Goal: Task Accomplishment & Management: Manage account settings

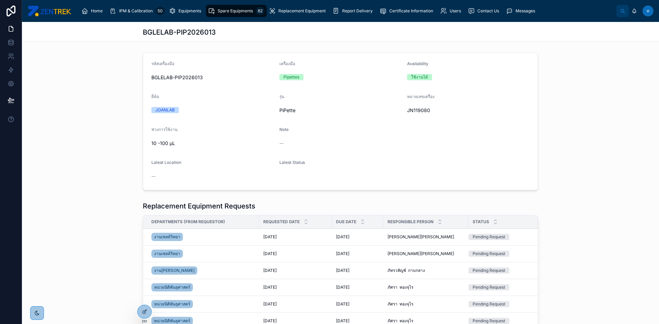
click at [140, 310] on div at bounding box center [145, 311] width 14 height 13
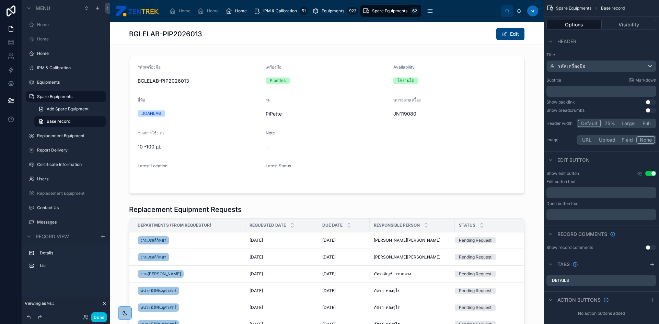
click at [101, 316] on button "Done" at bounding box center [98, 318] width 15 height 10
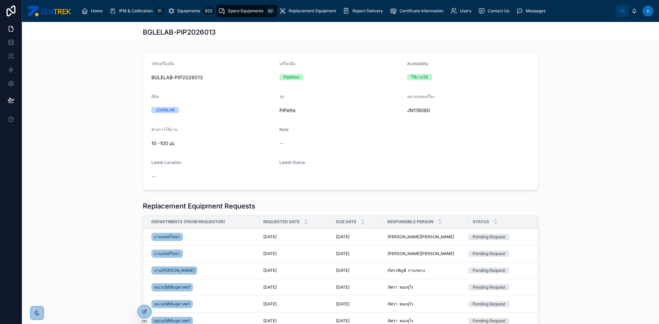
drag, startPoint x: 516, startPoint y: 36, endPoint x: 530, endPoint y: 34, distance: 14.1
click at [516, 36] on div "BGLELAB-PIP2026013" at bounding box center [340, 32] width 395 height 10
click at [183, 120] on form "รหัสเครื่องมือ BGLELAB-PIP2026013 เครื่องมือ Pipettes Availability ใช้งานได้ ยี…" at bounding box center [340, 121] width 395 height 137
click at [145, 314] on icon at bounding box center [144, 311] width 5 height 5
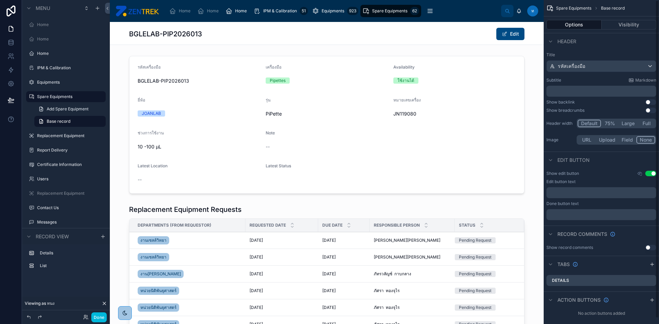
click at [520, 32] on button "Edit" at bounding box center [510, 34] width 28 height 12
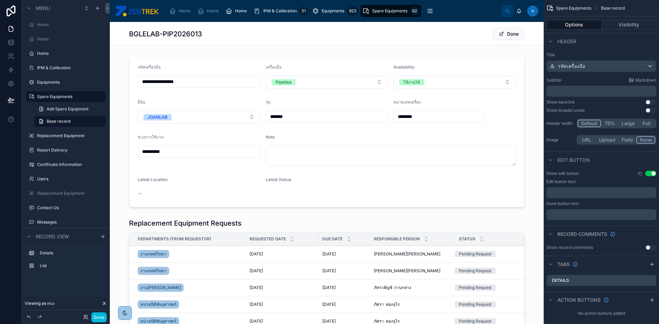
click at [520, 32] on button "Done" at bounding box center [509, 34] width 32 height 12
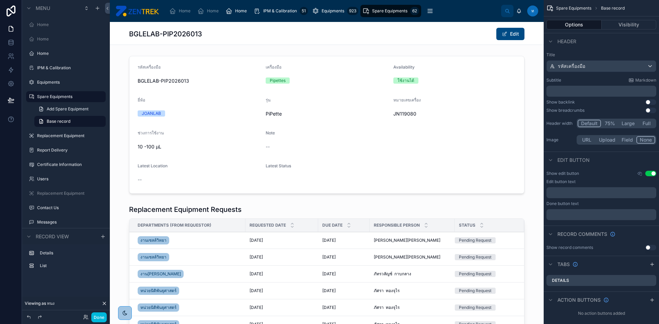
click at [361, 77] on div at bounding box center [327, 124] width 434 height 143
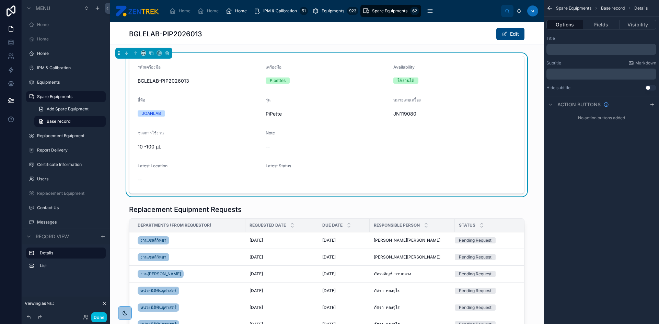
click at [365, 34] on div "BGLELAB-PIP2026013 Edit" at bounding box center [326, 33] width 395 height 13
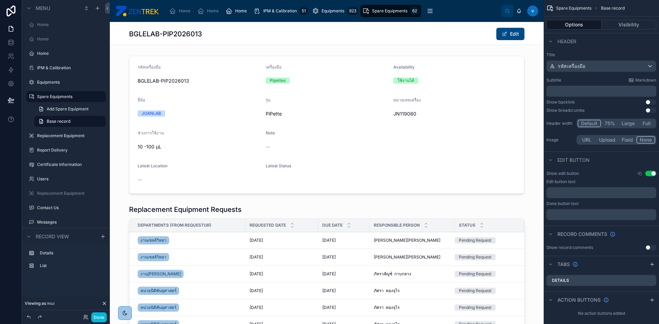
click at [627, 33] on div "Spare Equipments Base record Options Visibility Header Title รหัสเครื่องมือ Sub…" at bounding box center [601, 159] width 115 height 319
click at [627, 29] on button "Visibility" at bounding box center [629, 25] width 55 height 10
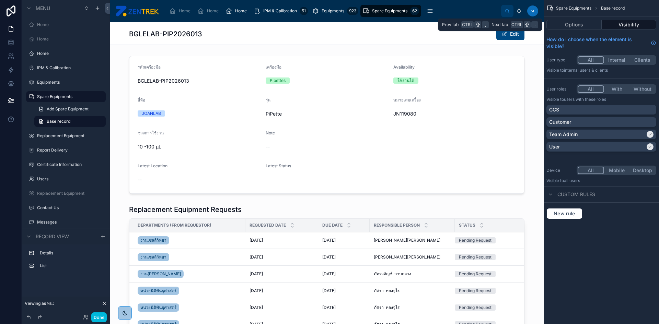
click at [565, 23] on button "Options" at bounding box center [573, 25] width 55 height 10
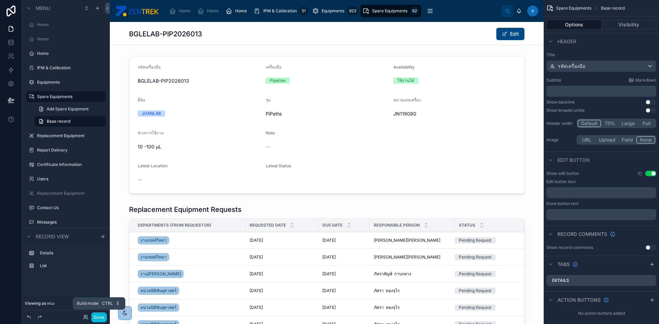
click at [101, 322] on button "Done" at bounding box center [98, 318] width 15 height 10
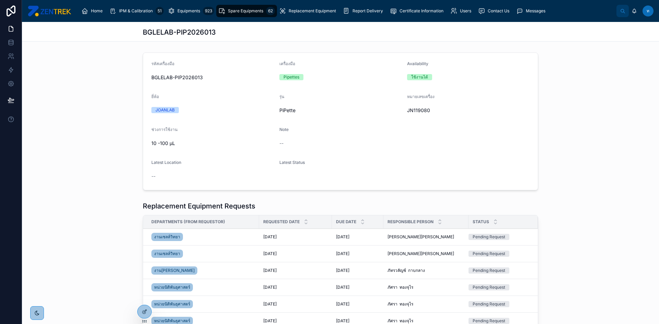
click at [647, 11] on span "ท" at bounding box center [648, 10] width 3 height 5
click at [618, 131] on div "รหัสเครื่องมือ BGLELAB-PIP2026013 เครื่องมือ Pipettes Availability ใช้งานได้ ยี…" at bounding box center [340, 121] width 637 height 143
click at [346, 39] on div "BGLELAB-PIP2026013" at bounding box center [340, 31] width 395 height 19
click at [144, 310] on icon at bounding box center [144, 311] width 5 height 5
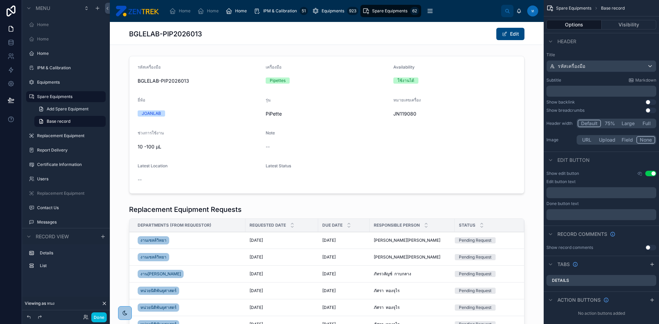
click at [619, 24] on button "Visibility" at bounding box center [629, 25] width 55 height 10
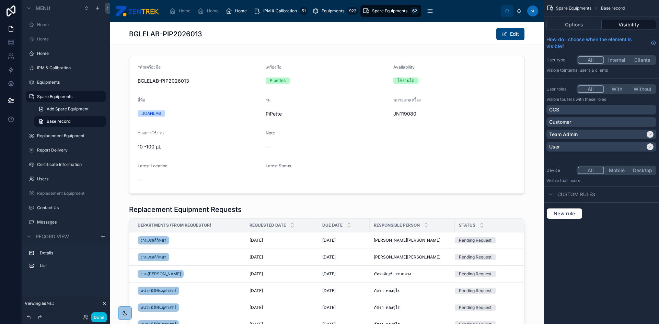
click at [615, 92] on button "With" at bounding box center [617, 89] width 26 height 8
click at [591, 93] on div "All With Without" at bounding box center [617, 89] width 80 height 10
click at [590, 91] on button "All" at bounding box center [591, 89] width 26 height 8
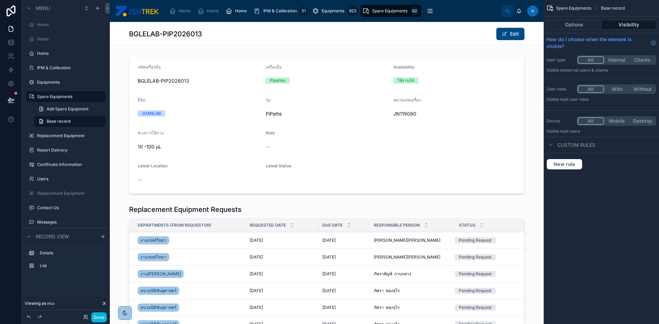
click at [590, 91] on button "All" at bounding box center [591, 89] width 26 height 8
click at [609, 90] on button "With" at bounding box center [617, 89] width 26 height 8
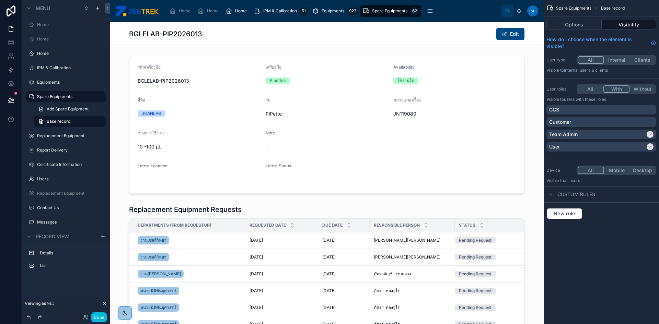
click at [587, 90] on button "All" at bounding box center [591, 89] width 26 height 8
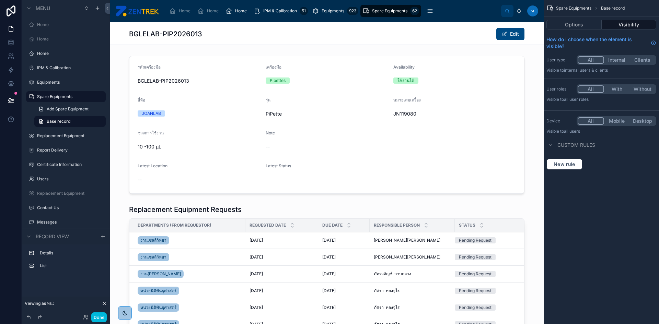
click at [620, 89] on button "With" at bounding box center [617, 89] width 26 height 8
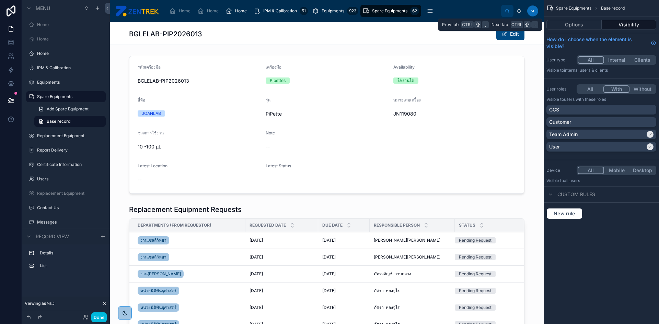
click at [622, 24] on button "Visibility" at bounding box center [629, 25] width 55 height 10
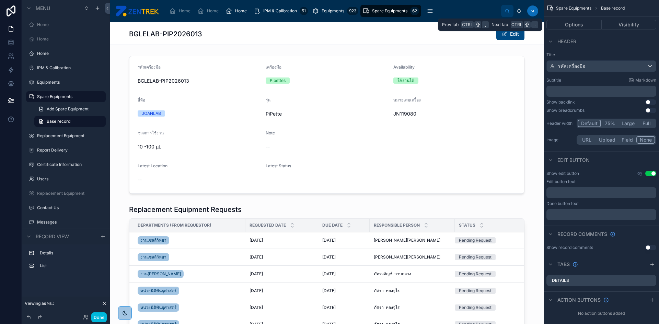
click at [573, 24] on button "Options" at bounding box center [573, 25] width 55 height 10
click at [651, 174] on button "Use setting" at bounding box center [650, 173] width 11 height 5
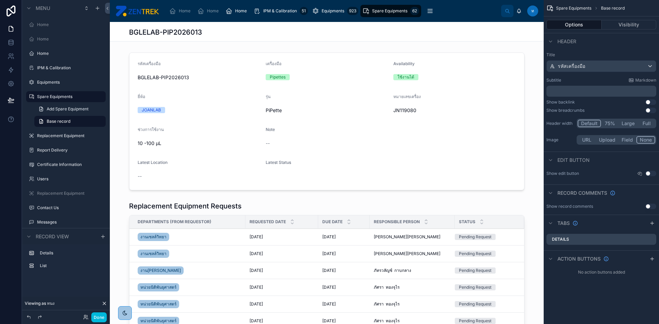
click at [651, 174] on button "Use setting" at bounding box center [650, 173] width 11 height 5
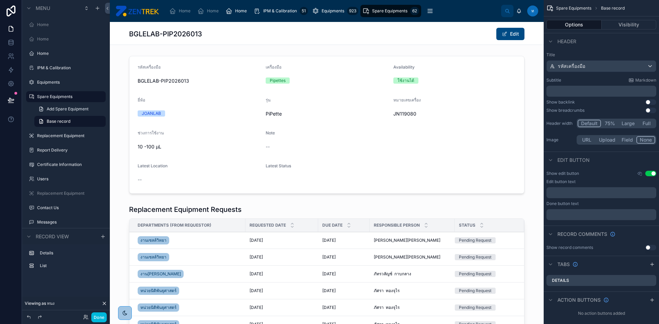
click at [651, 174] on button "Use setting" at bounding box center [650, 173] width 11 height 5
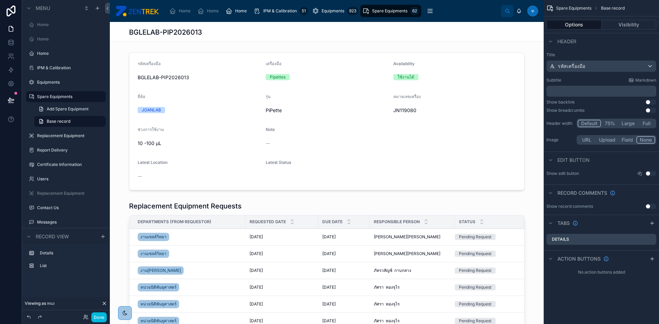
click at [651, 174] on button "Use setting" at bounding box center [650, 173] width 11 height 5
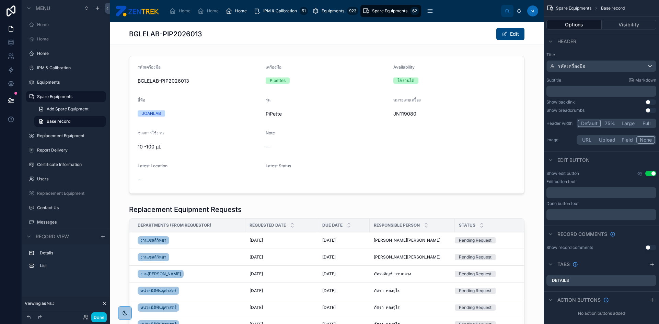
click at [511, 38] on button "Edit" at bounding box center [510, 34] width 28 height 12
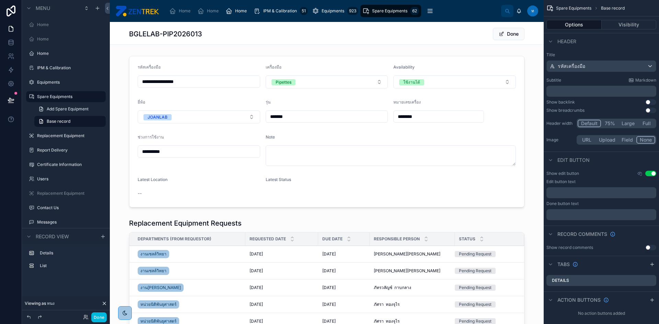
click at [488, 83] on div at bounding box center [327, 131] width 434 height 157
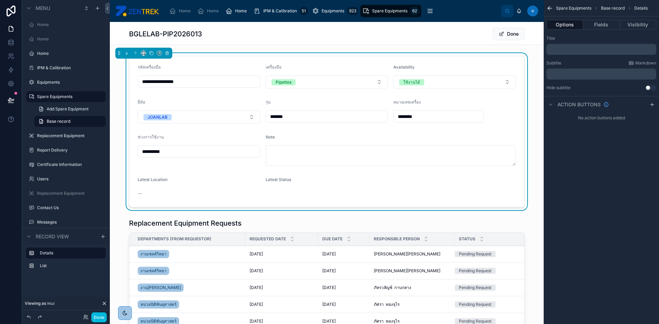
click at [508, 83] on button "ใช้งานได้" at bounding box center [454, 81] width 123 height 13
click at [433, 134] on div "ชำรุด" at bounding box center [451, 130] width 95 height 10
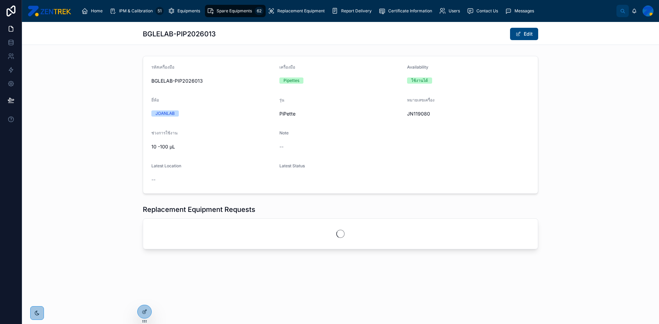
click at [0, 0] on icon at bounding box center [0, 0] width 0 height 0
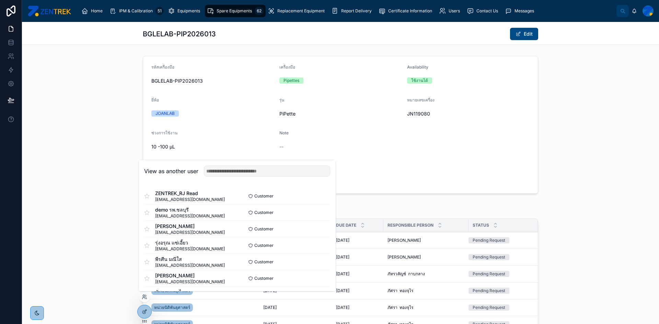
click at [434, 82] on div "ใช้งานได้" at bounding box center [468, 81] width 123 height 6
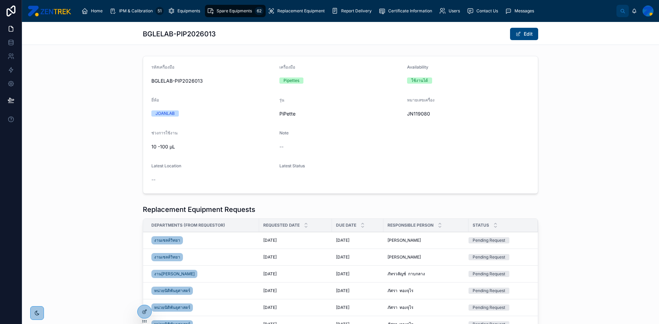
click at [516, 35] on span at bounding box center [517, 33] width 5 height 5
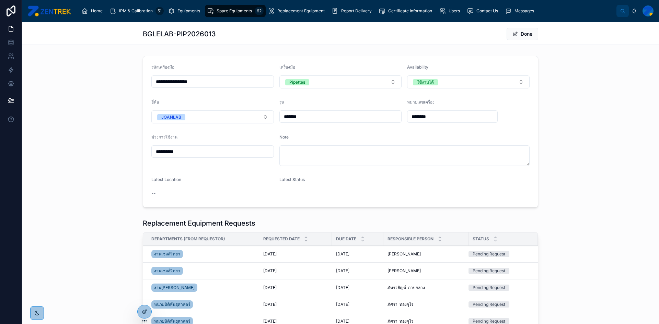
click at [456, 87] on button "ใช้งานได้" at bounding box center [468, 81] width 123 height 13
click at [435, 132] on span "ชำรุด" at bounding box center [430, 130] width 18 height 6
click at [233, 9] on span "Spare Equipments" at bounding box center [234, 10] width 35 height 5
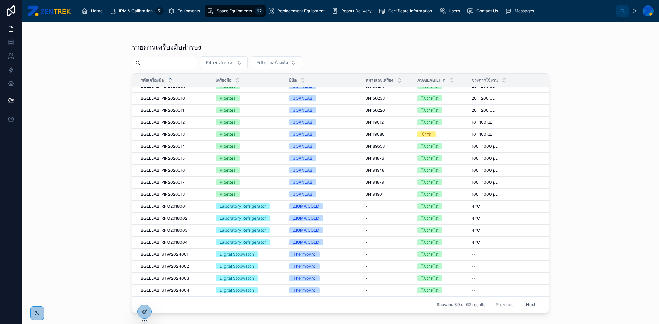
scroll to position [19, 0]
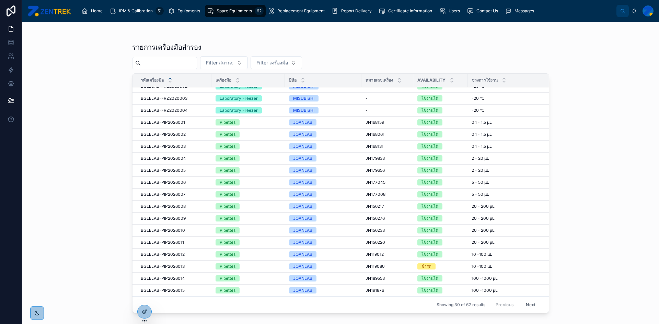
click at [173, 102] on td "BGLELAB-FRZ2020003 BGLELAB-FRZ2020003" at bounding box center [171, 99] width 79 height 12
click at [174, 98] on span "BGLELAB-FRZ2020003" at bounding box center [164, 98] width 47 height 5
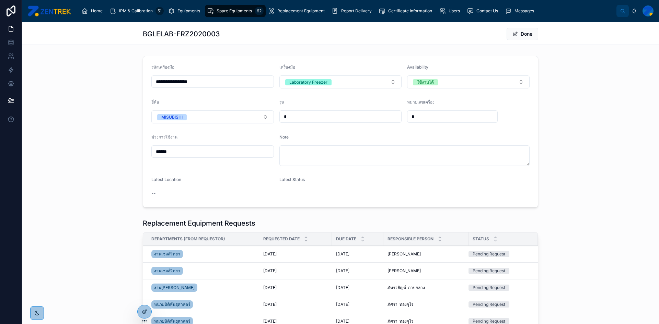
click at [0, 0] on icon at bounding box center [0, 0] width 0 height 0
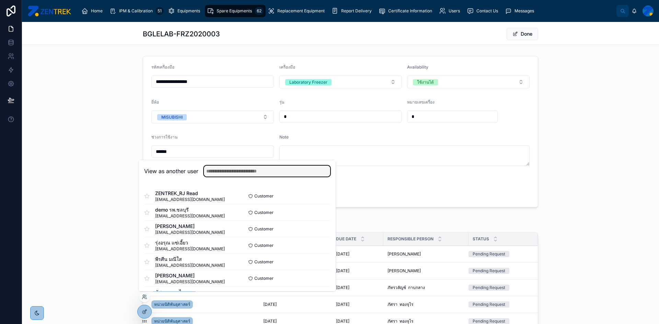
click at [277, 172] on input "text" at bounding box center [267, 171] width 126 height 11
type input "*"
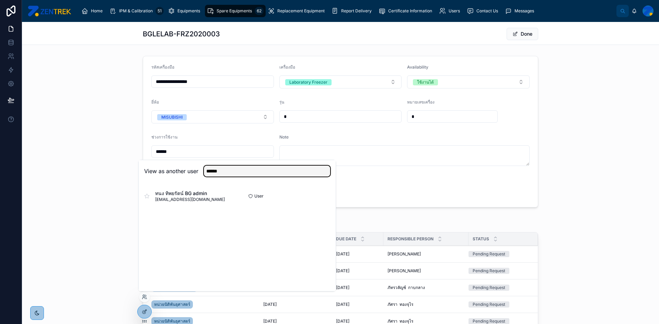
type input "******"
click at [0, 0] on button "Select" at bounding box center [0, 0] width 0 height 0
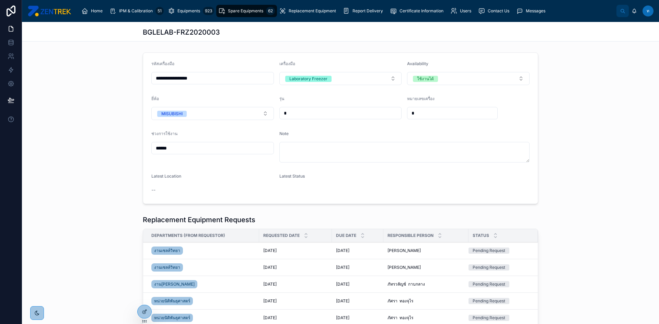
click at [144, 311] on icon at bounding box center [144, 311] width 5 height 5
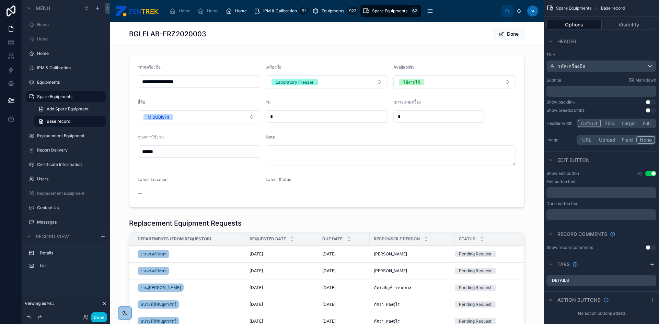
click at [626, 24] on button "Visibility" at bounding box center [629, 25] width 55 height 10
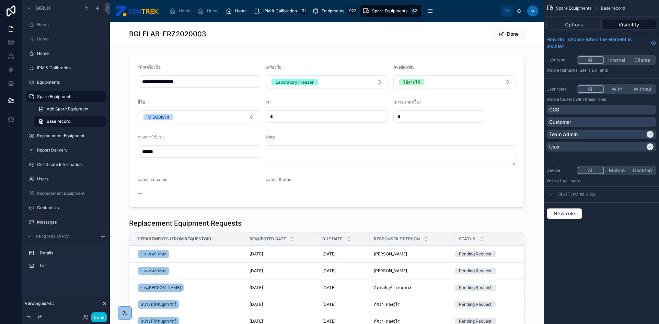
click at [601, 145] on div "User" at bounding box center [597, 146] width 96 height 7
click at [651, 144] on div "User" at bounding box center [601, 146] width 104 height 7
click at [651, 144] on div "scrollable content" at bounding box center [650, 146] width 7 height 7
click at [651, 144] on div "User" at bounding box center [601, 146] width 104 height 7
click at [651, 144] on div "scrollable content" at bounding box center [650, 146] width 7 height 7
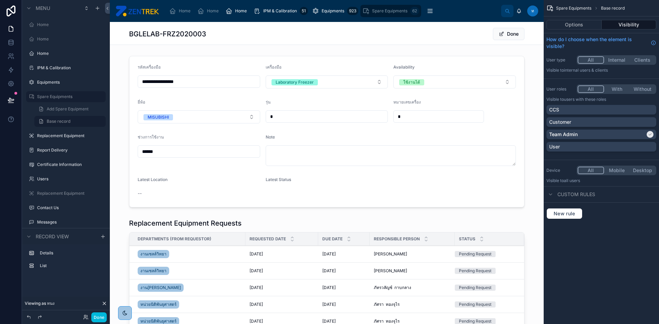
click at [651, 144] on div "User" at bounding box center [601, 146] width 104 height 7
click at [567, 25] on button "Options" at bounding box center [573, 25] width 55 height 10
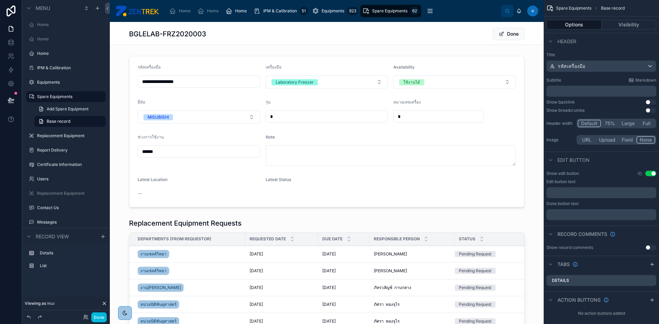
click at [505, 33] on button "Done" at bounding box center [509, 34] width 32 height 12
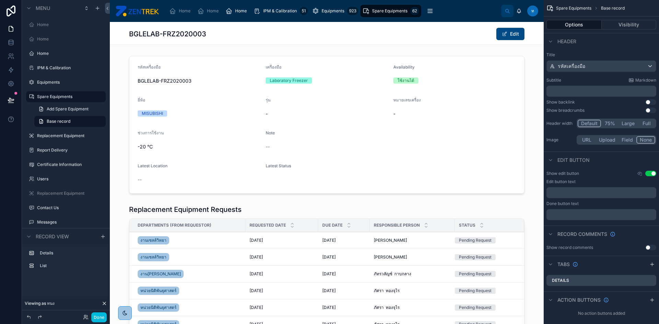
click at [505, 33] on button "Edit" at bounding box center [510, 34] width 28 height 12
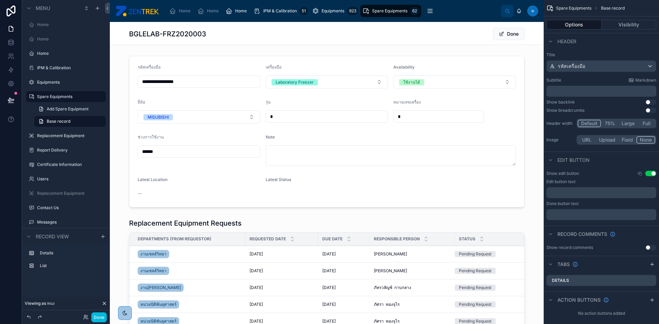
click at [505, 33] on button "Done" at bounding box center [509, 34] width 32 height 12
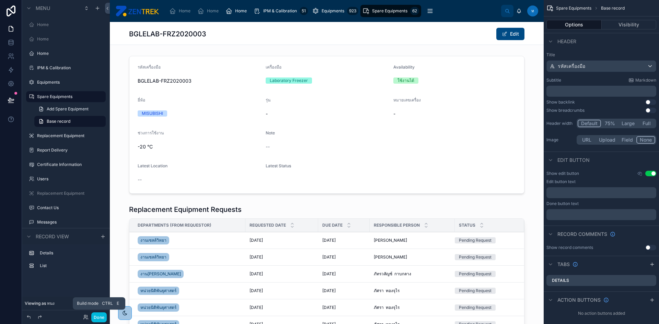
click at [101, 320] on button "Done" at bounding box center [98, 318] width 15 height 10
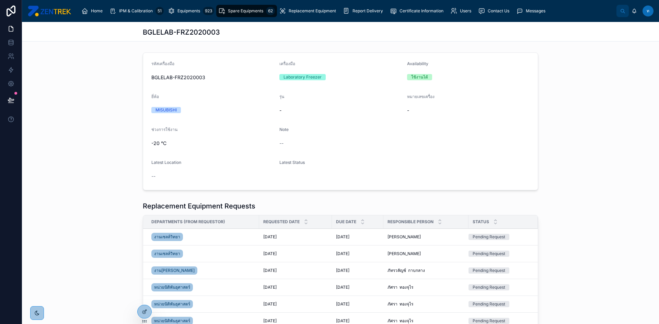
click at [514, 22] on div "BGLELAB-FRZ2020003" at bounding box center [340, 31] width 395 height 19
click at [514, 28] on div "BGLELAB-FRZ2020003" at bounding box center [340, 32] width 395 height 10
click at [142, 314] on icon at bounding box center [144, 311] width 5 height 5
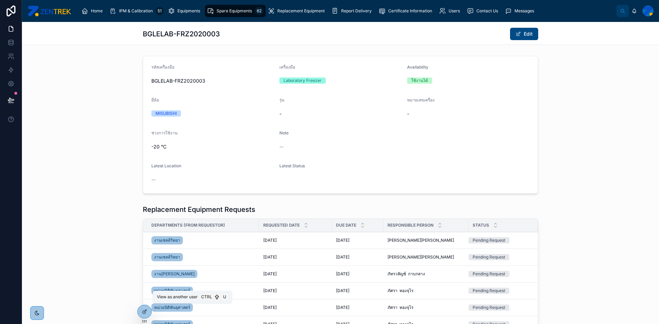
click at [0, 0] on icon at bounding box center [0, 0] width 0 height 0
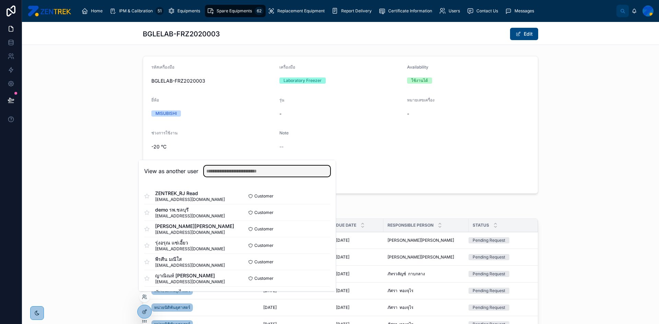
click at [231, 171] on input "text" at bounding box center [267, 171] width 126 height 11
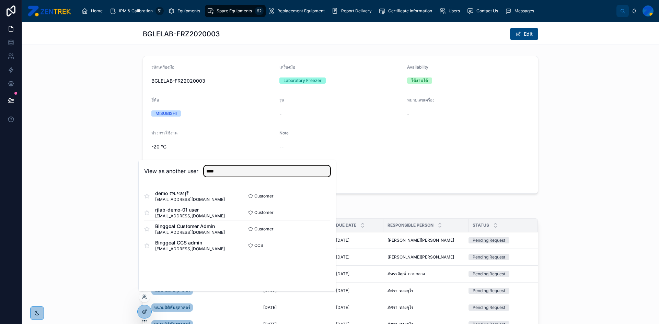
type input "****"
click at [0, 0] on button "Select" at bounding box center [0, 0] width 0 height 0
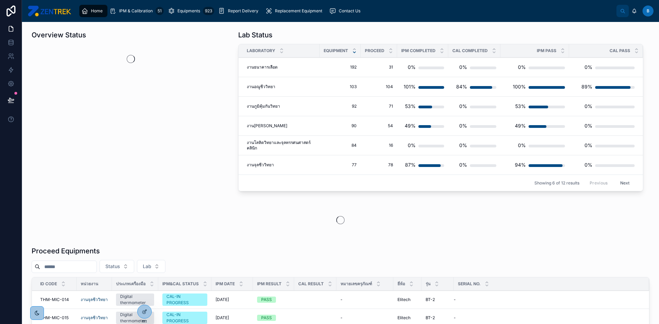
click at [293, 13] on span "Replacement Equipment" at bounding box center [298, 10] width 47 height 5
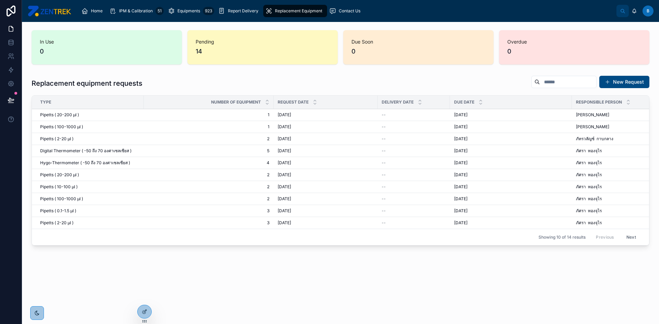
click at [256, 15] on div "Report Delivery" at bounding box center [239, 10] width 43 height 11
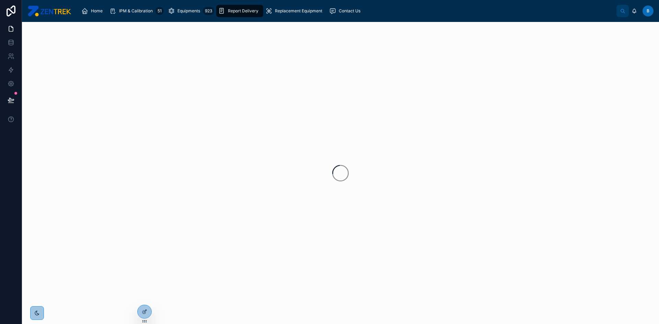
click at [190, 16] on div "Equipments 923" at bounding box center [191, 10] width 46 height 11
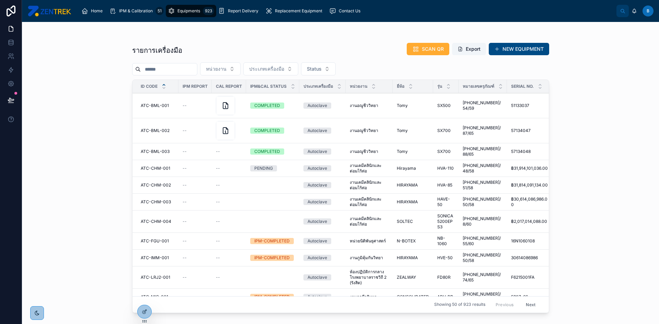
click at [0, 0] on icon at bounding box center [0, 0] width 0 height 0
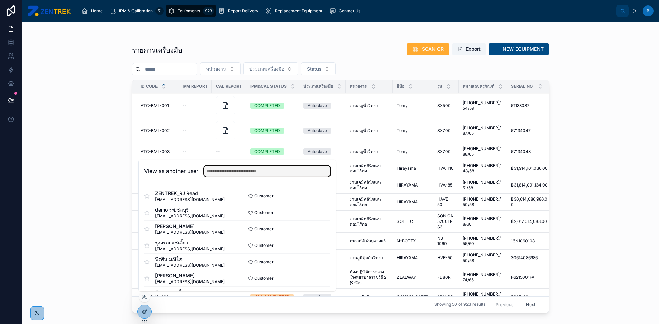
click at [232, 175] on input "text" at bounding box center [267, 171] width 126 height 11
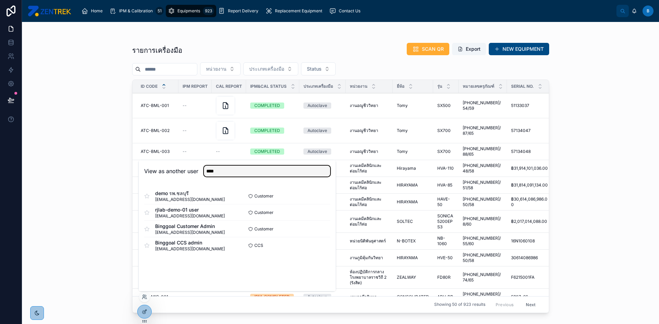
type input "****"
click at [0, 0] on button "Select" at bounding box center [0, 0] width 0 height 0
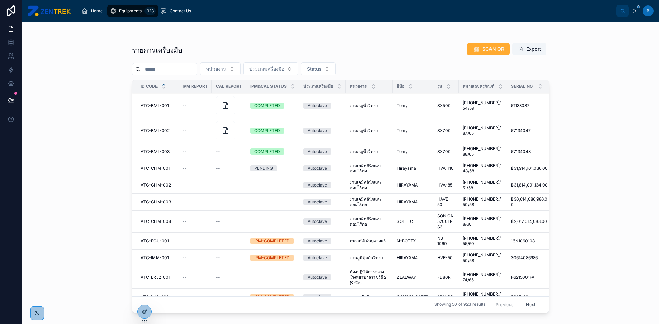
click at [0, 0] on icon at bounding box center [0, 0] width 0 height 0
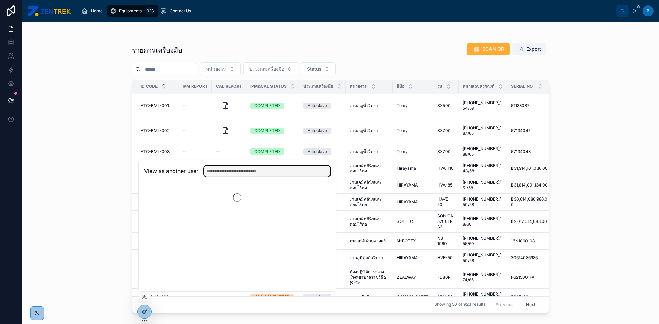
click at [243, 173] on input "text" at bounding box center [267, 171] width 126 height 11
type input "******"
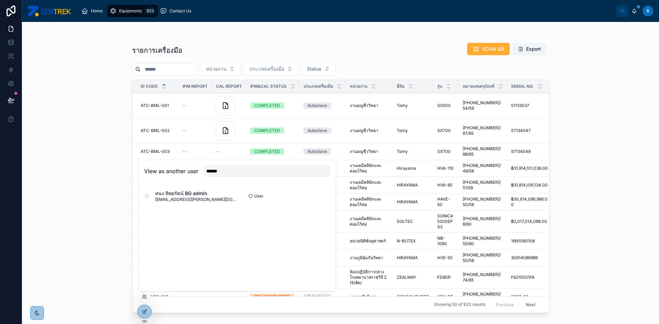
click at [0, 0] on button "Select" at bounding box center [0, 0] width 0 height 0
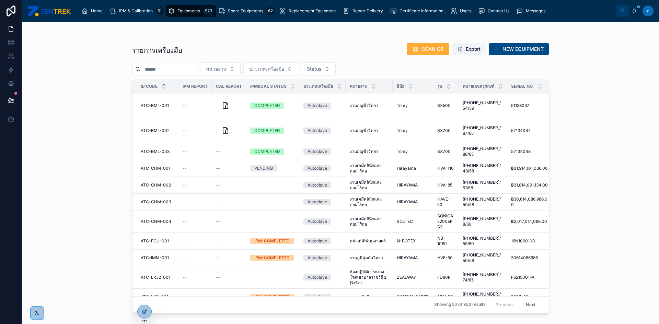
click at [295, 18] on div "Home IPM & Calibration 51 Equipments 923 Spare Equipments 62 Replacement Equipm…" at bounding box center [347, 10] width 540 height 15
click at [299, 13] on span "Replacement Equipment" at bounding box center [312, 10] width 47 height 5
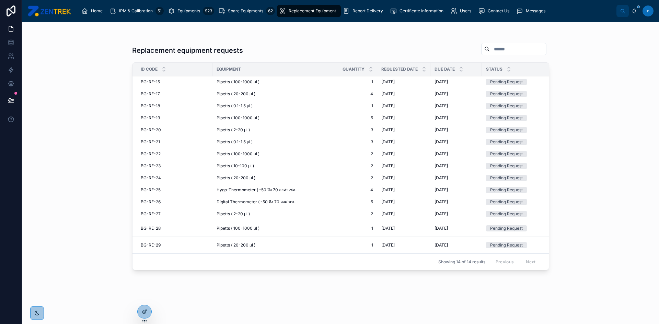
click at [251, 12] on span "Spare Equipments" at bounding box center [245, 10] width 35 height 5
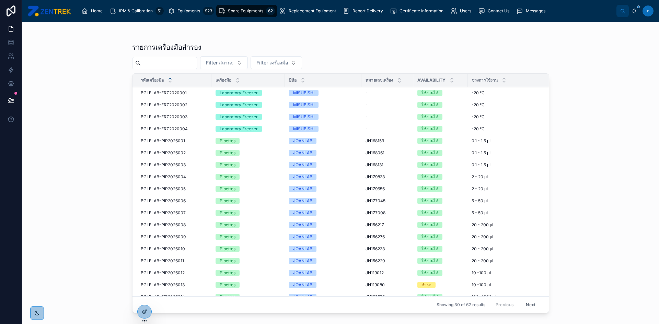
click at [174, 93] on span "BGLELAB-FRZ2020001" at bounding box center [164, 92] width 46 height 5
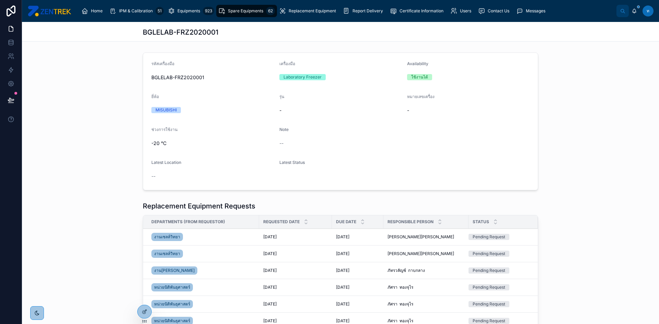
click at [144, 308] on div at bounding box center [145, 311] width 14 height 13
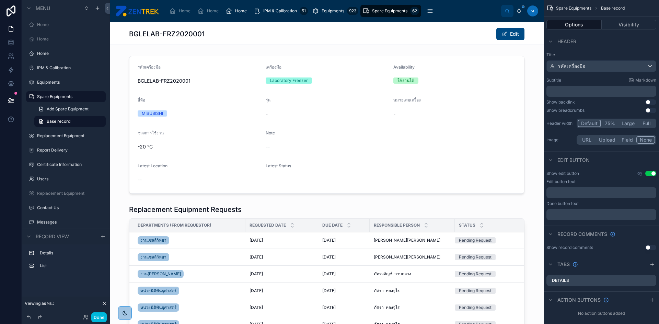
click at [325, 11] on span "Equipments" at bounding box center [333, 10] width 23 height 5
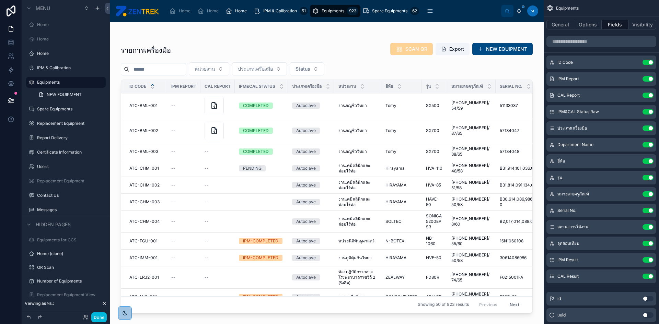
click at [139, 105] on div at bounding box center [327, 169] width 434 height 294
click at [143, 103] on span "ATC-BML-001" at bounding box center [143, 105] width 28 height 5
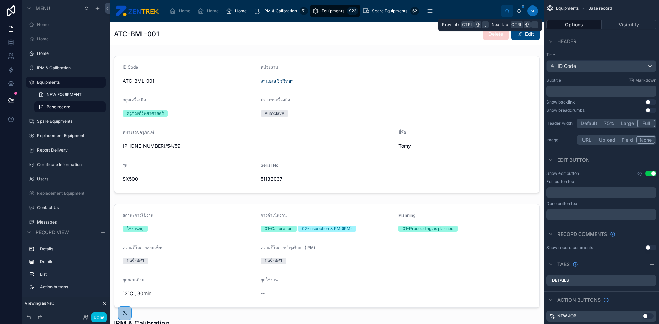
click at [613, 25] on button "Visibility" at bounding box center [629, 25] width 55 height 10
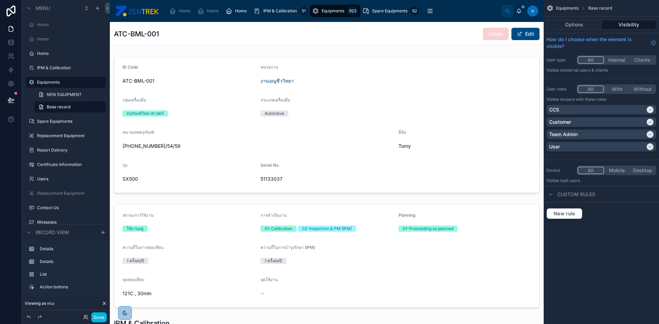
click at [355, 13] on div "Home Home Home IPM & Calibration 51 Equipments 923 Spare Equipments 62 Replacem…" at bounding box center [332, 10] width 337 height 15
click at [379, 12] on span "Spare Equipments" at bounding box center [389, 10] width 35 height 5
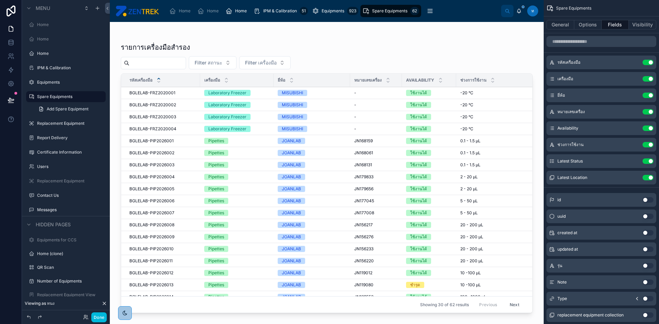
click at [397, 48] on div at bounding box center [327, 169] width 434 height 294
click at [142, 92] on span "BGLELAB-FRZ2020001" at bounding box center [152, 92] width 46 height 5
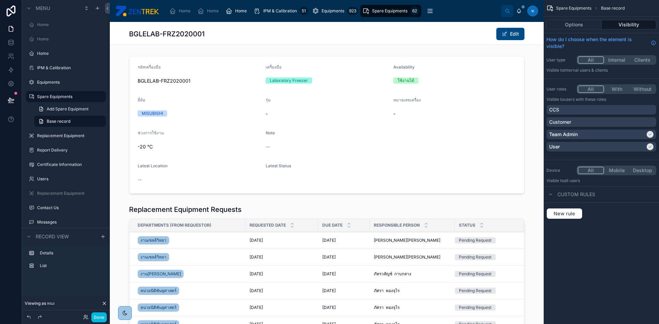
click at [586, 28] on button "Options" at bounding box center [573, 25] width 55 height 10
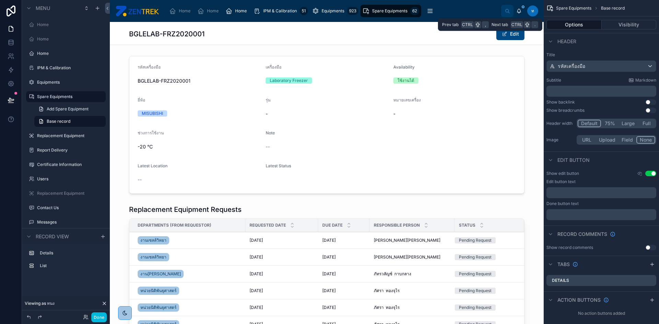
click at [622, 24] on button "Visibility" at bounding box center [629, 25] width 55 height 10
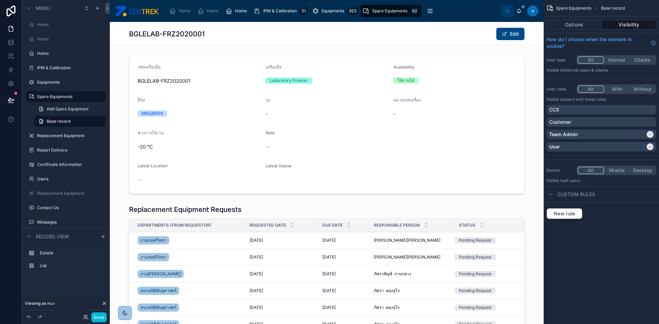
click at [587, 110] on div "CCS" at bounding box center [601, 109] width 104 height 7
click at [587, 121] on div "Customer" at bounding box center [601, 122] width 104 height 7
click at [560, 25] on button "Options" at bounding box center [573, 25] width 55 height 10
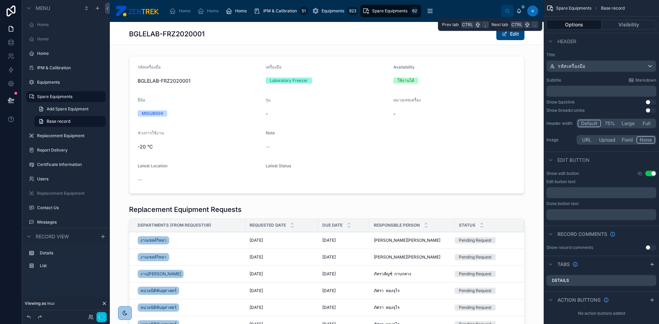
click at [635, 24] on button "Visibility" at bounding box center [629, 25] width 55 height 10
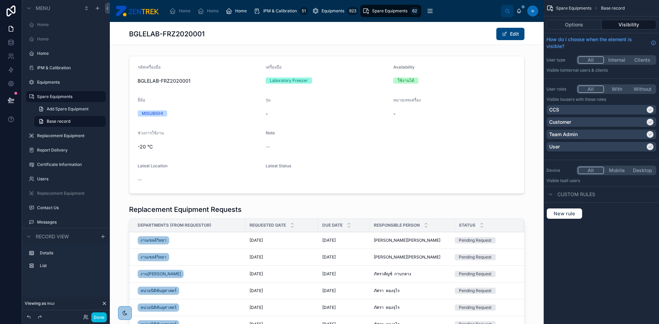
click at [583, 107] on div "CCS" at bounding box center [597, 109] width 96 height 7
click at [583, 107] on div "CCS" at bounding box center [601, 109] width 104 height 7
click at [583, 107] on div "CCS" at bounding box center [597, 109] width 96 height 7
click at [618, 121] on div "Customer" at bounding box center [597, 122] width 96 height 7
click at [614, 107] on div "CCS" at bounding box center [601, 109] width 104 height 7
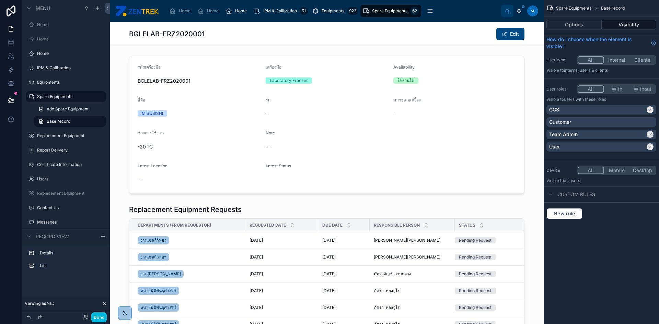
click at [617, 122] on div "Customer" at bounding box center [601, 122] width 104 height 7
drag, startPoint x: 337, startPoint y: 11, endPoint x: 347, endPoint y: 11, distance: 10.7
click at [337, 11] on span "Equipments" at bounding box center [333, 10] width 23 height 5
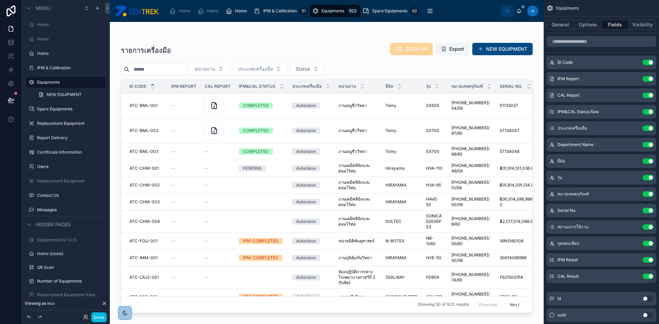
click at [240, 48] on div at bounding box center [327, 169] width 434 height 294
click at [146, 105] on span "ATC-BML-001" at bounding box center [143, 105] width 28 height 5
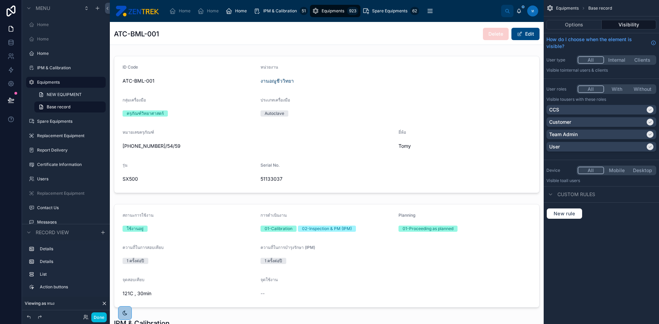
click at [574, 25] on button "Options" at bounding box center [573, 25] width 55 height 10
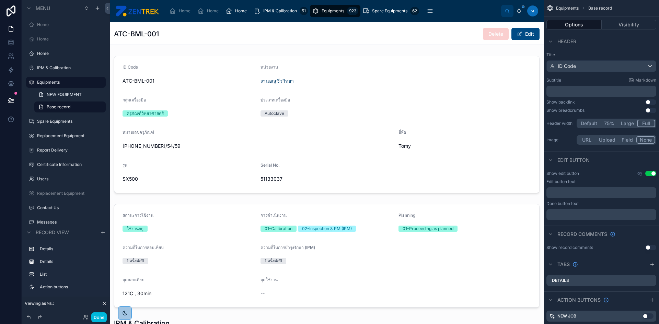
click at [387, 17] on div "Home Home Home IPM & Calibration 51 Equipments 923 Spare Equipments 62 Replacem…" at bounding box center [332, 10] width 337 height 15
click at [387, 13] on span "Spare Equipments" at bounding box center [389, 10] width 35 height 5
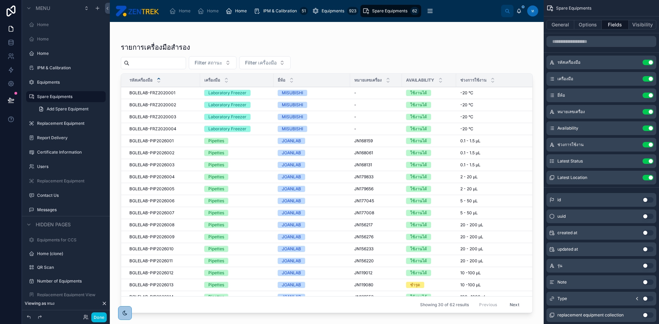
click at [160, 93] on div at bounding box center [327, 169] width 434 height 294
click at [153, 92] on span "BGLELAB-FRZ2020001" at bounding box center [152, 92] width 46 height 5
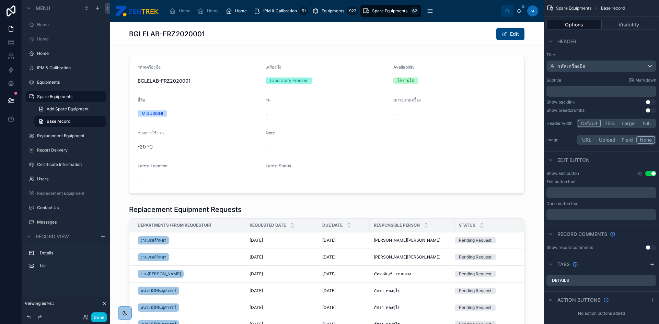
click at [614, 27] on button "Visibility" at bounding box center [629, 25] width 55 height 10
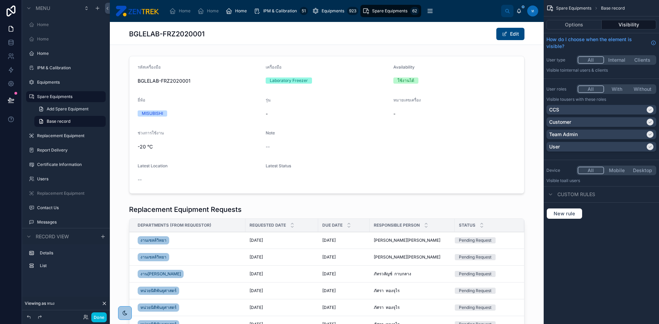
click at [531, 83] on div at bounding box center [327, 124] width 434 height 143
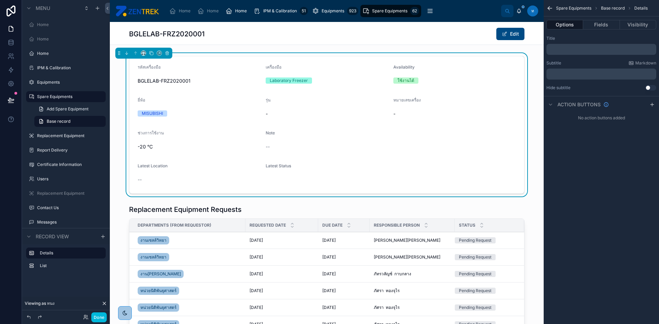
click at [606, 23] on button "Fields" at bounding box center [601, 25] width 36 height 10
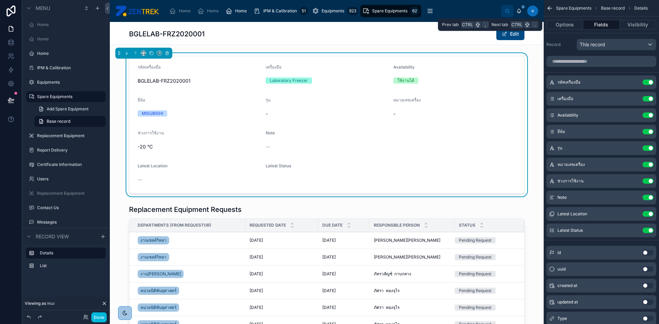
click at [563, 24] on button "Options" at bounding box center [564, 25] width 37 height 10
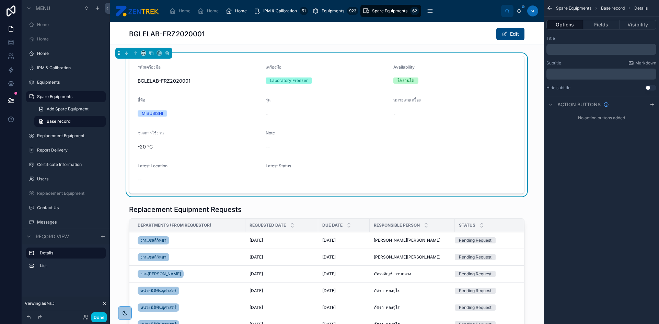
click at [416, 40] on div "BGLELAB-FRZ2020001 Edit" at bounding box center [326, 33] width 395 height 13
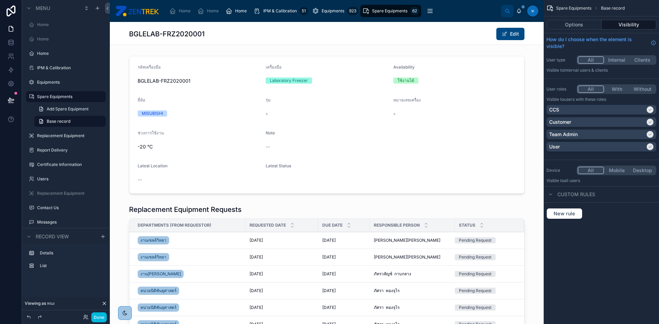
click at [647, 113] on div "CCS" at bounding box center [601, 109] width 104 height 7
click at [645, 120] on div "Customer" at bounding box center [601, 122] width 104 height 7
click at [96, 320] on button "Done" at bounding box center [98, 318] width 15 height 10
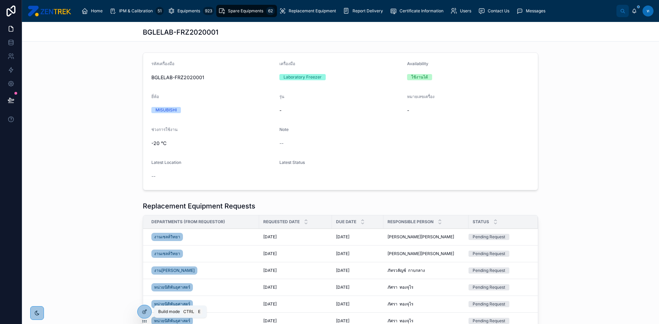
click at [144, 313] on icon at bounding box center [144, 311] width 5 height 5
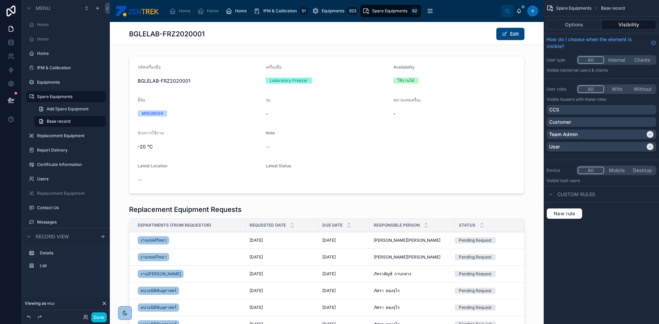
click at [615, 106] on div "CCS" at bounding box center [601, 109] width 104 height 7
click at [612, 120] on div "Customer" at bounding box center [601, 122] width 104 height 7
click at [98, 318] on button "Done" at bounding box center [98, 318] width 15 height 10
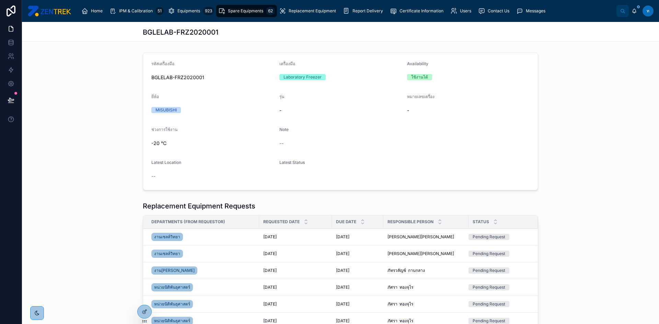
click at [143, 309] on icon at bounding box center [144, 311] width 5 height 5
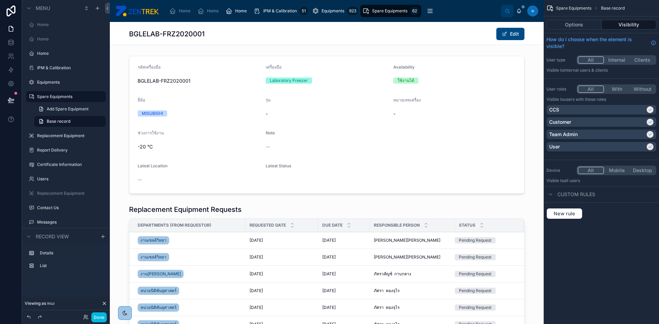
click at [620, 114] on div "CCS" at bounding box center [601, 110] width 110 height 10
click at [619, 123] on div "Customer" at bounding box center [597, 122] width 96 height 7
click at [609, 20] on div "Options Visibility" at bounding box center [601, 24] width 115 height 16
click at [610, 23] on button "Visibility" at bounding box center [629, 25] width 55 height 10
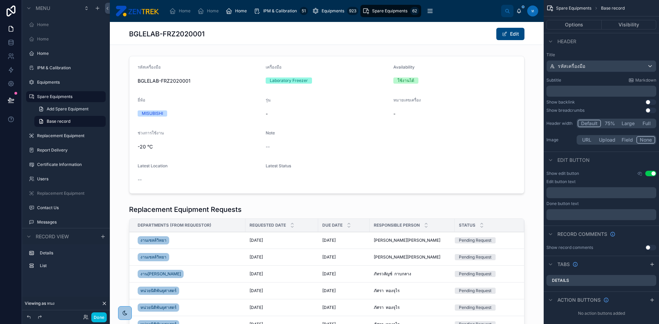
click at [640, 173] on icon "scrollable content" at bounding box center [639, 173] width 5 height 5
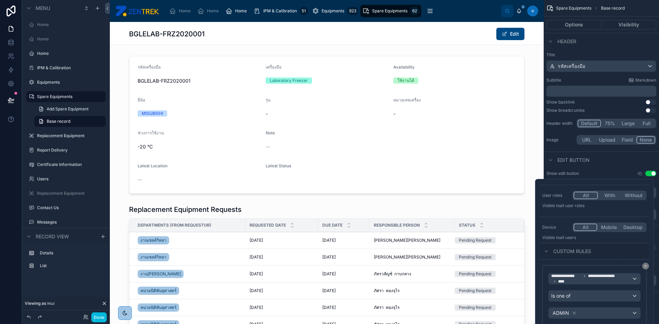
scroll to position [88, 0]
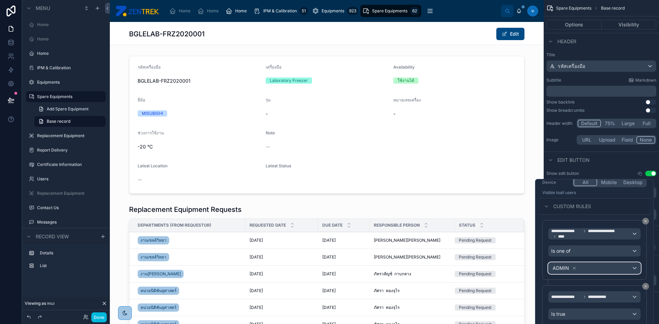
click at [635, 265] on div "ADMIN" at bounding box center [594, 268] width 92 height 11
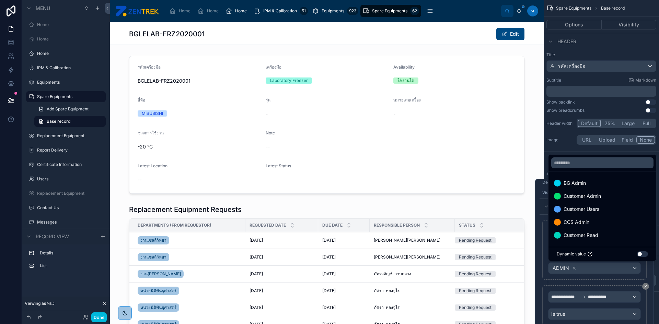
click at [593, 179] on div "BG Admin" at bounding box center [602, 183] width 97 height 8
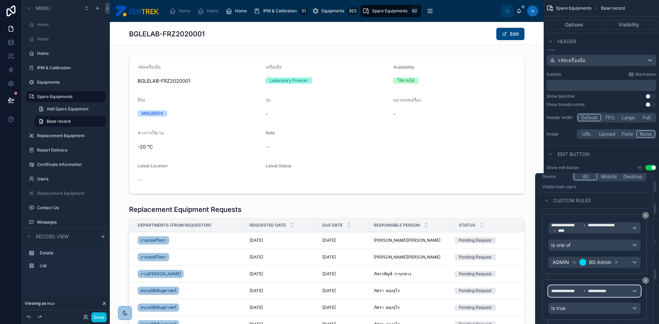
click at [633, 290] on div "**********" at bounding box center [594, 291] width 92 height 11
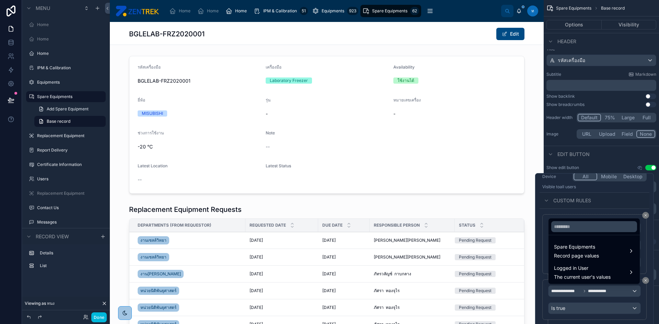
click at [633, 290] on div at bounding box center [594, 294] width 119 height 243
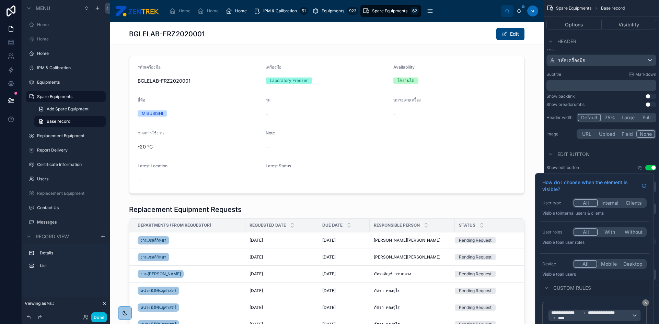
scroll to position [265, 0]
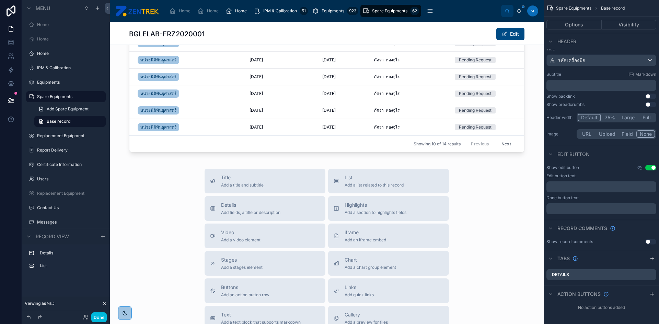
click at [638, 170] on icon "scrollable content" at bounding box center [639, 167] width 5 height 5
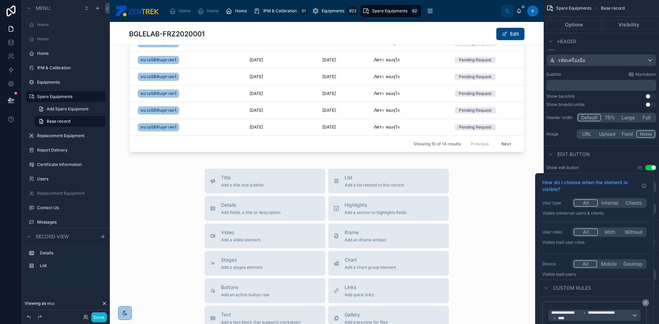
scroll to position [88, 0]
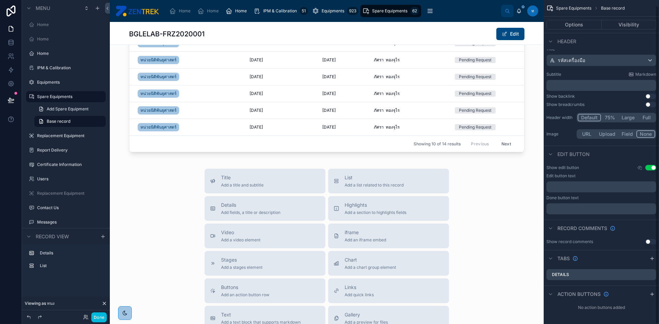
click at [620, 163] on div "Show edit button Use setting Edit button text ﻿ Done button text ﻿" at bounding box center [601, 189] width 115 height 55
click at [98, 315] on button "Done" at bounding box center [98, 318] width 15 height 10
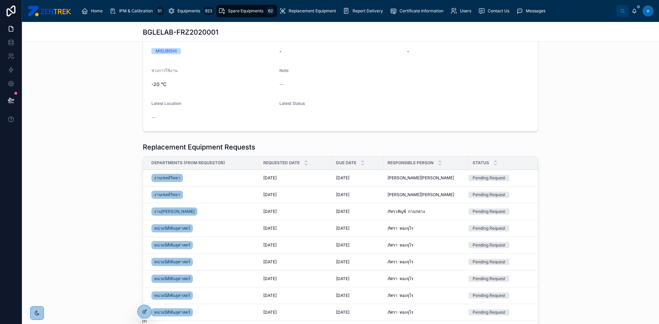
scroll to position [0, 0]
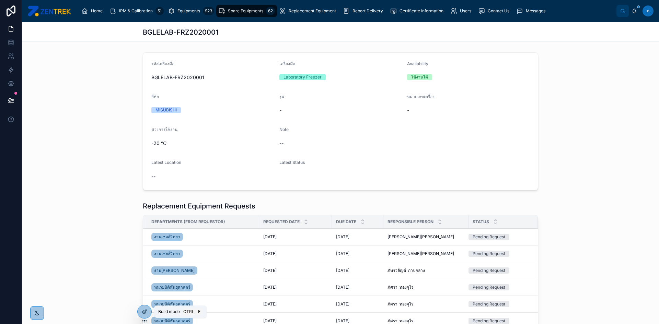
click at [143, 312] on icon at bounding box center [144, 311] width 5 height 5
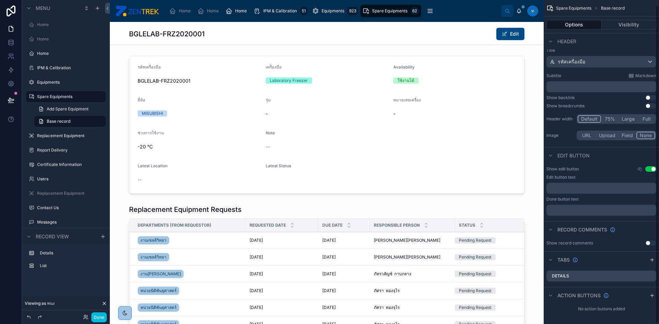
scroll to position [6, 0]
click at [639, 170] on icon "scrollable content" at bounding box center [639, 167] width 5 height 5
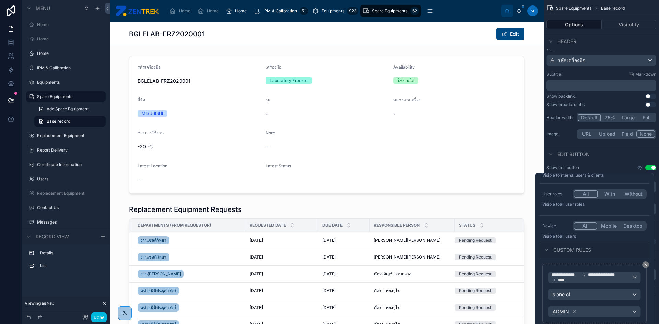
scroll to position [88, 0]
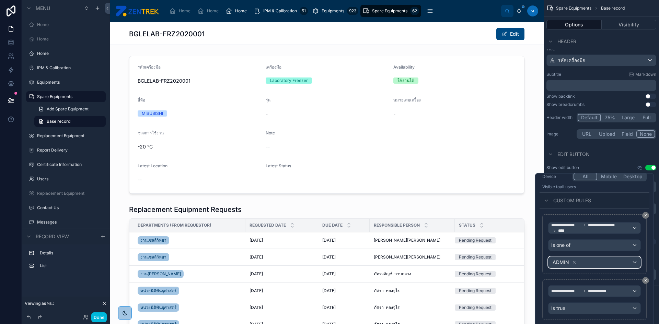
click at [606, 264] on div "ADMIN" at bounding box center [594, 262] width 92 height 11
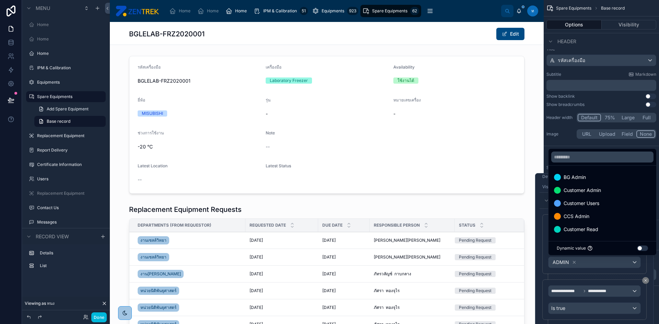
click at [600, 180] on div "BG Admin" at bounding box center [602, 177] width 97 height 8
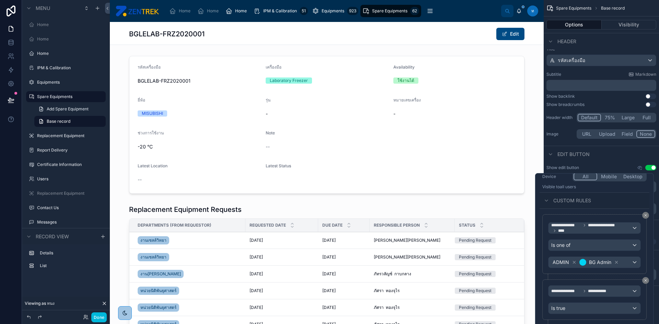
click at [533, 161] on div at bounding box center [327, 124] width 434 height 143
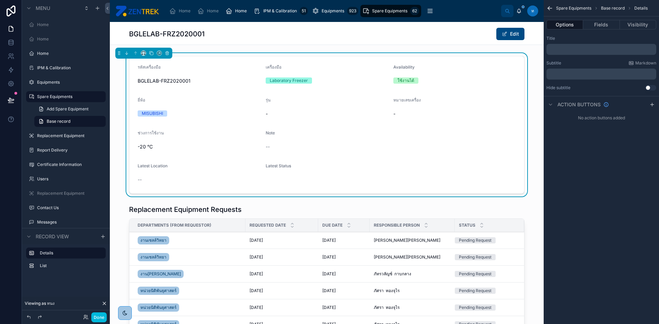
scroll to position [0, 0]
click at [591, 25] on button "Fields" at bounding box center [601, 25] width 36 height 10
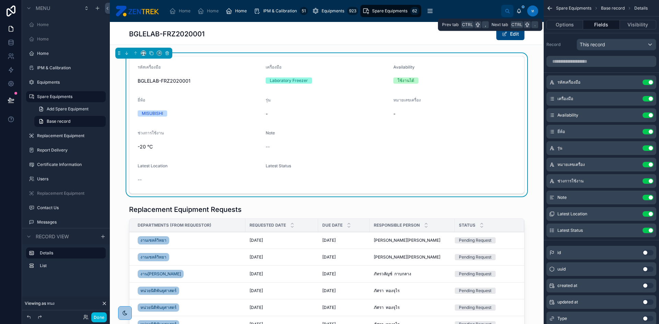
click at [628, 24] on button "Visibility" at bounding box center [638, 25] width 36 height 10
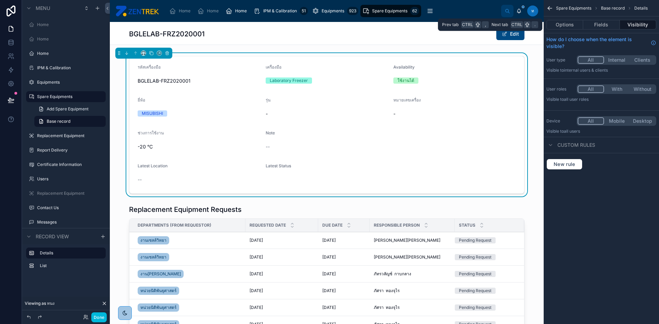
click at [564, 22] on button "Options" at bounding box center [564, 25] width 37 height 10
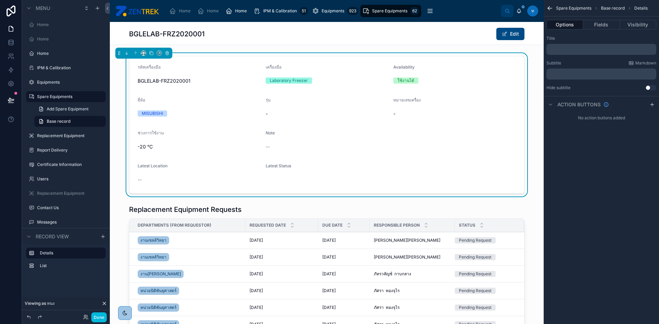
click at [552, 105] on icon "scrollable content" at bounding box center [550, 104] width 5 height 5
click at [104, 313] on div "Done" at bounding box center [93, 318] width 27 height 10
click at [102, 317] on button "Done" at bounding box center [98, 318] width 15 height 10
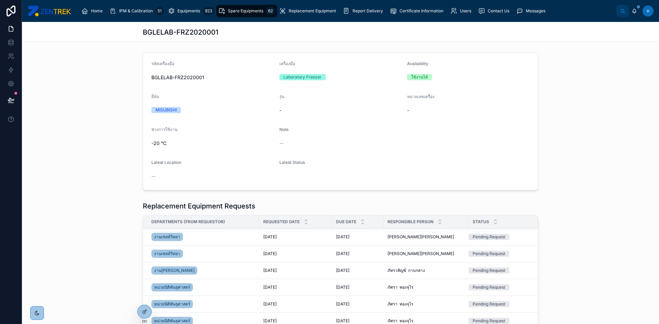
click at [245, 11] on span "Spare Equipments" at bounding box center [245, 10] width 35 height 5
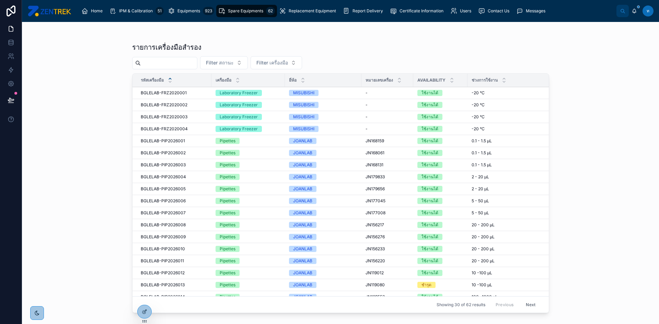
click at [170, 92] on span "BGLELAB-FRZ2020001" at bounding box center [164, 92] width 46 height 5
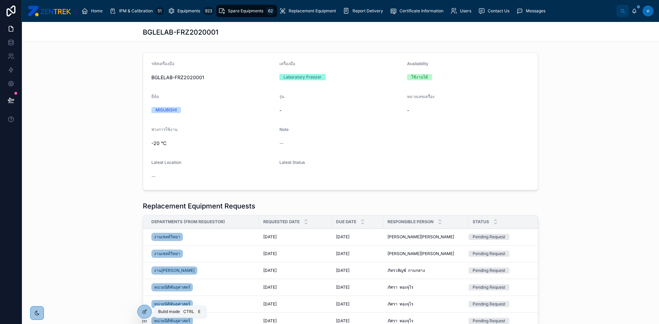
click at [145, 312] on icon at bounding box center [145, 311] width 3 height 3
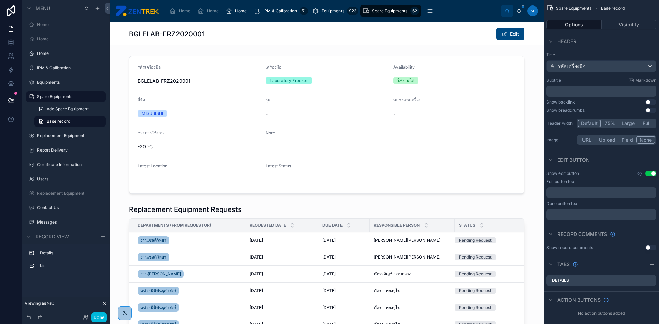
click at [640, 177] on div "Show edit button Use setting Edit button text ﻿ Done button text ﻿" at bounding box center [601, 195] width 115 height 55
click at [640, 172] on icon "scrollable content" at bounding box center [640, 173] width 4 height 3
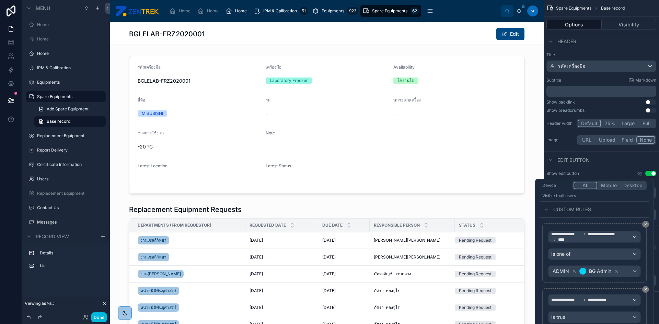
scroll to position [88, 0]
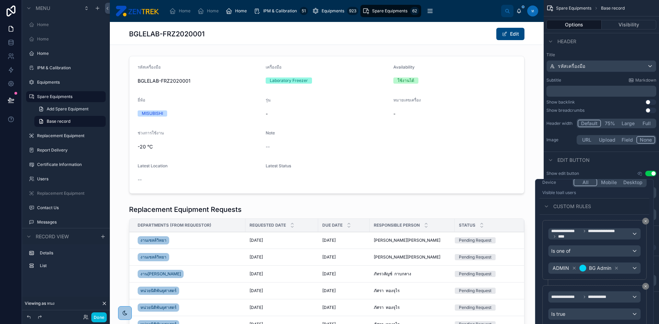
click at [617, 267] on icon at bounding box center [616, 268] width 5 height 5
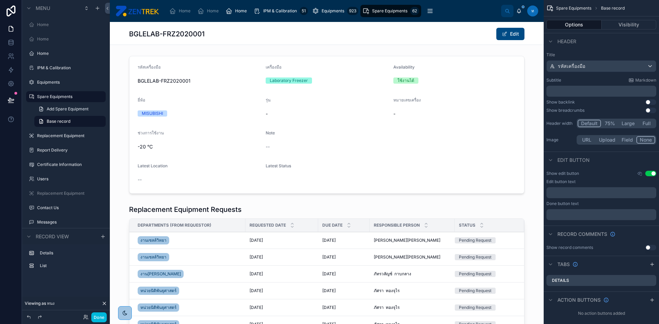
click at [96, 314] on button "Done" at bounding box center [98, 318] width 15 height 10
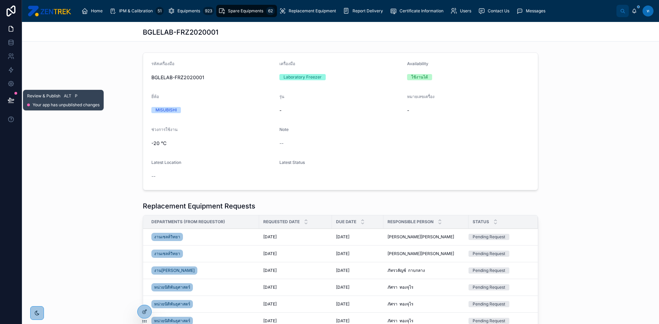
click at [12, 99] on icon at bounding box center [11, 100] width 7 height 7
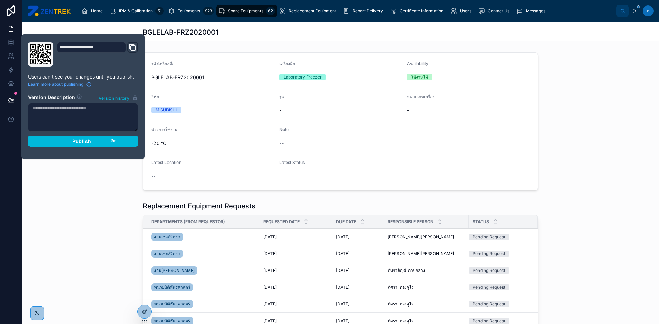
click at [73, 144] on span "Publish" at bounding box center [81, 141] width 19 height 6
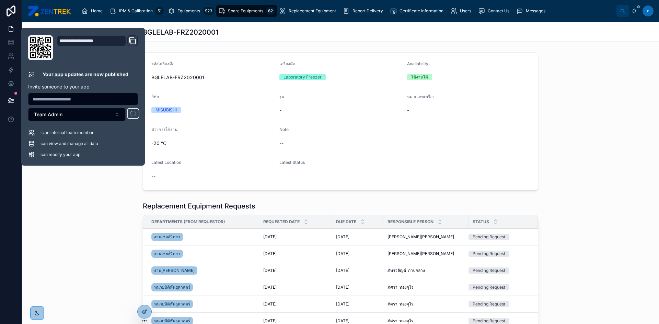
click at [111, 115] on button "Team Admin" at bounding box center [76, 114] width 97 height 13
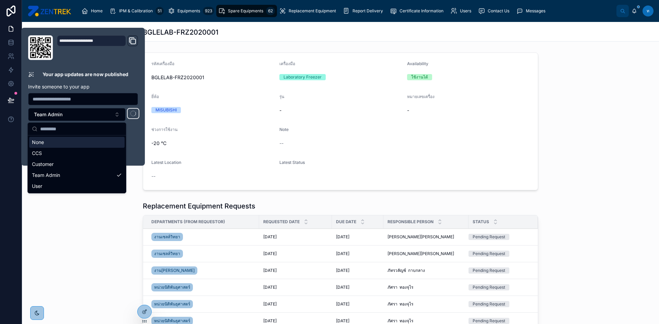
click at [111, 114] on button "Team Admin" at bounding box center [76, 114] width 97 height 13
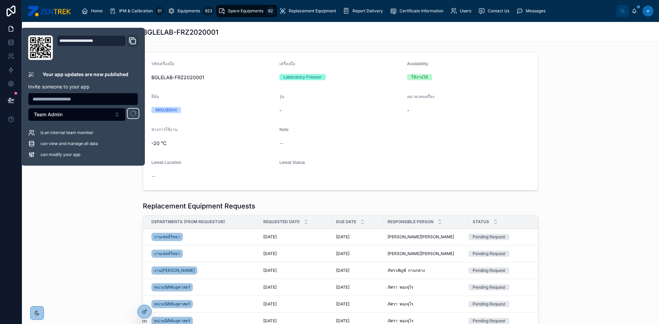
click at [77, 201] on div "Replacement Equipment Requests Departments (from Requestor) Requested Date Due …" at bounding box center [340, 309] width 637 height 220
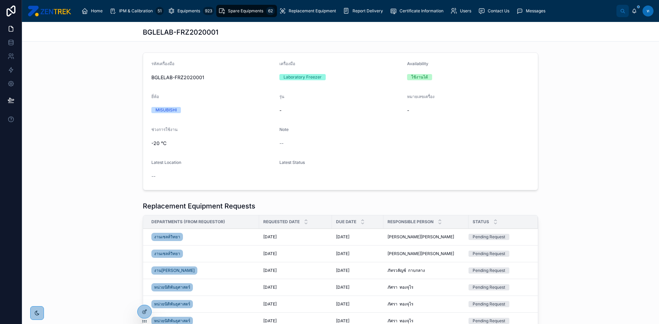
click at [141, 312] on div at bounding box center [145, 311] width 14 height 13
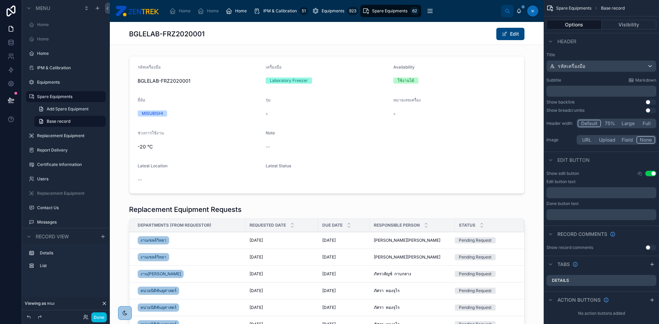
click at [459, 35] on div "BGLELAB-FRZ2020001 Edit" at bounding box center [326, 33] width 395 height 13
click at [637, 172] on icon "scrollable content" at bounding box center [639, 173] width 5 height 5
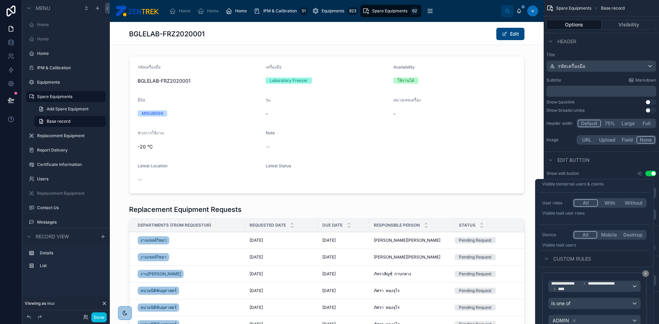
scroll to position [19, 0]
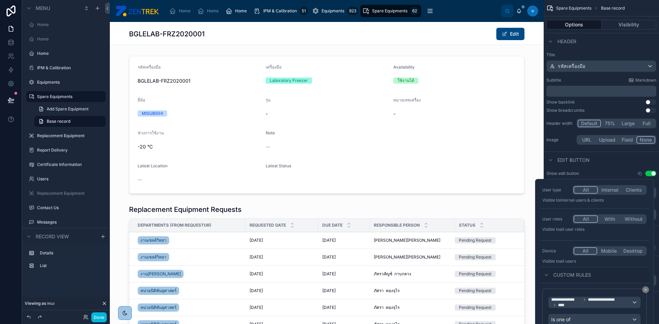
click at [569, 221] on label "User roles" at bounding box center [555, 219] width 27 height 5
click at [563, 220] on label "User roles" at bounding box center [555, 219] width 27 height 5
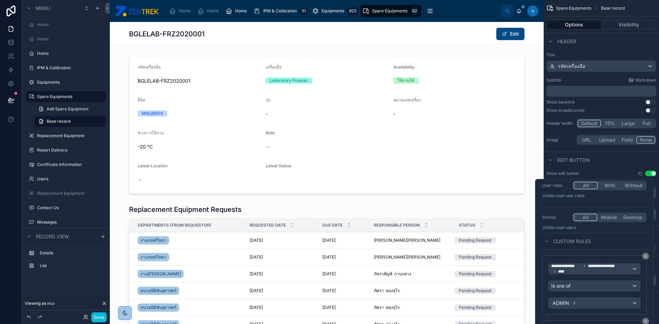
scroll to position [88, 0]
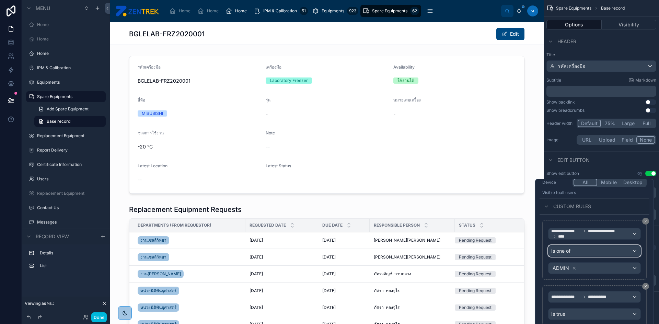
click at [635, 255] on div "Is one of" at bounding box center [594, 251] width 92 height 11
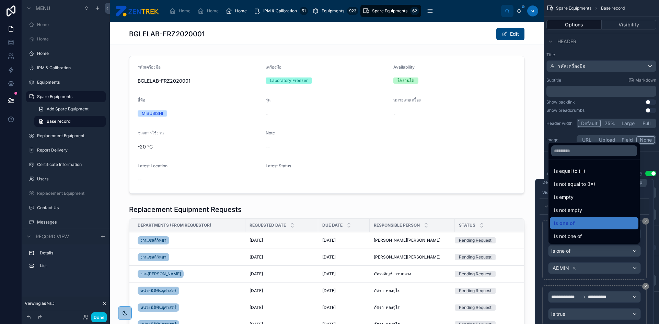
click at [635, 255] on div at bounding box center [594, 300] width 119 height 243
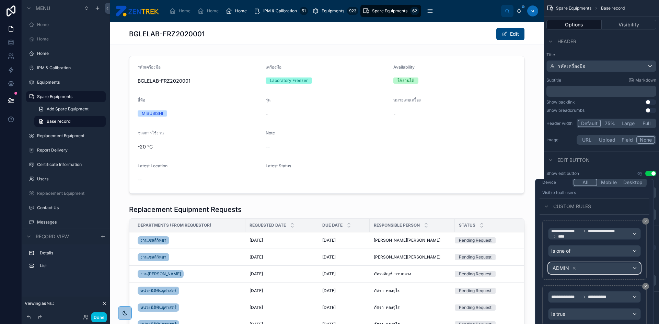
click at [628, 267] on div "ADMIN" at bounding box center [594, 268] width 92 height 11
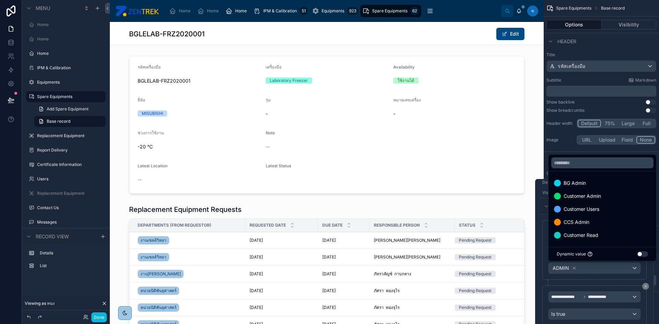
click at [606, 184] on div "BG Admin" at bounding box center [602, 183] width 97 height 8
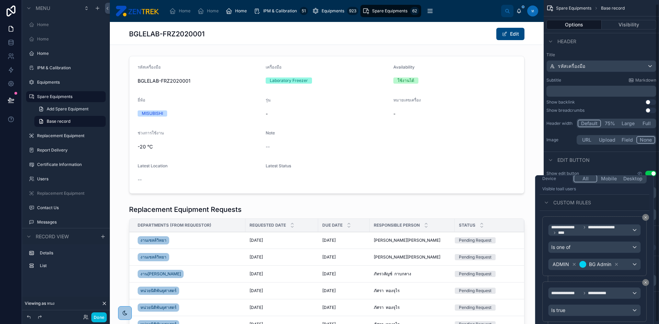
scroll to position [6, 0]
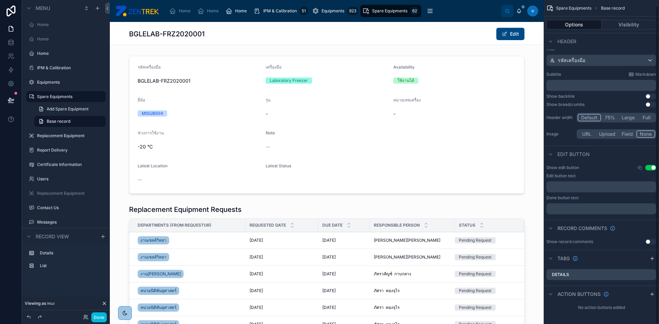
click at [476, 145] on div at bounding box center [327, 124] width 434 height 143
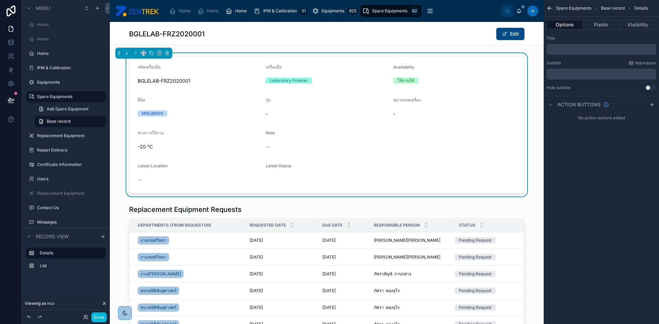
click at [103, 315] on button "Done" at bounding box center [98, 318] width 15 height 10
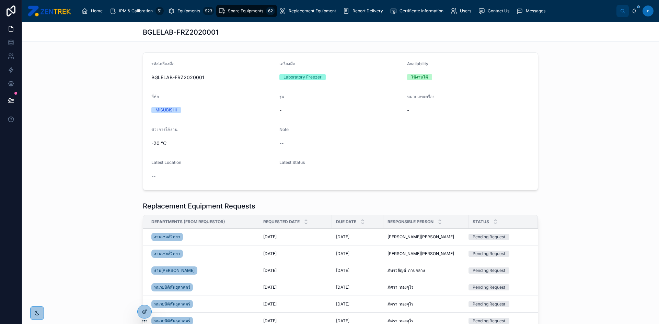
click at [647, 9] on span "ท" at bounding box center [648, 10] width 3 height 5
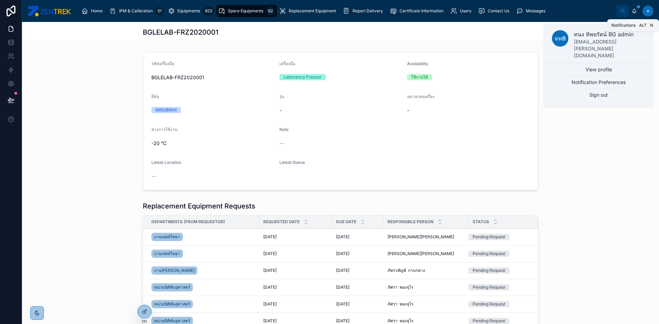
click at [635, 10] on icon at bounding box center [634, 10] width 4 height 3
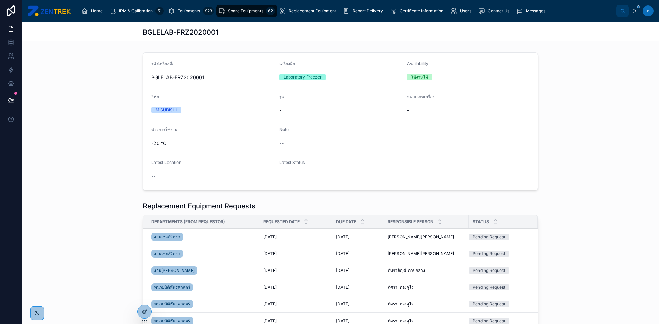
click at [648, 10] on span "ท" at bounding box center [648, 10] width 3 height 5
click at [562, 157] on div "รหัสเครื่องมือ BGLELAB-FRZ2020001 เครื่องมือ Laboratory Freezer Availability ใช…" at bounding box center [340, 121] width 637 height 143
click at [11, 103] on icon at bounding box center [10, 103] width 5 height 0
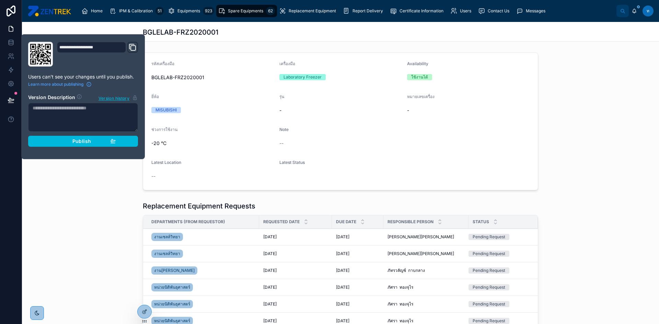
click at [65, 145] on button "Publish" at bounding box center [83, 141] width 110 height 11
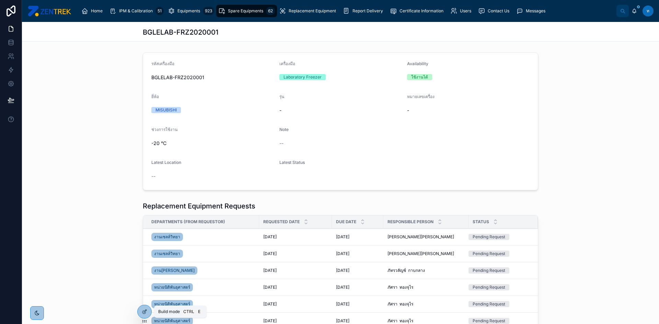
click at [144, 311] on icon at bounding box center [143, 312] width 3 height 3
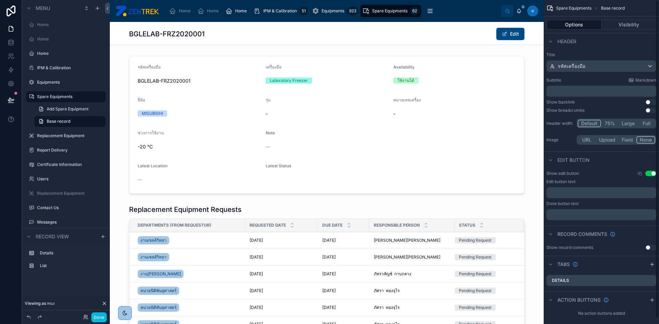
click at [641, 175] on icon "scrollable content" at bounding box center [639, 173] width 5 height 5
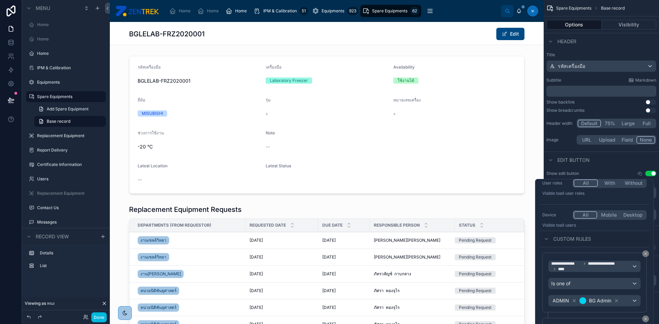
scroll to position [88, 0]
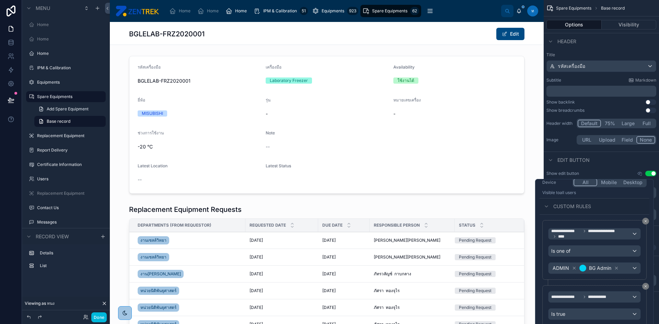
click at [617, 269] on icon at bounding box center [616, 268] width 2 height 2
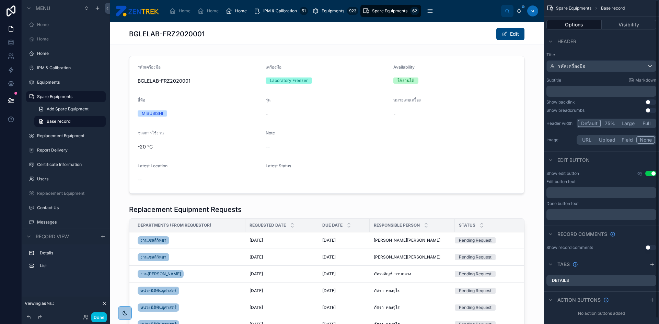
click at [614, 164] on div "Edit button" at bounding box center [601, 160] width 115 height 16
click at [623, 26] on button "Visibility" at bounding box center [629, 25] width 55 height 10
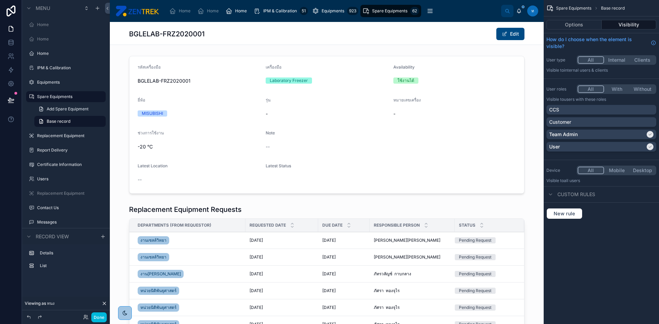
click at [579, 59] on button "All" at bounding box center [591, 60] width 26 height 8
click at [587, 58] on button "All" at bounding box center [591, 60] width 26 height 8
click at [551, 26] on button "Options" at bounding box center [573, 25] width 55 height 10
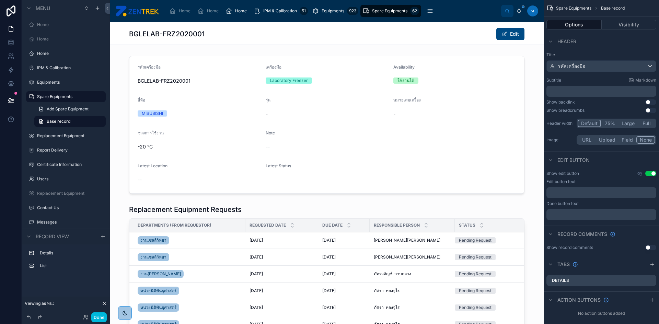
click at [645, 175] on button "Use setting" at bounding box center [650, 173] width 11 height 5
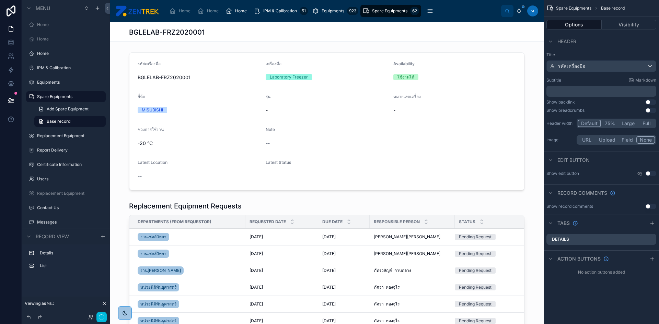
click at [642, 173] on icon "scrollable content" at bounding box center [639, 173] width 5 height 5
click at [647, 174] on button "Use setting" at bounding box center [650, 173] width 11 height 5
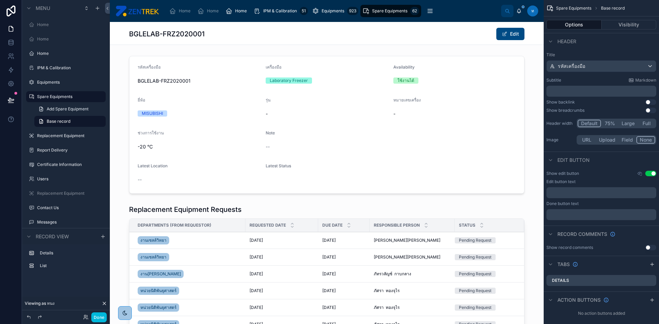
click at [640, 172] on icon "scrollable content" at bounding box center [640, 173] width 4 height 3
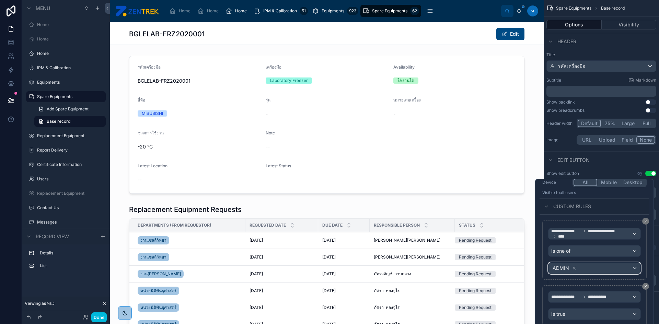
click at [632, 270] on div "ADMIN" at bounding box center [594, 268] width 92 height 11
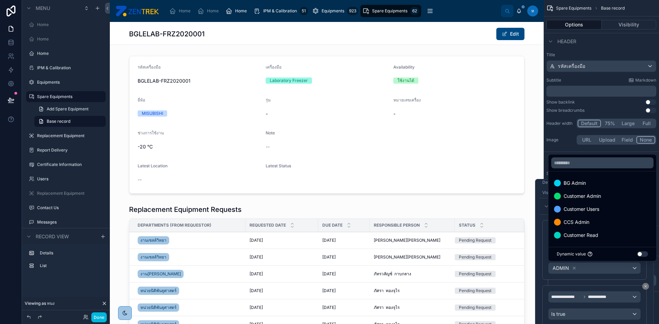
click at [605, 268] on div at bounding box center [594, 300] width 119 height 243
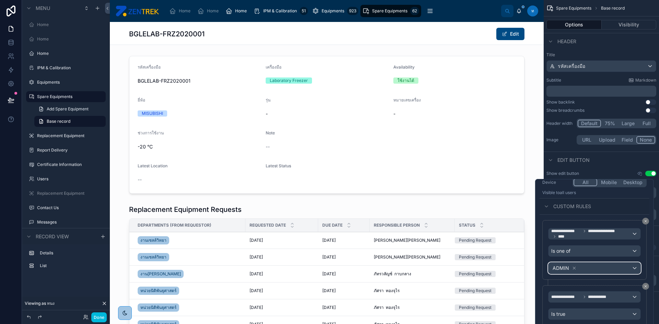
click at [605, 268] on div "ADMIN" at bounding box center [594, 268] width 92 height 11
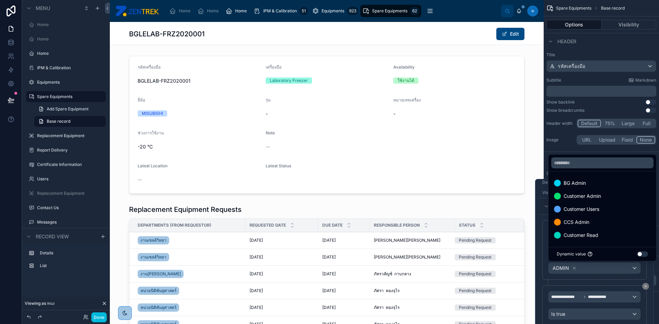
click at [607, 270] on div at bounding box center [594, 300] width 119 height 243
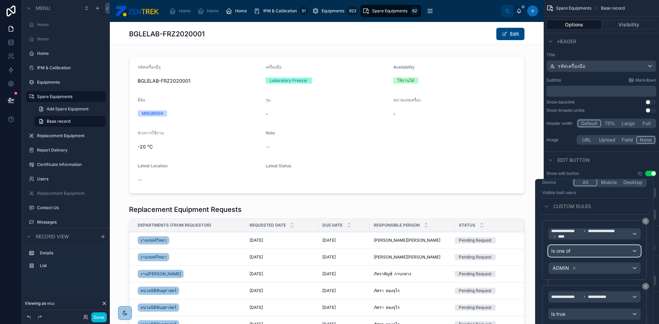
click at [633, 251] on div "Is one of" at bounding box center [594, 251] width 92 height 11
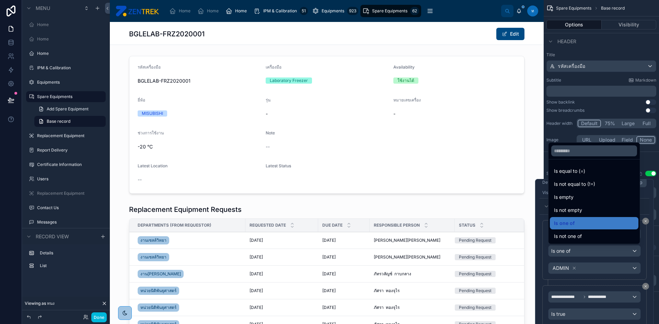
click at [633, 251] on div at bounding box center [594, 300] width 119 height 243
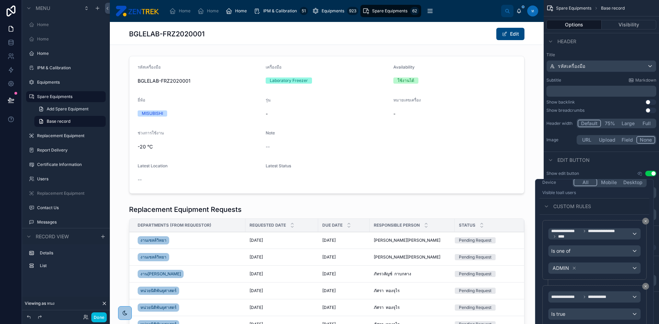
scroll to position [0, 0]
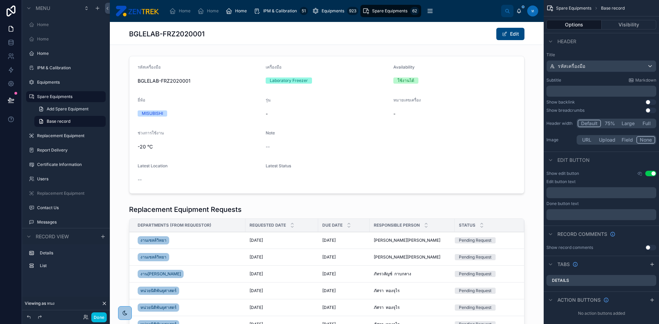
click at [347, 39] on div "BGLELAB-FRZ2020001 Edit" at bounding box center [326, 33] width 395 height 13
click at [264, 16] on div "IPM & Calibration 51" at bounding box center [281, 10] width 54 height 11
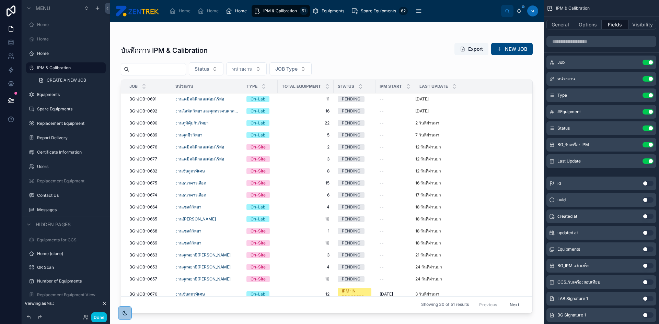
click at [143, 98] on div at bounding box center [327, 169] width 434 height 294
click at [143, 98] on span "BG-JOB-0691" at bounding box center [142, 98] width 27 height 5
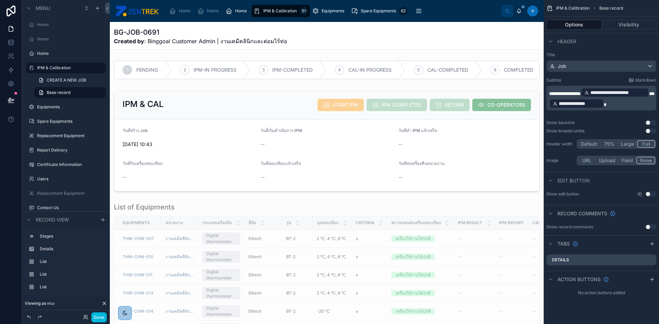
click at [333, 13] on span "Equipments" at bounding box center [333, 10] width 23 height 5
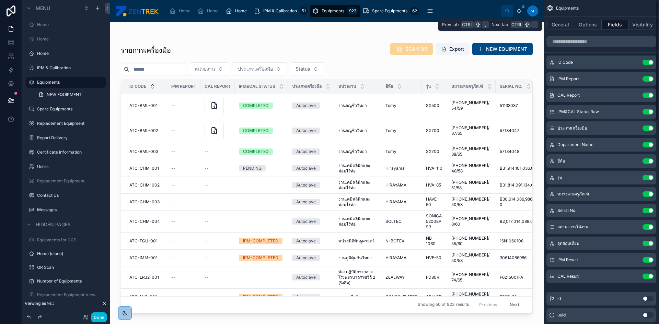
click at [559, 25] on button "General" at bounding box center [560, 25] width 28 height 10
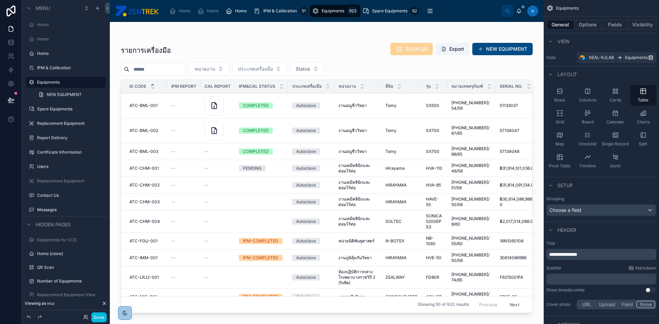
click at [150, 107] on div at bounding box center [327, 169] width 434 height 294
click at [148, 105] on span "ATC-BML-001" at bounding box center [143, 105] width 28 height 5
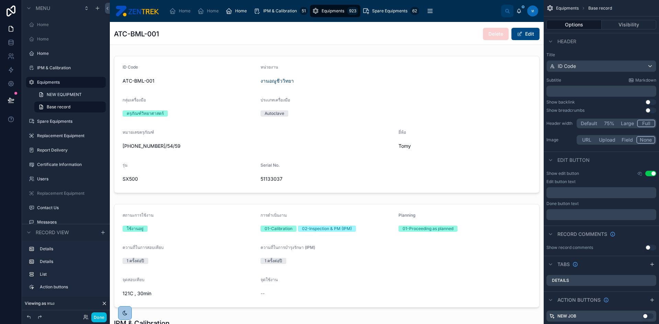
click at [640, 175] on icon "scrollable content" at bounding box center [639, 173] width 5 height 5
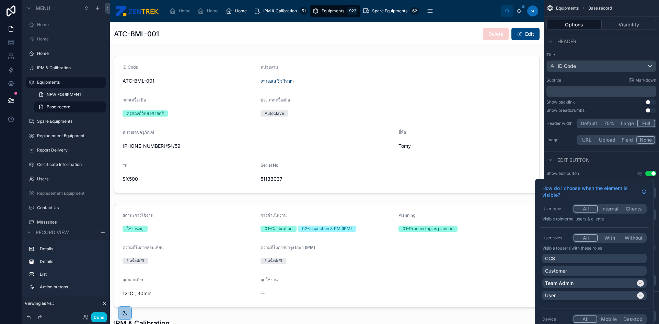
scroll to position [16, 0]
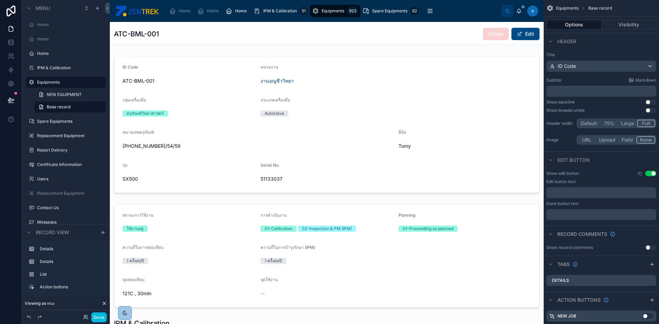
click at [642, 175] on icon "scrollable content" at bounding box center [639, 173] width 5 height 5
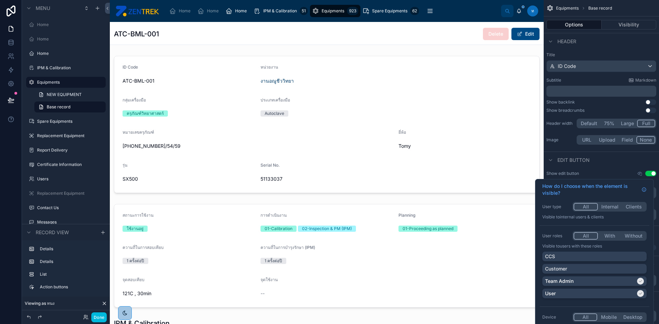
scroll to position [0, 0]
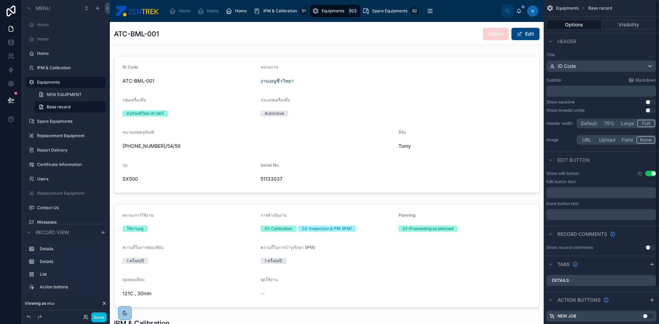
click at [615, 171] on div "Show edit button Use setting" at bounding box center [601, 173] width 110 height 5
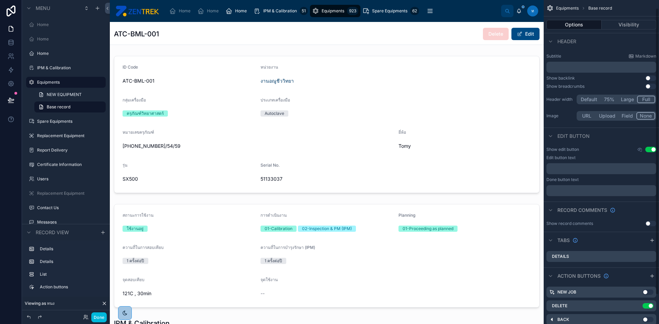
scroll to position [7, 0]
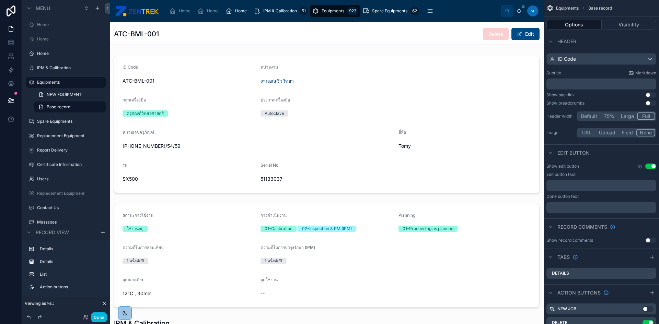
click at [426, 31] on div "ATC-BML-001 Delete Edit" at bounding box center [327, 33] width 426 height 13
click at [641, 165] on icon "scrollable content" at bounding box center [639, 166] width 5 height 5
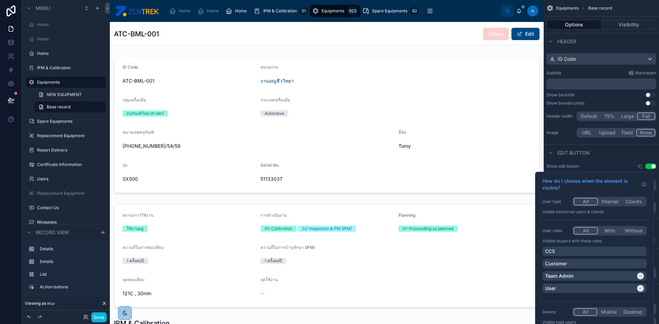
click at [605, 40] on div "Header" at bounding box center [601, 41] width 115 height 16
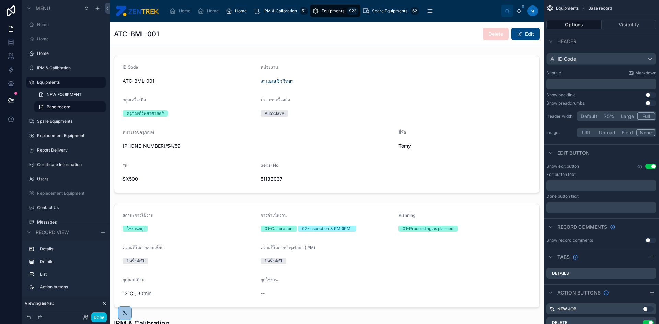
click at [612, 27] on button "Visibility" at bounding box center [629, 25] width 55 height 10
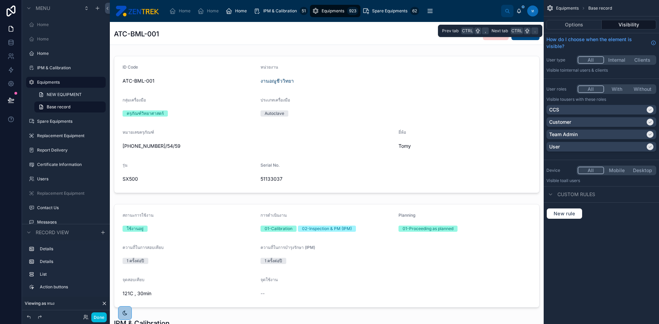
scroll to position [0, 0]
click at [580, 25] on button "Options" at bounding box center [573, 25] width 55 height 10
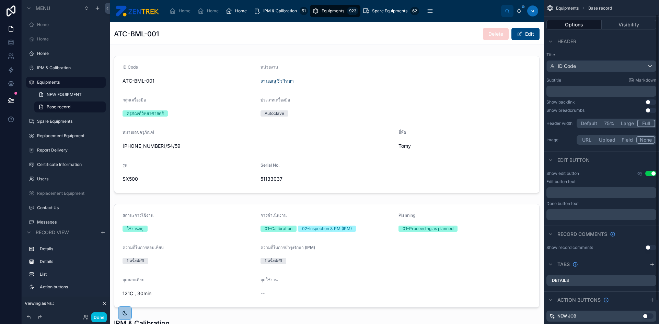
scroll to position [42, 0]
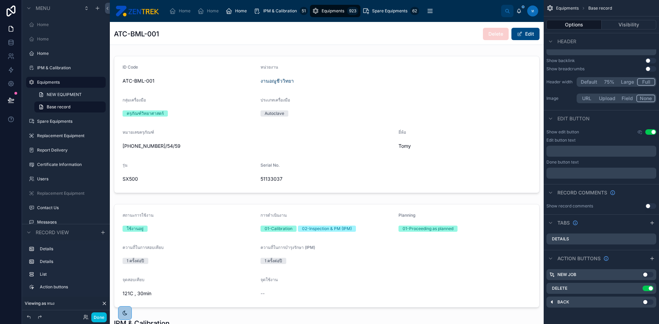
click at [640, 131] on icon "scrollable content" at bounding box center [639, 131] width 5 height 5
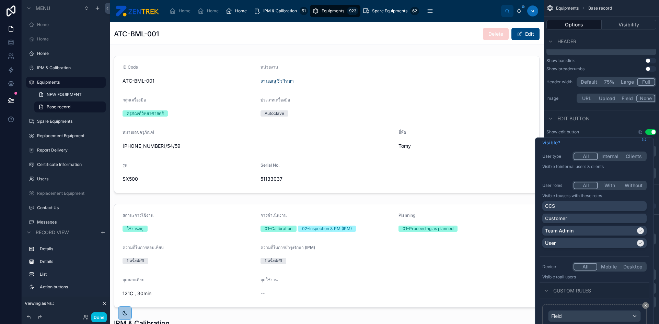
scroll to position [16, 0]
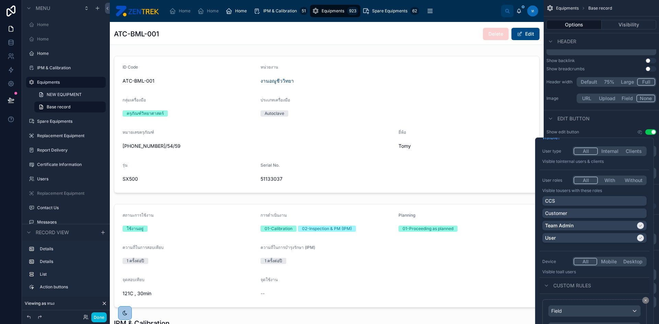
click at [546, 288] on icon at bounding box center [546, 285] width 5 height 5
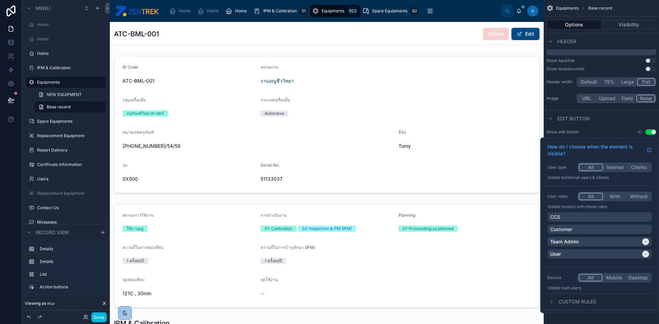
scroll to position [0, 0]
click at [552, 302] on icon at bounding box center [551, 301] width 5 height 5
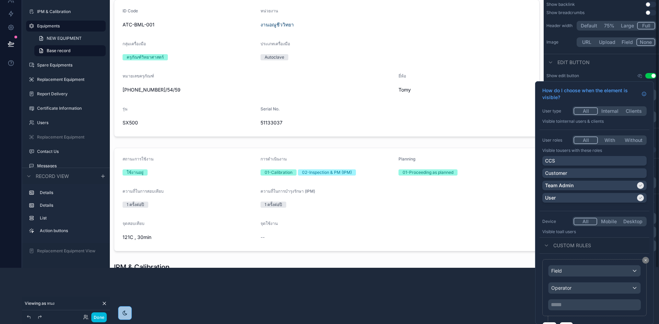
click at [624, 68] on div "Equipments Base record Options Visibility Header Title ID Code Subtitle Markdow…" at bounding box center [601, 78] width 115 height 352
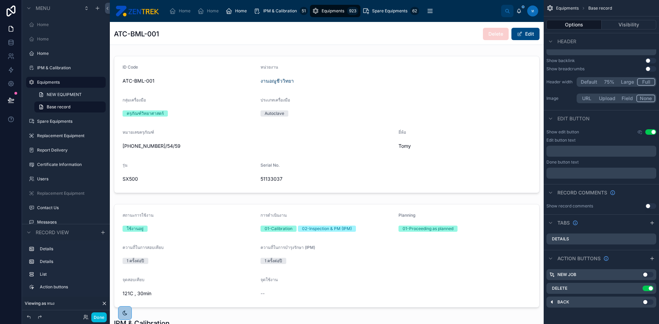
click at [376, 11] on span "Spare Equipments" at bounding box center [389, 10] width 35 height 5
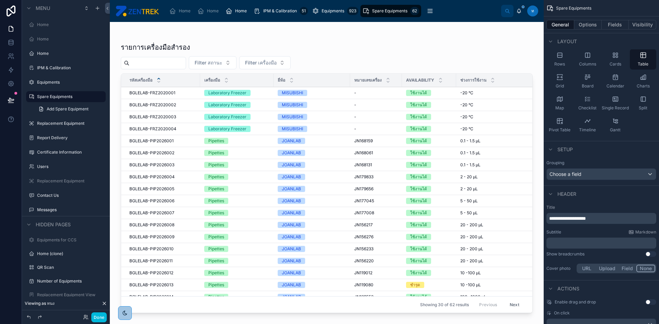
click at [157, 92] on div at bounding box center [327, 169] width 434 height 294
click at [149, 93] on span "BGLELAB-FRZ2020001" at bounding box center [152, 92] width 46 height 5
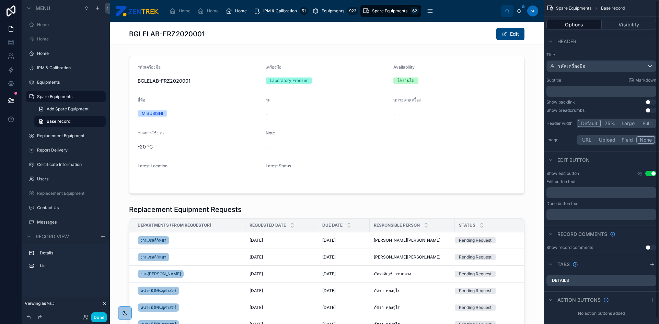
click at [638, 173] on icon "scrollable content" at bounding box center [640, 173] width 4 height 3
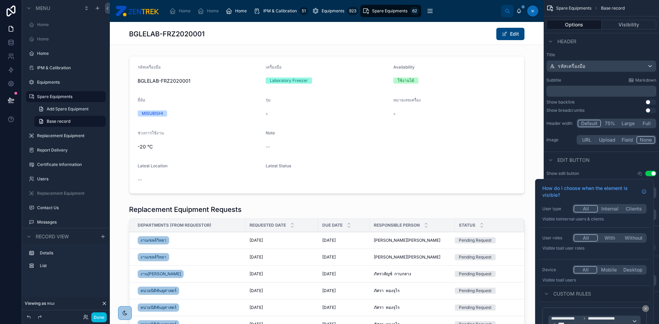
scroll to position [88, 0]
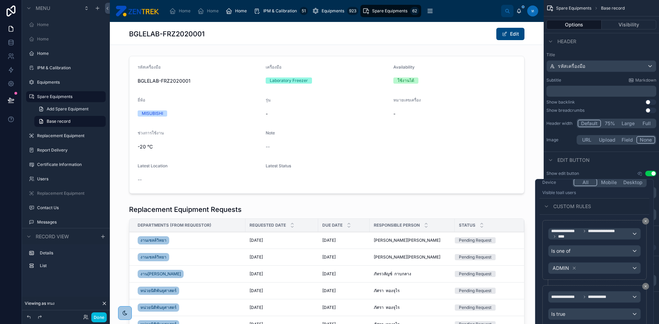
click at [650, 314] on div "**********" at bounding box center [594, 300] width 119 height 243
click at [548, 206] on icon at bounding box center [546, 206] width 5 height 5
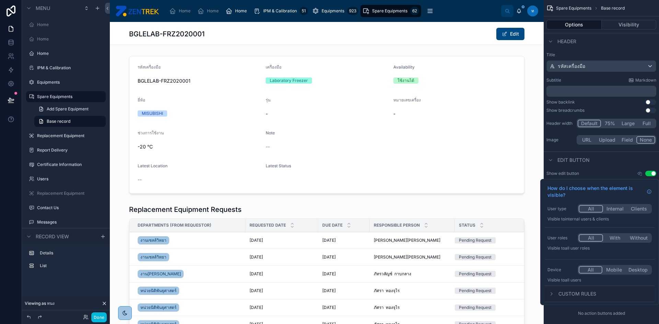
click at [553, 291] on div at bounding box center [551, 294] width 8 height 8
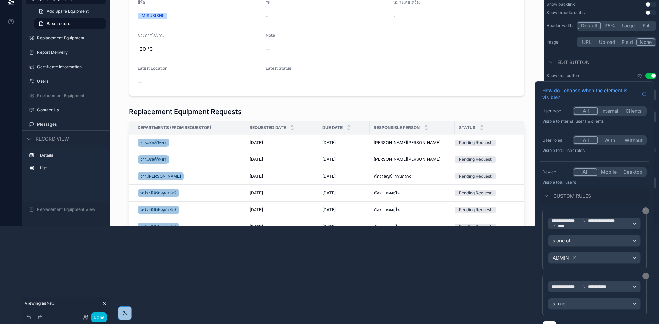
click at [588, 140] on button "All" at bounding box center [585, 141] width 24 height 8
click at [563, 151] on span "All user roles" at bounding box center [572, 150] width 25 height 5
click at [559, 148] on p "Visible to All user roles" at bounding box center [594, 150] width 104 height 5
click at [554, 146] on div "User roles All With Without Visible to All user roles" at bounding box center [594, 146] width 110 height 26
click at [608, 141] on div "**********" at bounding box center [329, 162] width 659 height 324
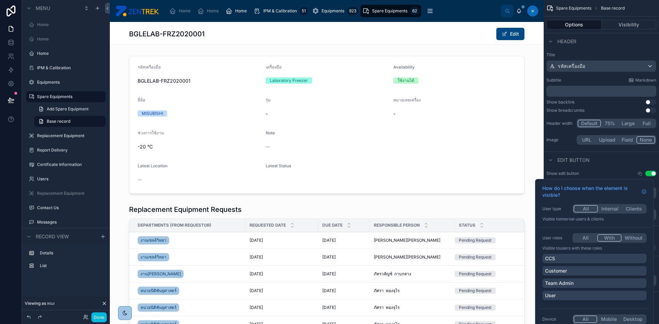
drag, startPoint x: 595, startPoint y: 287, endPoint x: 595, endPoint y: 294, distance: 7.6
click at [595, 287] on div "Team Admin" at bounding box center [594, 283] width 99 height 7
click at [595, 294] on div "User" at bounding box center [594, 295] width 99 height 7
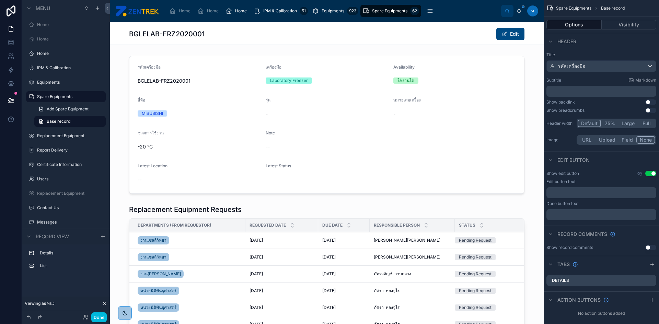
click at [530, 54] on div at bounding box center [327, 124] width 434 height 143
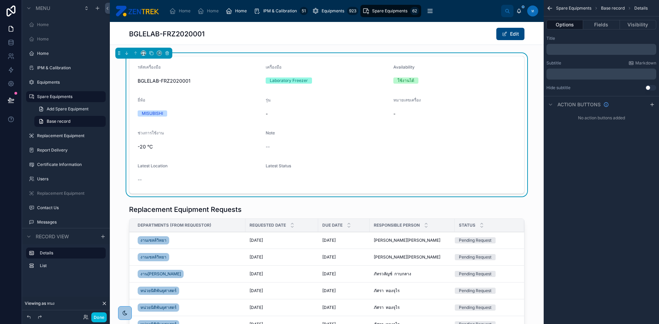
click at [101, 317] on button "Done" at bounding box center [98, 318] width 15 height 10
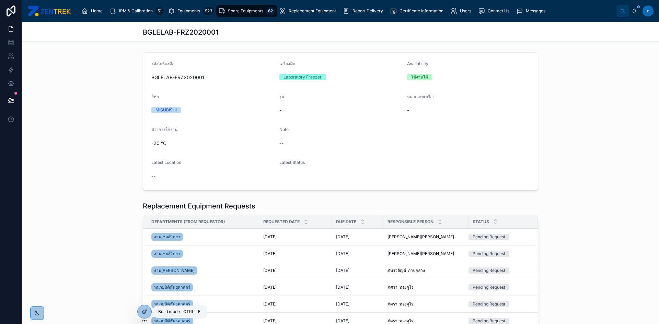
click at [148, 311] on div at bounding box center [145, 311] width 14 height 13
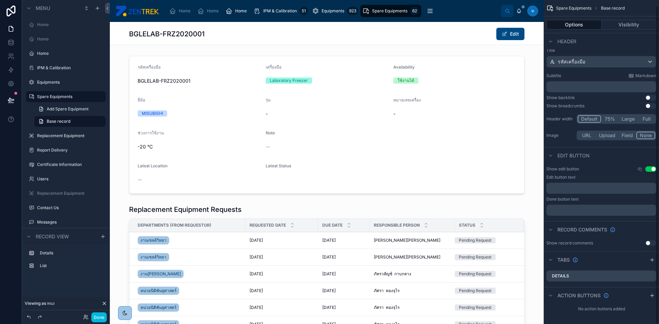
scroll to position [6, 0]
click at [640, 168] on icon "scrollable content" at bounding box center [639, 167] width 1 height 1
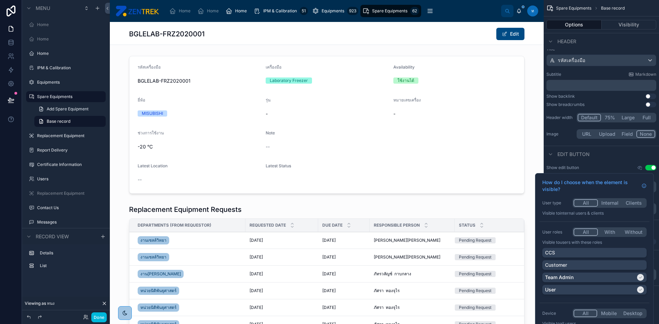
click at [631, 276] on div "Team Admin" at bounding box center [590, 277] width 91 height 7
click at [628, 287] on div "User" at bounding box center [590, 290] width 91 height 7
click at [589, 229] on button "All" at bounding box center [585, 233] width 24 height 8
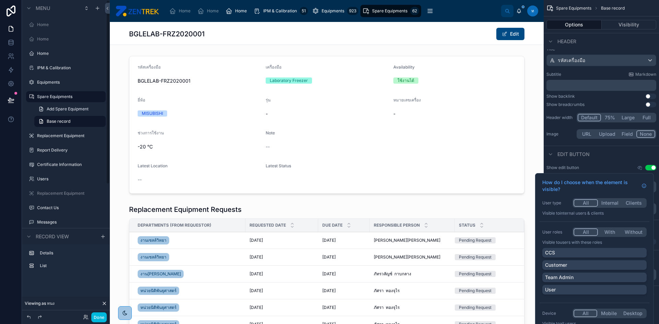
click at [99, 317] on button "Done" at bounding box center [98, 318] width 15 height 10
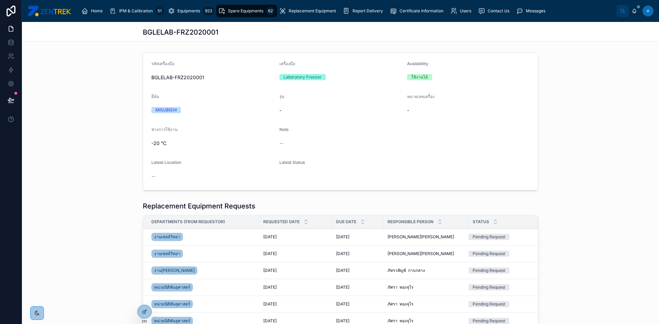
click at [144, 308] on div at bounding box center [145, 311] width 14 height 13
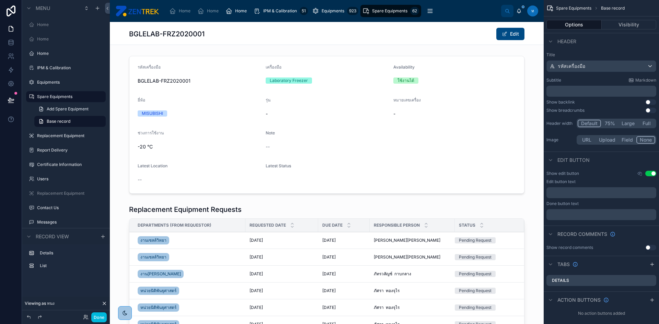
click at [638, 172] on icon "scrollable content" at bounding box center [639, 173] width 5 height 5
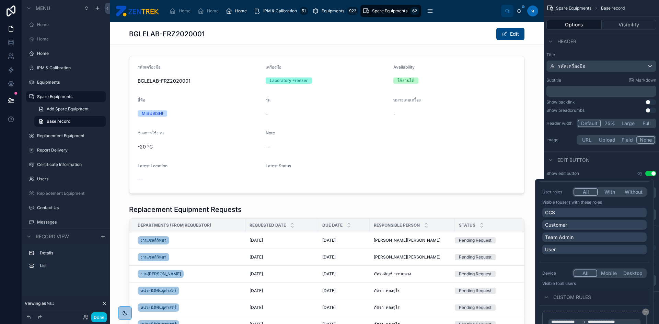
scroll to position [34, 0]
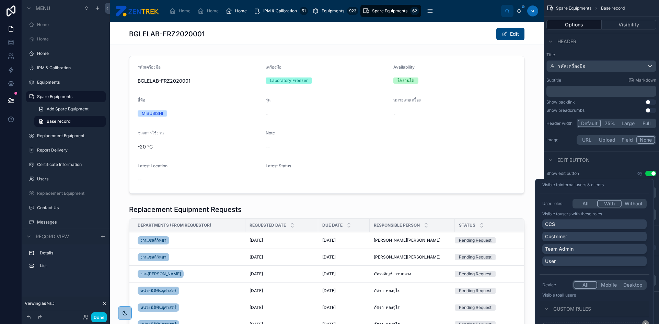
click at [606, 206] on button "With" at bounding box center [609, 204] width 24 height 8
click at [585, 205] on button "All" at bounding box center [585, 204] width 24 height 8
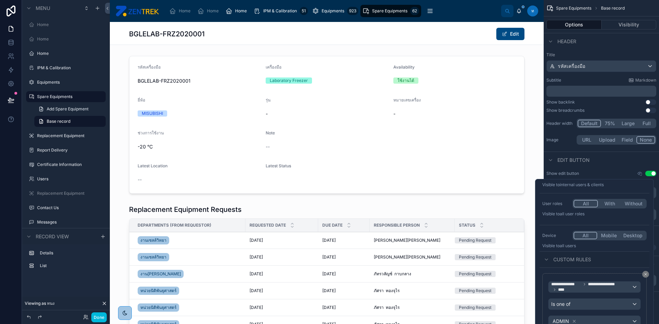
click at [585, 205] on button "All" at bounding box center [585, 204] width 24 height 8
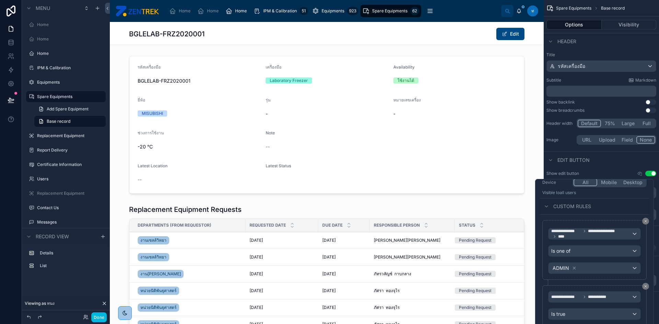
scroll to position [0, 0]
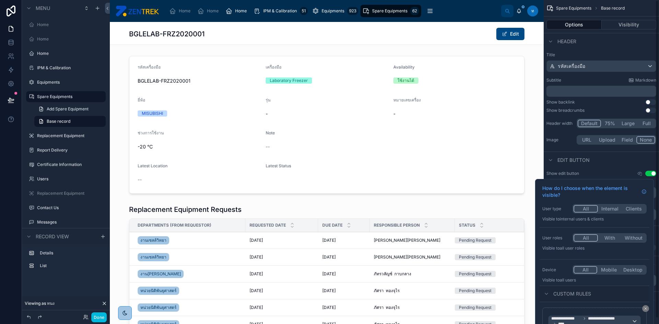
click at [450, 37] on div "BGLELAB-FRZ2020001 Edit" at bounding box center [326, 33] width 395 height 13
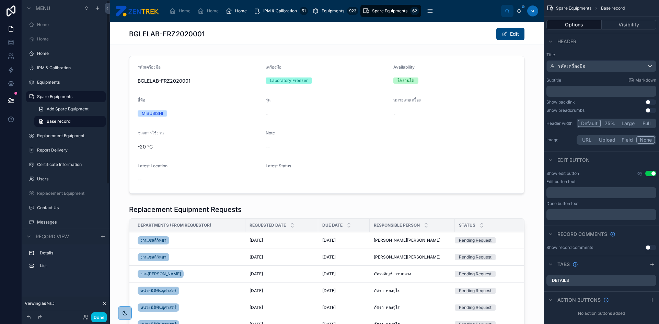
click at [98, 316] on button "Done" at bounding box center [98, 318] width 15 height 10
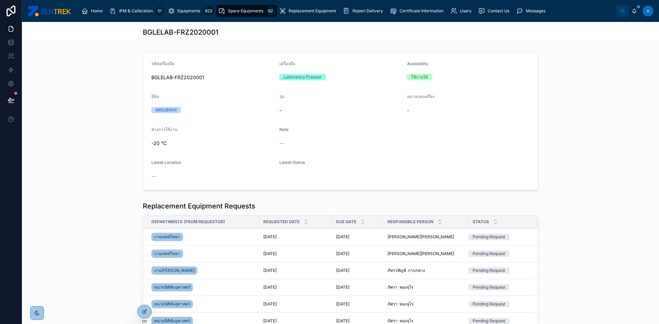
click at [177, 14] on div "Equipments 923" at bounding box center [191, 10] width 46 height 11
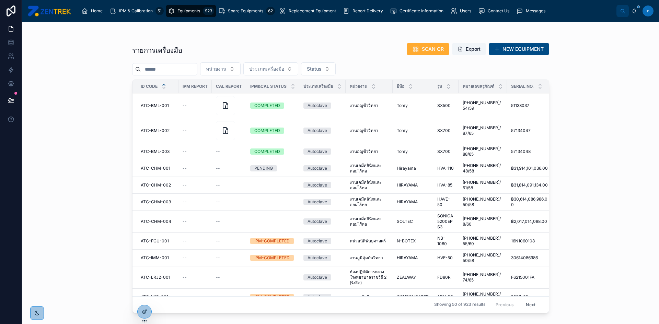
click at [148, 17] on link "IPM & Calibration 51" at bounding box center [136, 11] width 58 height 12
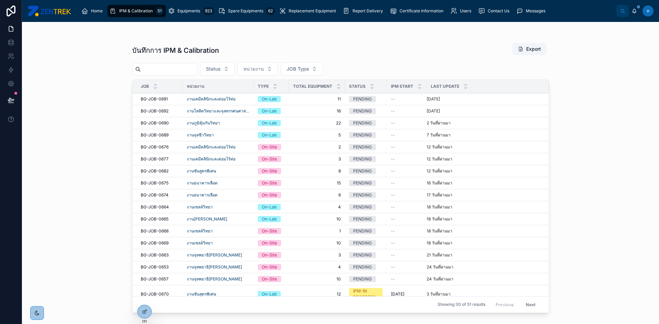
click at [162, 124] on span "BG-JOB-0690" at bounding box center [155, 122] width 28 height 5
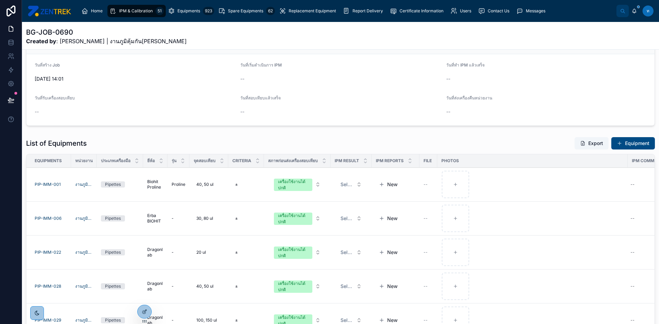
scroll to position [69, 0]
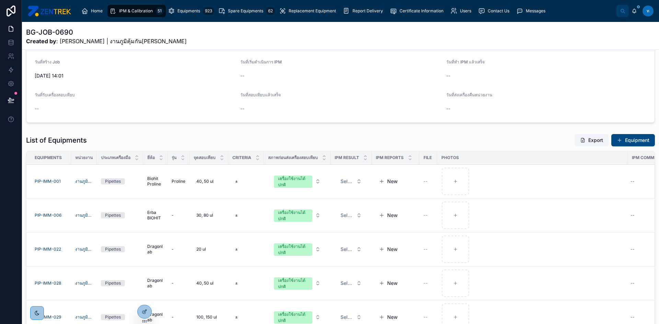
click at [48, 182] on span "PIP-IMM-001" at bounding box center [48, 181] width 26 height 5
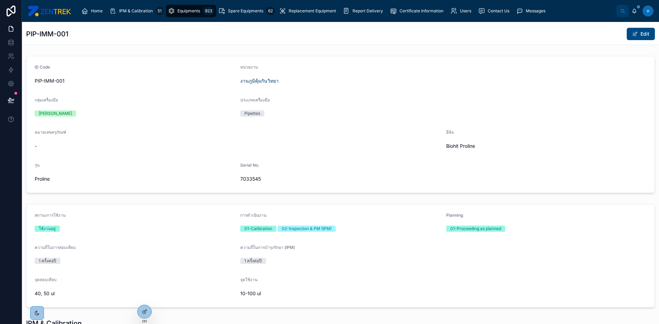
scroll to position [133, 0]
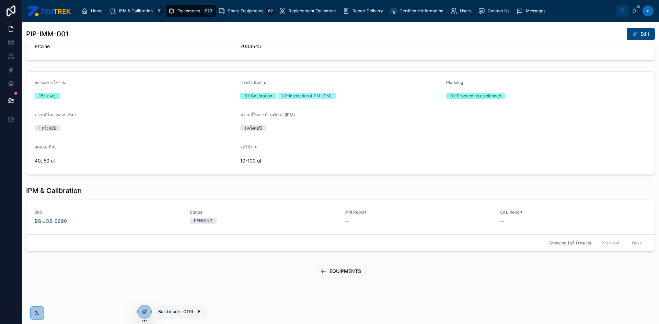
click at [143, 313] on icon at bounding box center [144, 311] width 5 height 5
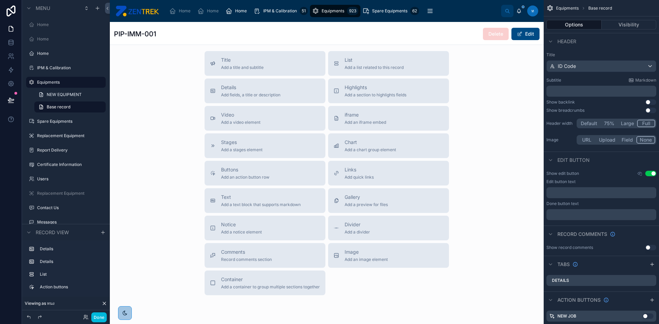
scroll to position [201, 0]
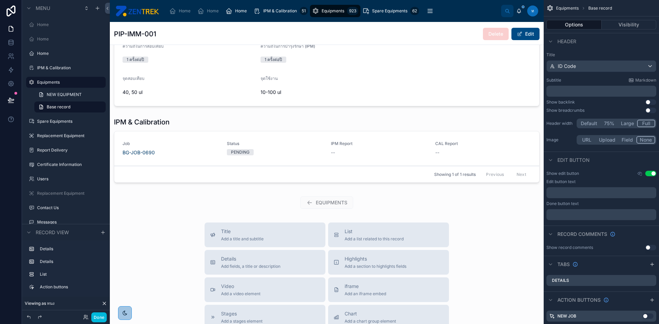
click at [507, 148] on div at bounding box center [327, 152] width 434 height 74
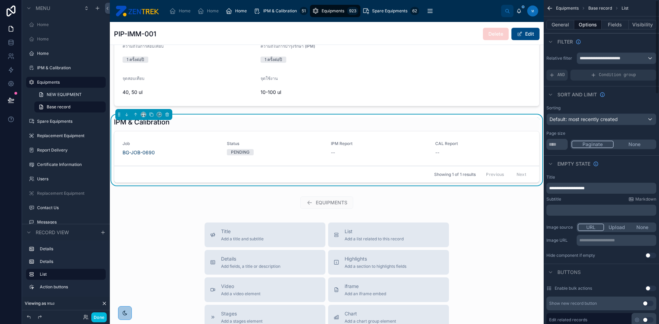
click at [619, 26] on button "Fields" at bounding box center [615, 25] width 27 height 10
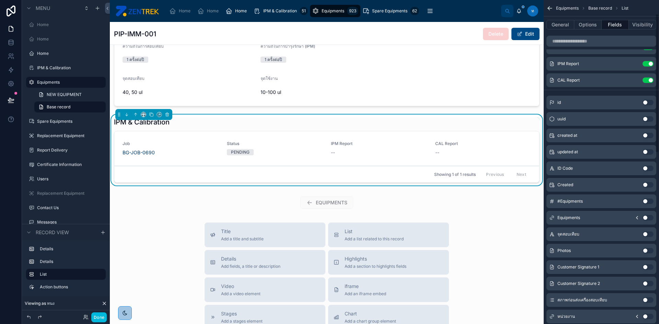
scroll to position [0, 0]
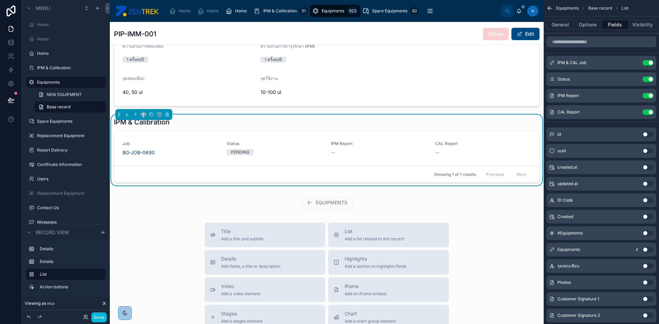
click at [590, 21] on button "Options" at bounding box center [587, 25] width 27 height 10
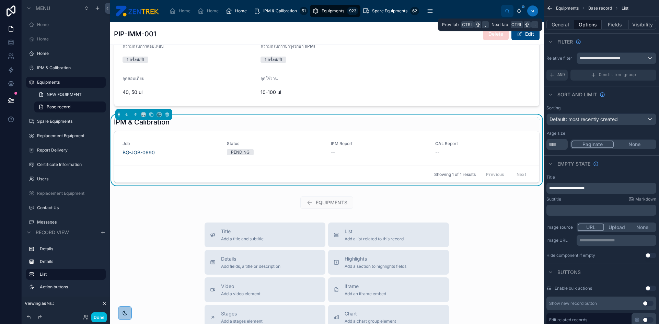
click at [641, 21] on button "Visibility" at bounding box center [642, 25] width 27 height 10
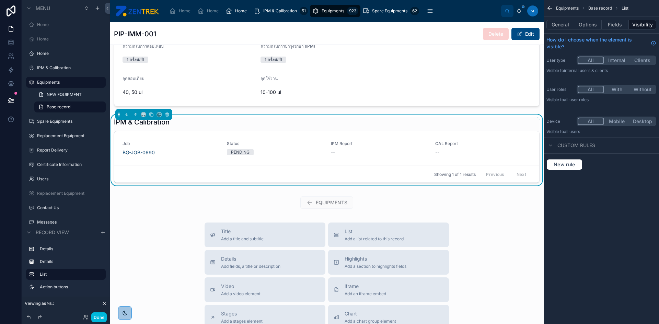
click at [616, 24] on button "Fields" at bounding box center [615, 25] width 27 height 10
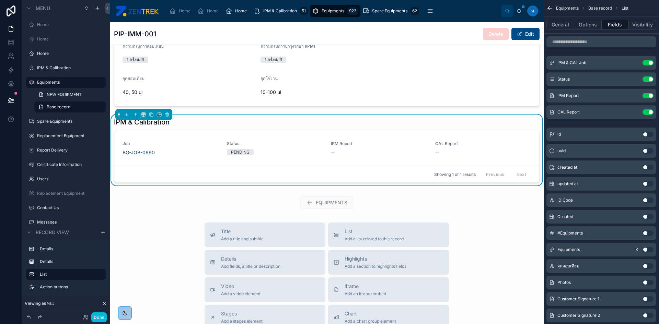
click at [271, 14] on div "IPM & Calibration 51" at bounding box center [281, 10] width 54 height 11
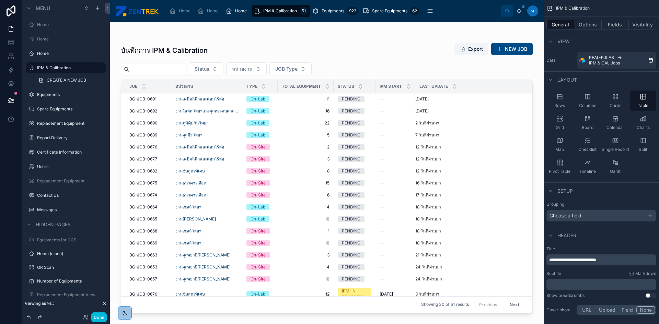
click at [149, 97] on div at bounding box center [327, 169] width 434 height 294
click at [148, 98] on span "BG-JOB-0691" at bounding box center [142, 98] width 27 height 5
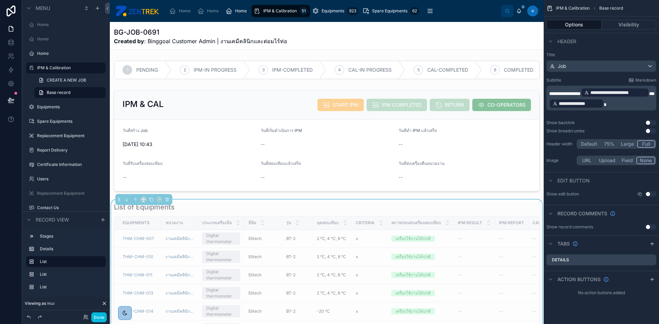
click at [214, 218] on div "List of Equipments Equipments หน่วยงาน ประเภทเครื่องมือ ยี่ห้อ รุ่น จุดสอบเทียบ…" at bounding box center [327, 315] width 426 height 226
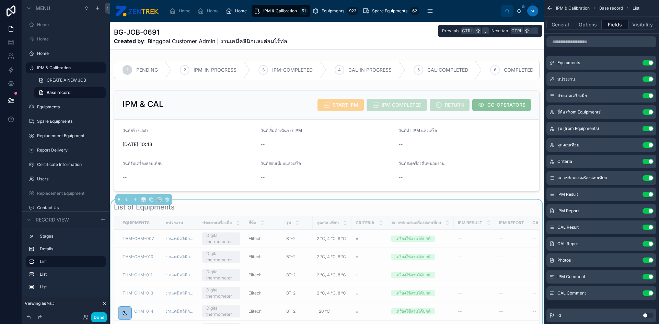
click at [557, 24] on button "General" at bounding box center [560, 25] width 28 height 10
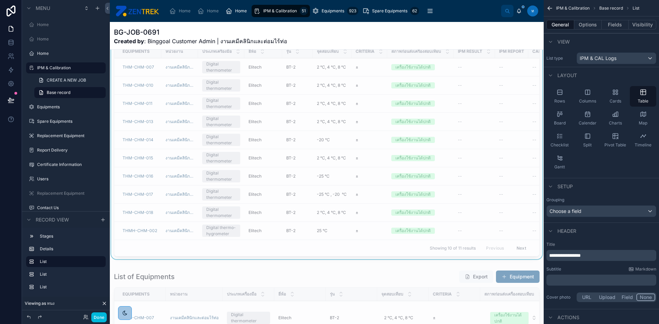
click at [332, 12] on span "Equipments" at bounding box center [333, 10] width 23 height 5
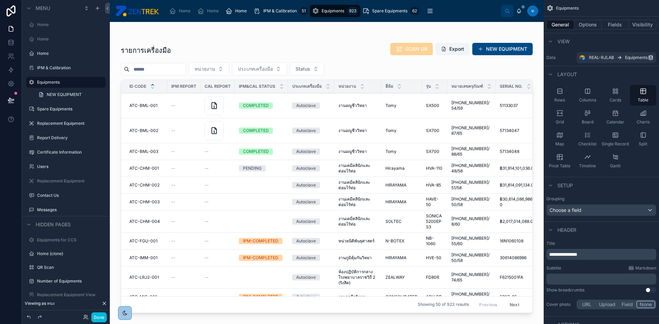
click at [148, 103] on div at bounding box center [327, 169] width 434 height 294
click at [124, 86] on div "ID Code" at bounding box center [144, 86] width 46 height 13
click at [147, 104] on span "ATC-BML-001" at bounding box center [143, 105] width 28 height 5
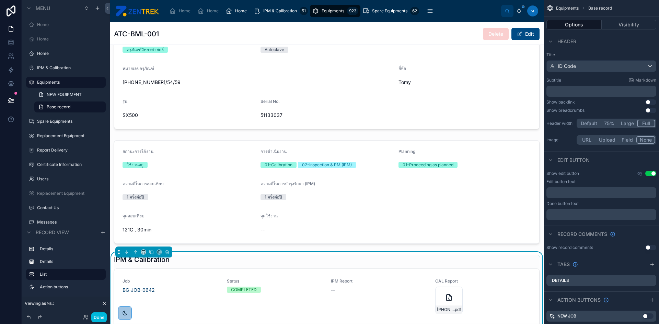
scroll to position [172, 0]
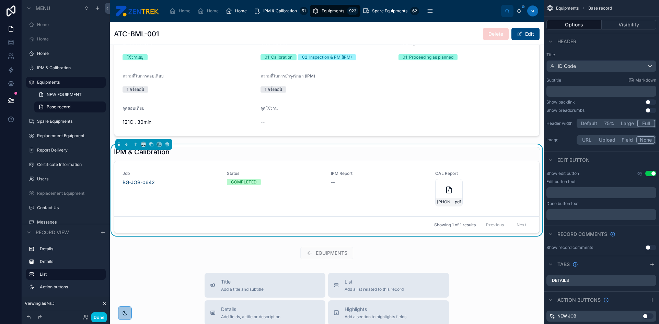
click at [394, 193] on div "IPM Report --" at bounding box center [379, 189] width 96 height 36
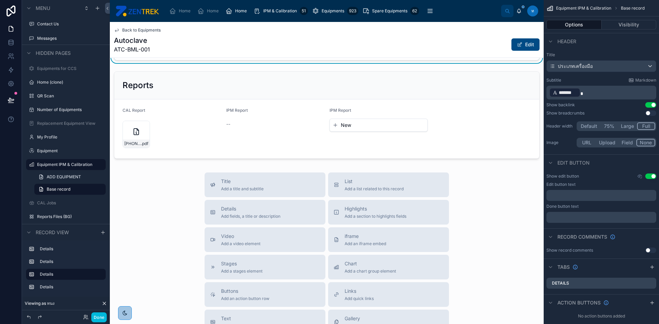
scroll to position [259, 0]
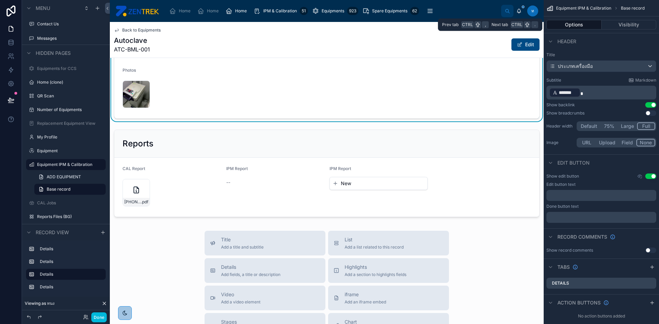
click at [623, 23] on button "Visibility" at bounding box center [629, 25] width 55 height 10
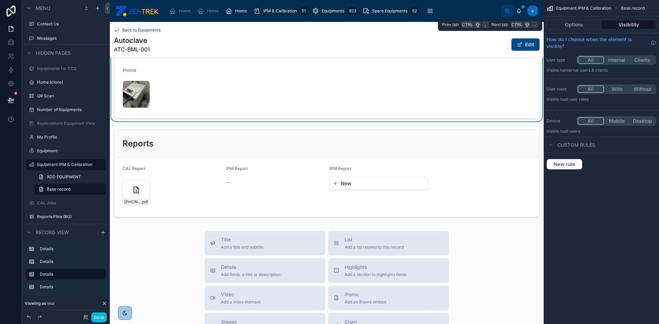
click at [585, 22] on button "Options" at bounding box center [573, 25] width 55 height 10
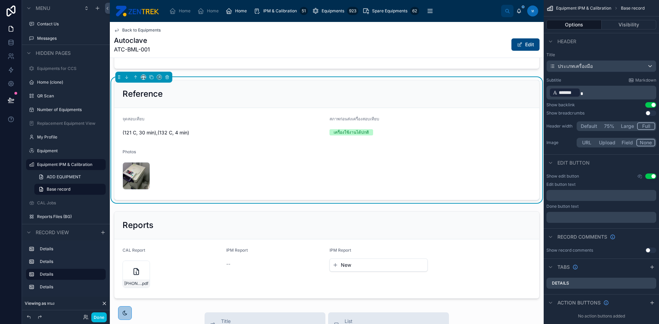
scroll to position [225, 0]
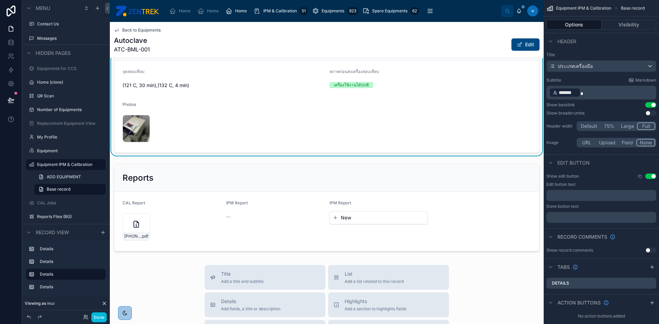
click at [467, 193] on div at bounding box center [327, 207] width 434 height 93
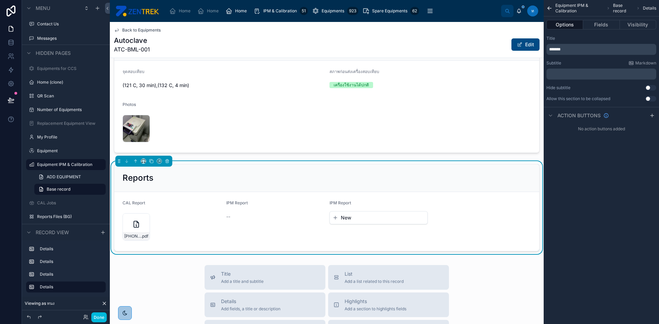
click at [607, 25] on button "Fields" at bounding box center [601, 25] width 36 height 10
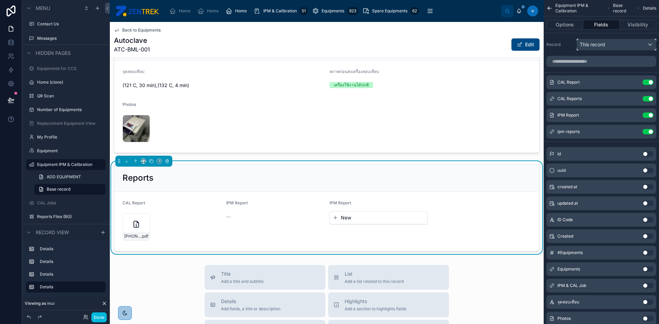
click at [639, 44] on div "This record" at bounding box center [616, 44] width 79 height 11
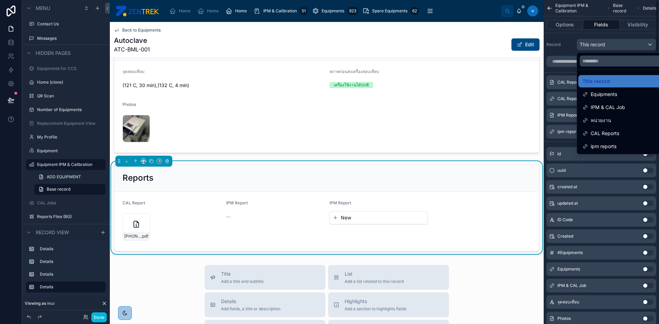
click at [561, 48] on div "scrollable content" at bounding box center [329, 162] width 659 height 324
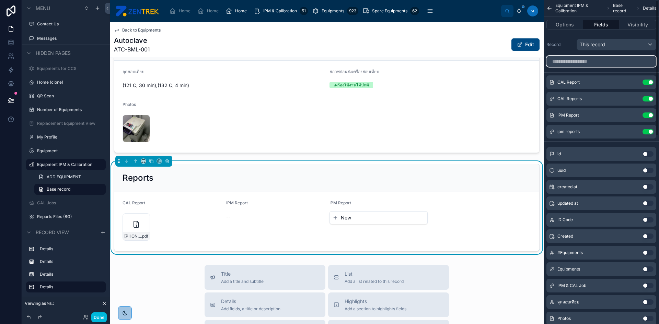
click at [568, 65] on input "scrollable content" at bounding box center [601, 61] width 110 height 11
type input "*"
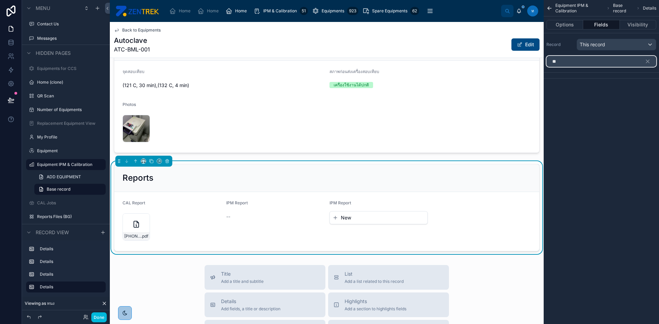
type input "*"
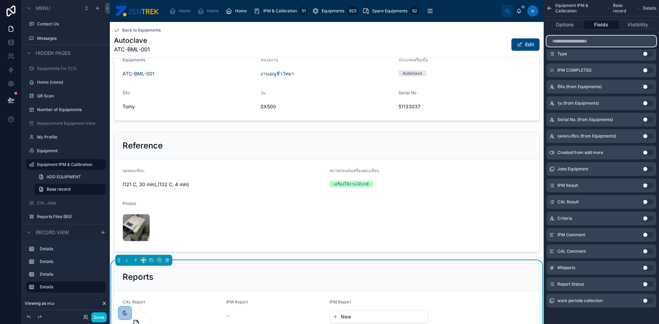
scroll to position [156, 0]
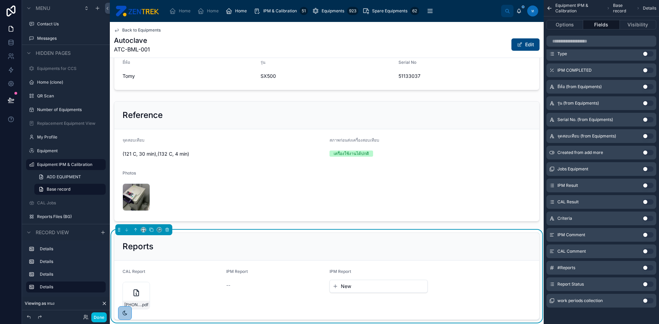
click at [293, 187] on div at bounding box center [327, 161] width 434 height 126
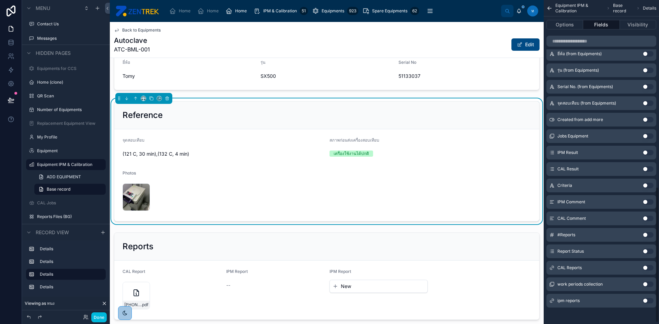
click at [569, 25] on button "Options" at bounding box center [564, 25] width 37 height 10
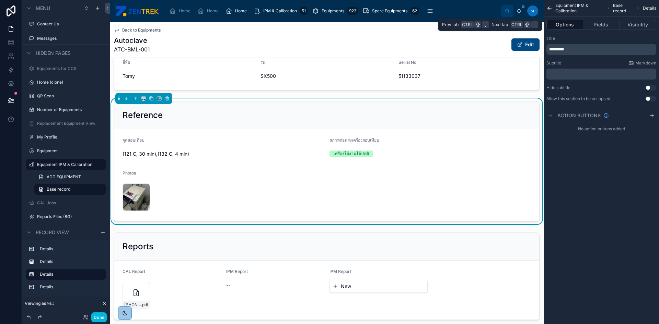
scroll to position [0, 0]
click at [591, 22] on button "Fields" at bounding box center [601, 25] width 36 height 10
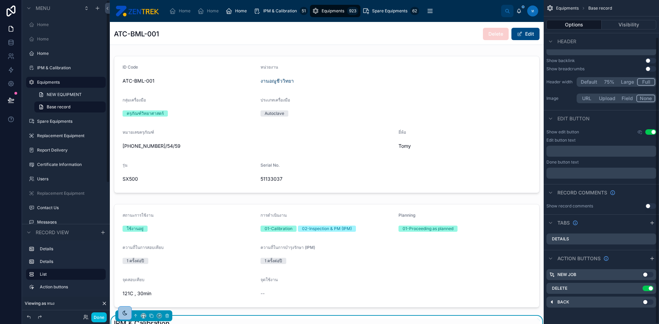
scroll to position [42, 0]
click at [329, 11] on span "Equipments" at bounding box center [333, 10] width 23 height 5
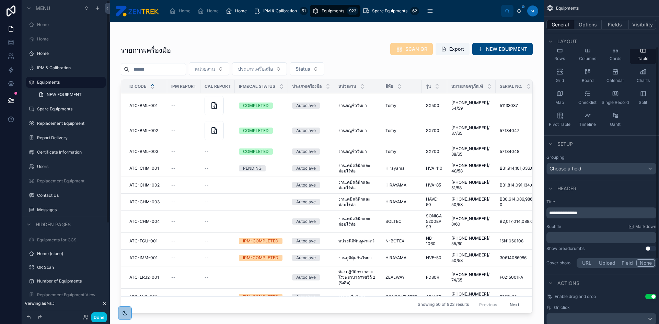
scroll to position [71, 0]
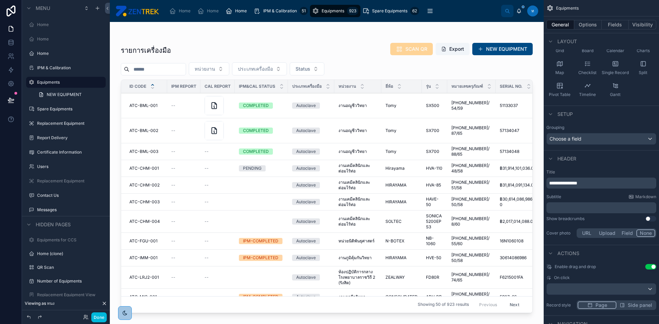
click at [132, 242] on div at bounding box center [327, 169] width 434 height 294
click at [139, 241] on span "ATC-FGU-001" at bounding box center [143, 240] width 28 height 5
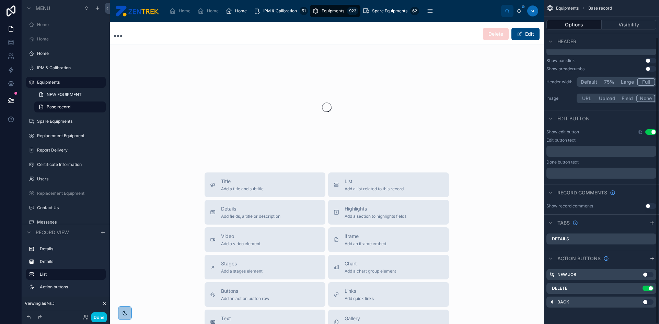
scroll to position [42, 0]
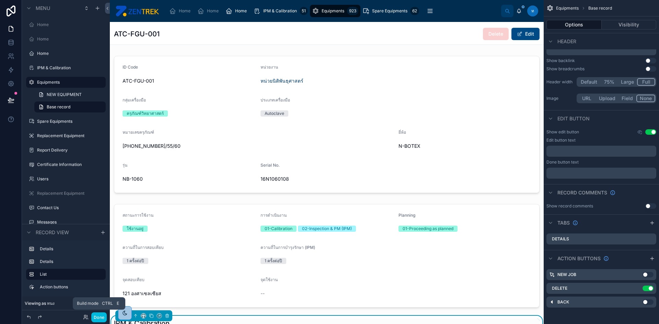
click at [97, 317] on button "Done" at bounding box center [98, 318] width 15 height 10
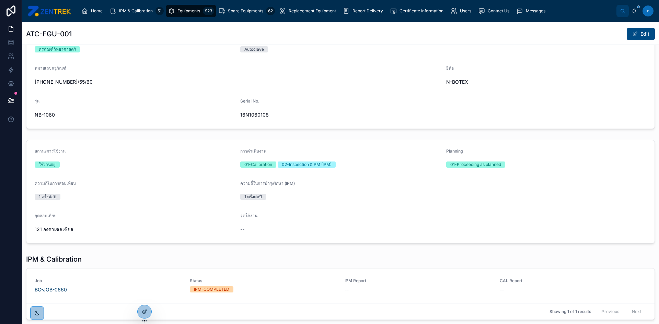
scroll to position [133, 0]
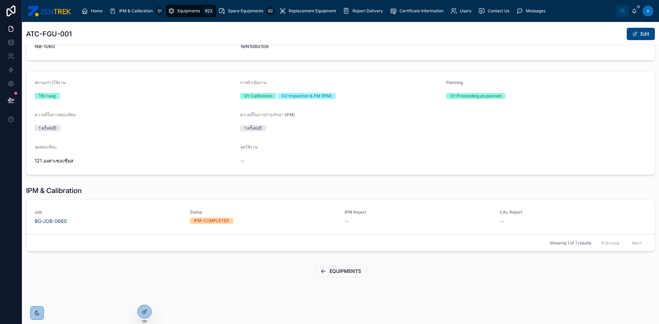
click at [144, 309] on div at bounding box center [145, 311] width 14 height 13
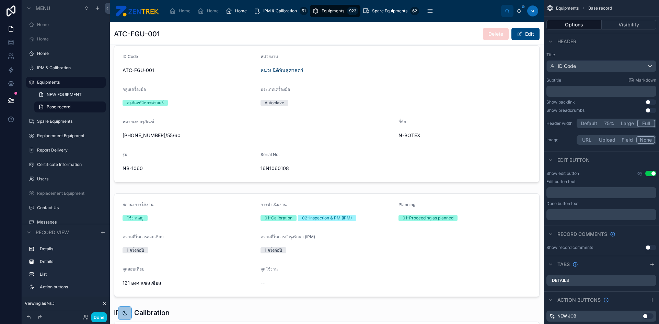
scroll to position [0, 0]
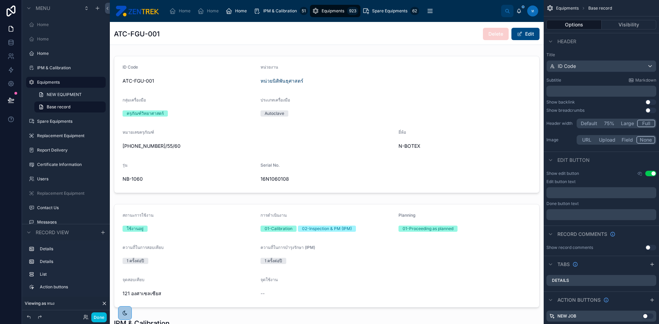
click at [326, 16] on div "Equipments 923" at bounding box center [335, 10] width 46 height 11
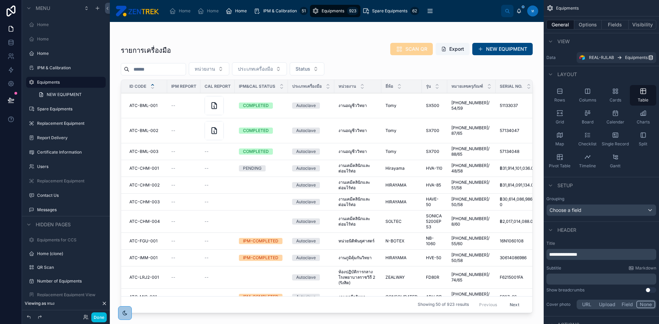
click at [145, 107] on div at bounding box center [327, 169] width 434 height 294
click at [142, 106] on span "ATC-BML-001" at bounding box center [143, 105] width 28 height 5
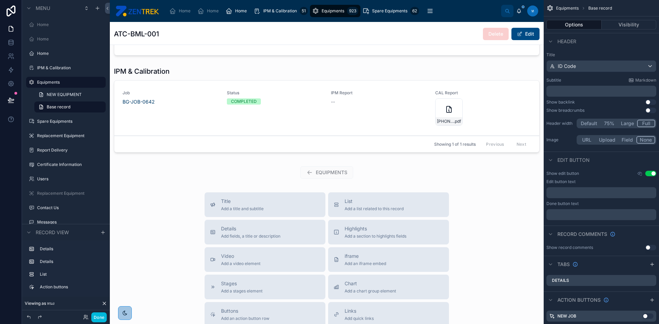
scroll to position [240, 0]
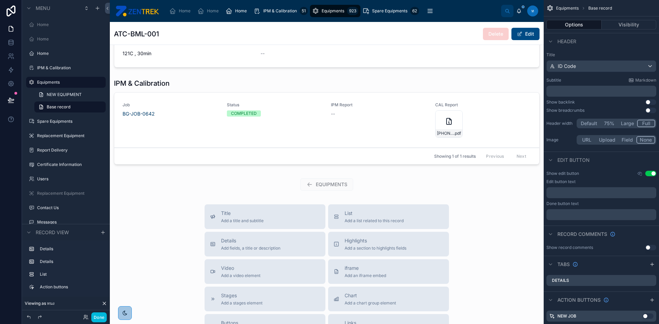
click at [180, 121] on div at bounding box center [327, 123] width 434 height 94
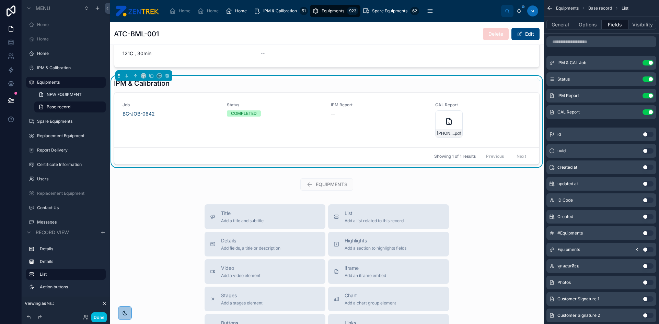
click at [180, 121] on div "Job BG-JOB-0642" at bounding box center [171, 120] width 96 height 36
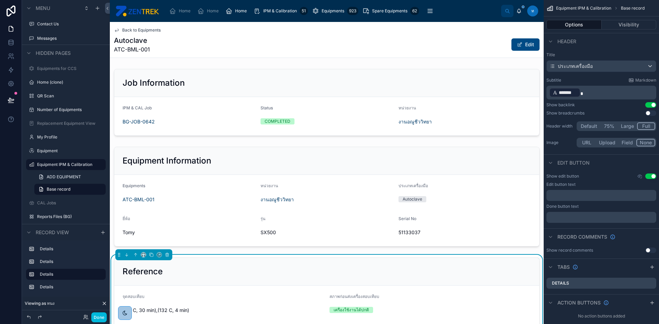
click at [120, 29] on link "Back to Equipments" at bounding box center [137, 29] width 47 height 5
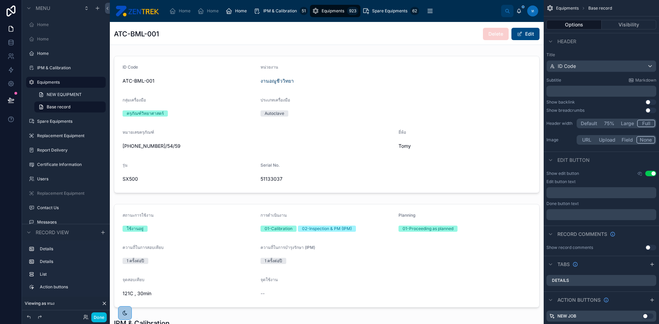
click at [322, 10] on span "Equipments" at bounding box center [333, 10] width 23 height 5
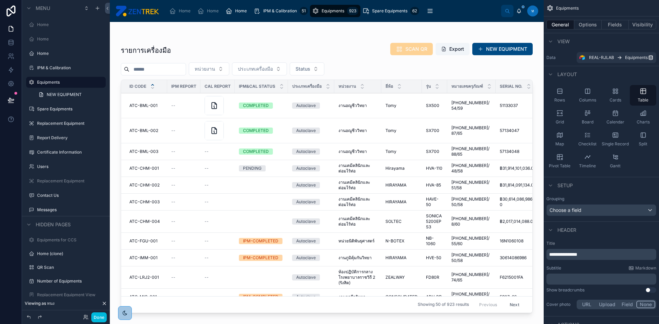
click at [137, 240] on div at bounding box center [327, 169] width 434 height 294
click at [137, 240] on span "ATC-FGU-001" at bounding box center [143, 240] width 28 height 5
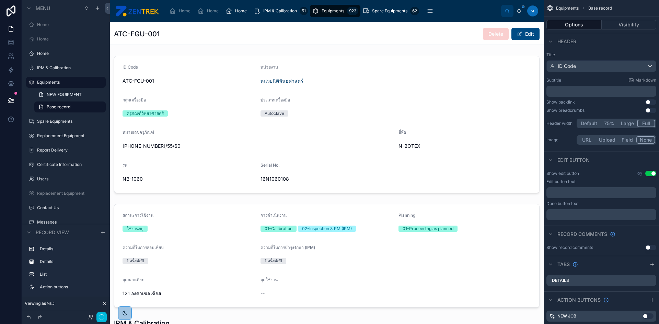
scroll to position [240, 0]
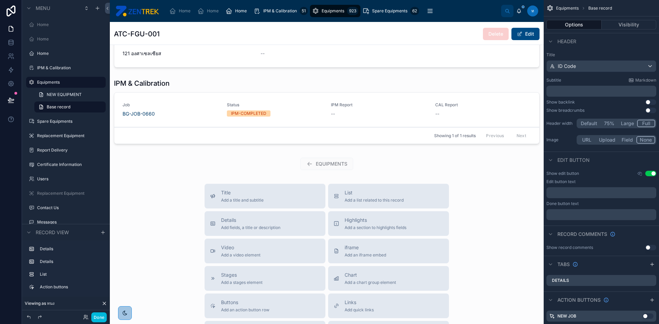
click at [159, 114] on div at bounding box center [327, 113] width 434 height 74
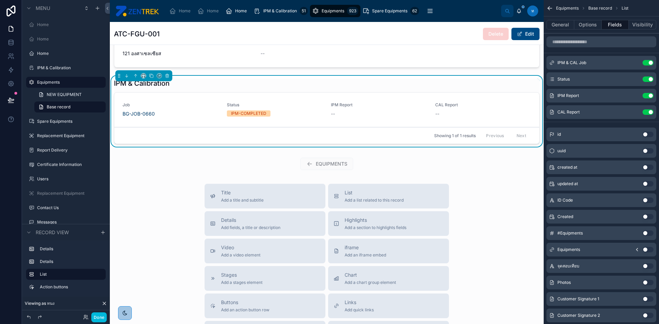
click at [175, 112] on div "BG-JOB-0660" at bounding box center [171, 113] width 96 height 7
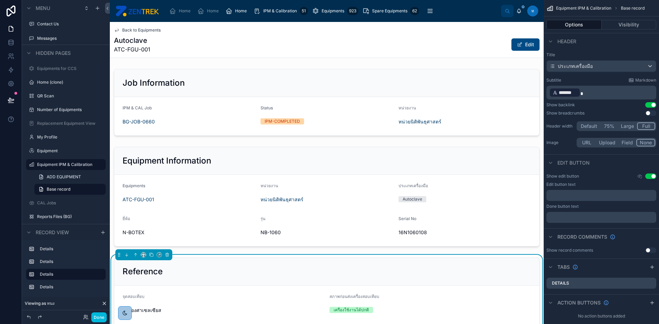
click at [339, 80] on div at bounding box center [327, 102] width 434 height 72
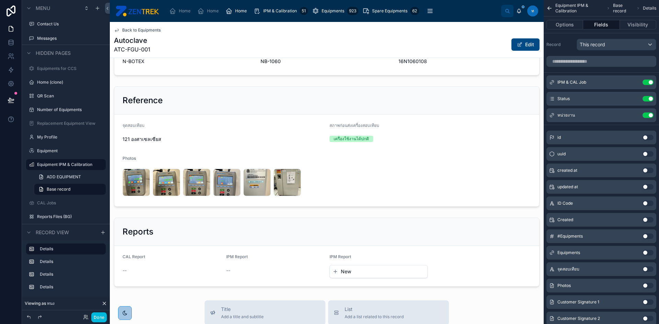
scroll to position [172, 0]
click at [282, 117] on div at bounding box center [327, 146] width 434 height 126
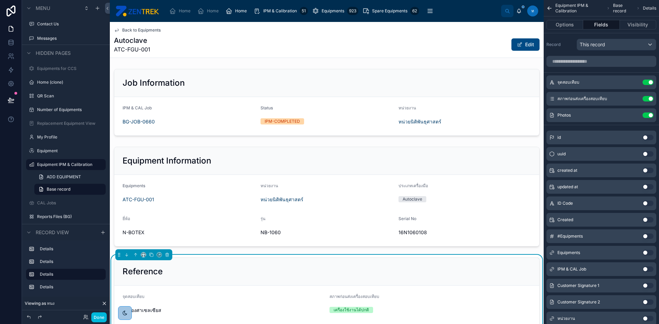
scroll to position [103, 0]
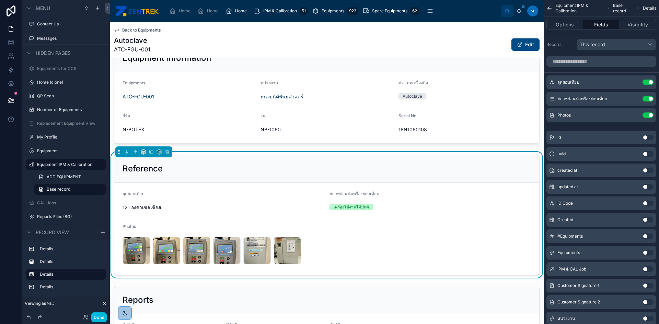
click at [279, 188] on form "จุดสอบเทียบ 121 องศาเซลเซียส สภาพก่อนส่งเครื่องสอบเทียบ เครื่องใช้งานได้[PERSON…" at bounding box center [326, 229] width 425 height 92
click at [217, 164] on div "Reference" at bounding box center [327, 168] width 408 height 11
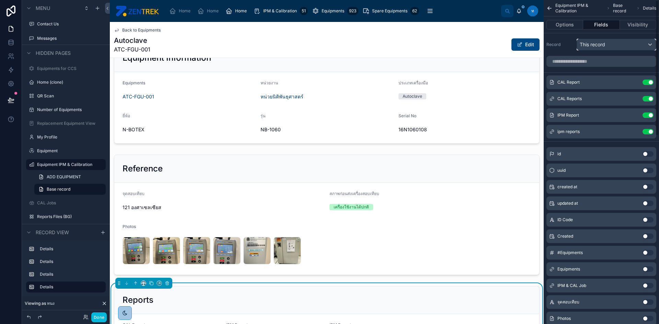
click at [644, 42] on div "This record" at bounding box center [616, 44] width 79 height 11
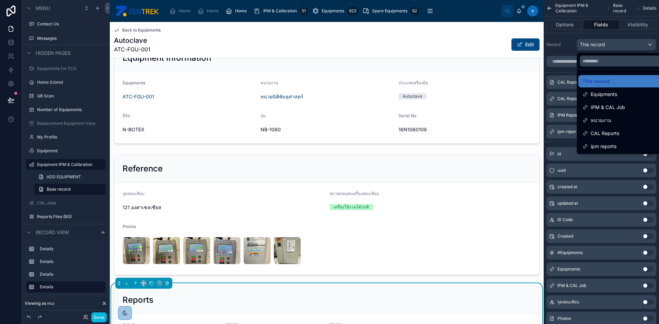
click at [615, 45] on div "scrollable content" at bounding box center [329, 162] width 659 height 324
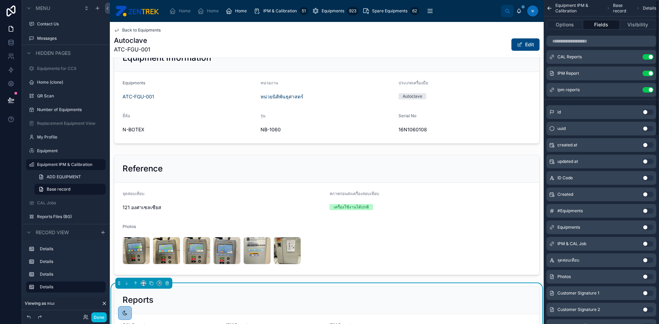
scroll to position [0, 0]
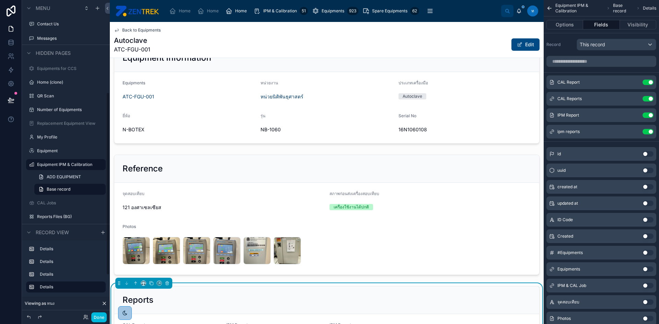
click at [131, 31] on span "Back to Equipments" at bounding box center [141, 29] width 38 height 5
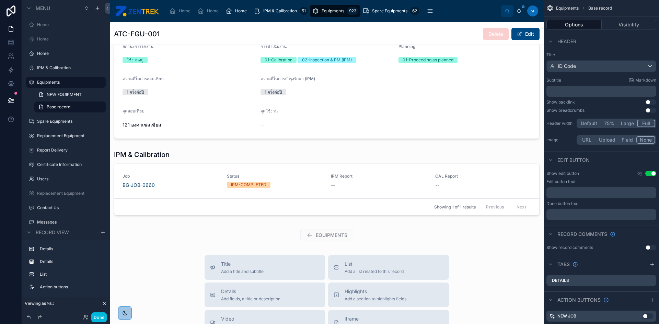
scroll to position [137, 0]
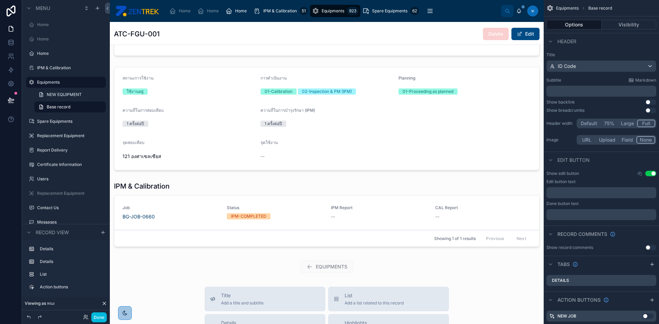
click at [345, 162] on div at bounding box center [327, 118] width 434 height 109
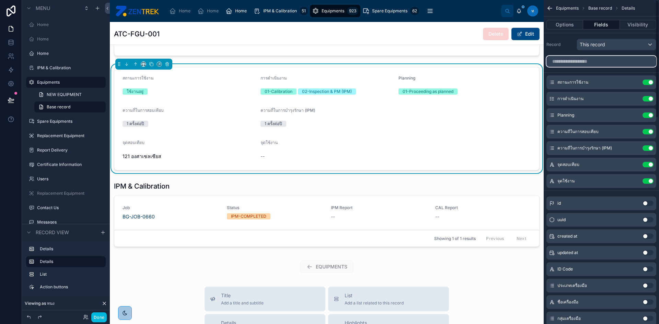
click at [612, 60] on input "scrollable content" at bounding box center [601, 61] width 110 height 11
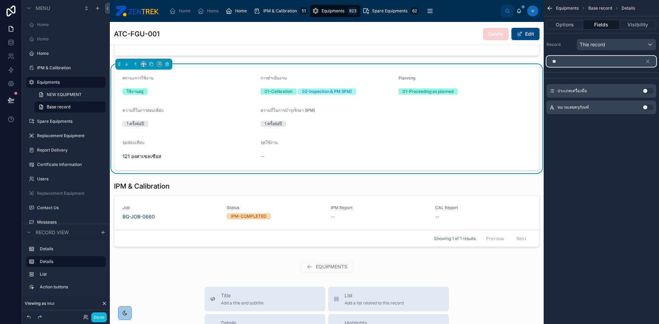
type input "*"
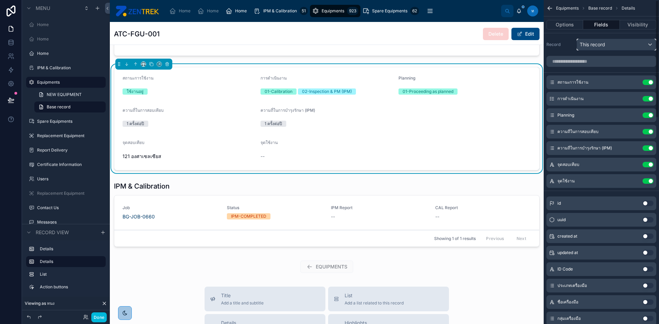
click at [650, 47] on div "This record" at bounding box center [616, 44] width 79 height 11
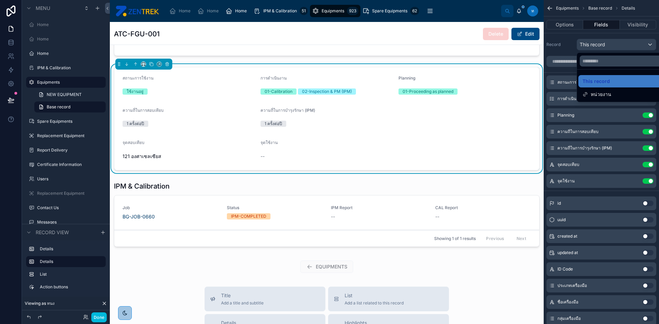
click at [650, 47] on div "scrollable content" at bounding box center [329, 162] width 659 height 324
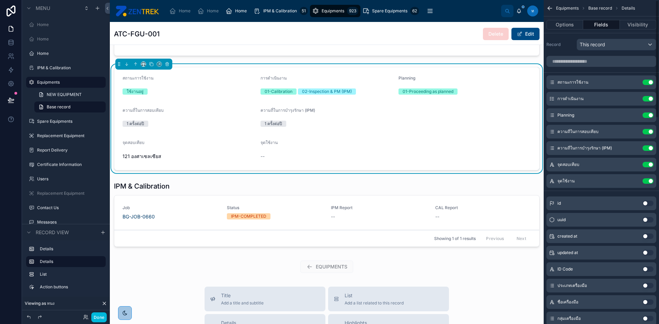
click at [552, 26] on button "Options" at bounding box center [564, 25] width 37 height 10
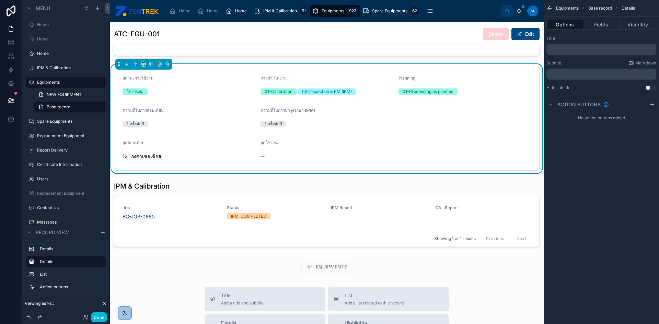
click at [499, 115] on div "ความถี่ในการบำรุงรักษา (IPM)" at bounding box center [395, 112] width 270 height 8
click at [491, 202] on div at bounding box center [327, 216] width 434 height 74
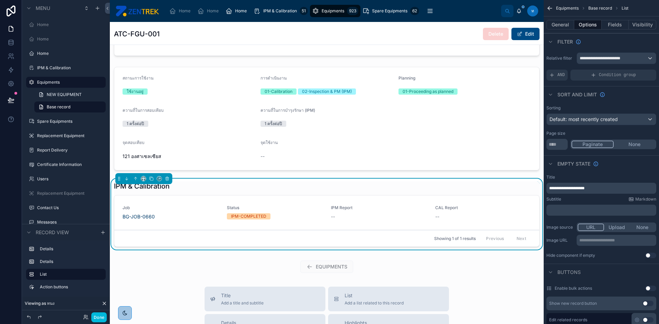
click at [352, 216] on div "--" at bounding box center [379, 216] width 96 height 7
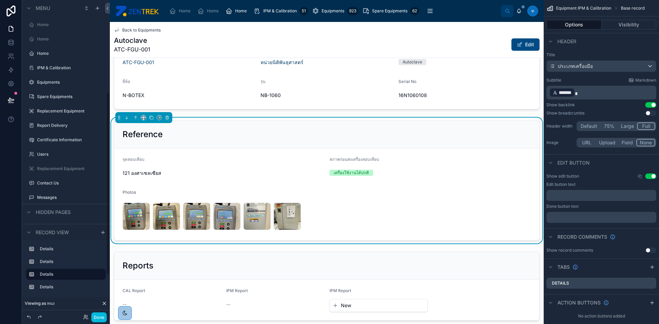
scroll to position [159, 0]
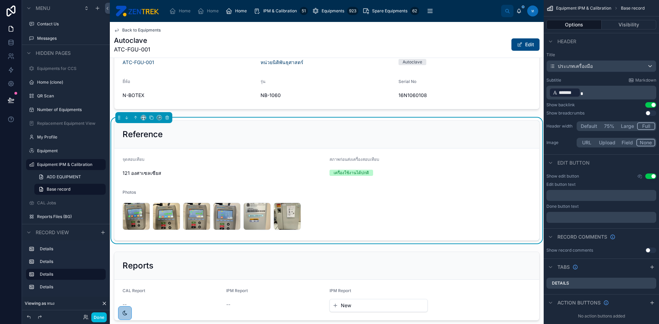
click at [469, 85] on div at bounding box center [327, 59] width 434 height 105
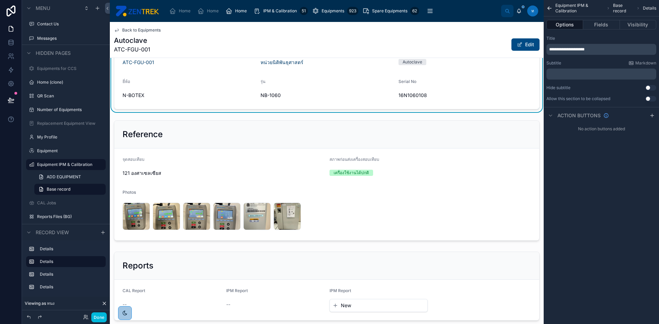
click at [437, 166] on div at bounding box center [327, 181] width 434 height 126
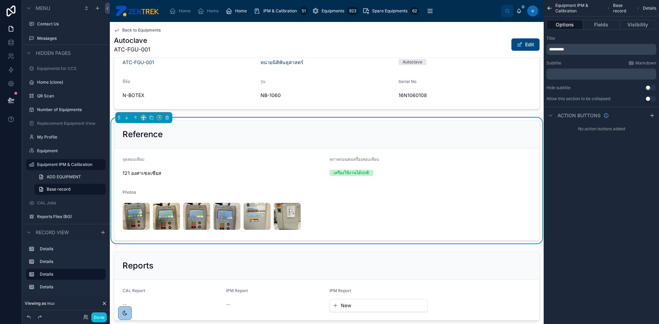
click at [461, 88] on div at bounding box center [327, 59] width 434 height 105
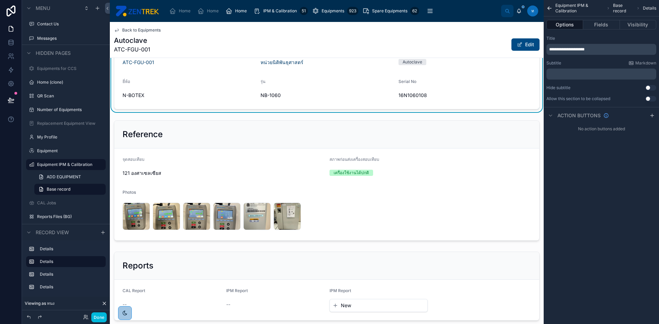
click at [447, 157] on div at bounding box center [327, 181] width 434 height 126
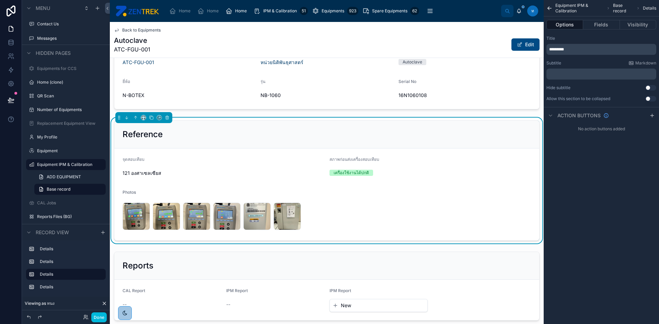
click at [602, 25] on button "Fields" at bounding box center [601, 25] width 36 height 10
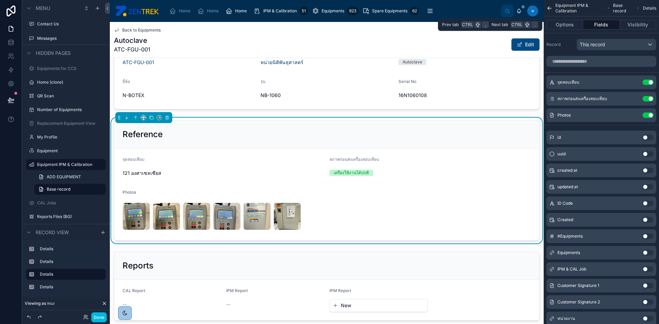
click at [625, 27] on button "Visibility" at bounding box center [638, 25] width 36 height 10
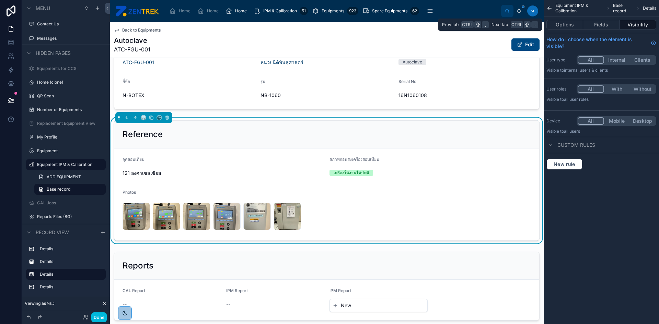
click at [600, 23] on button "Fields" at bounding box center [601, 25] width 36 height 10
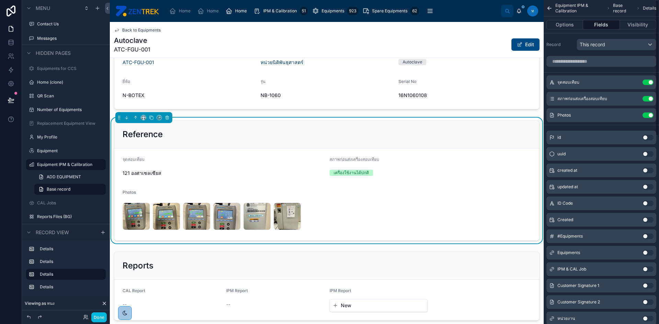
click at [564, 25] on button "Options" at bounding box center [564, 25] width 37 height 10
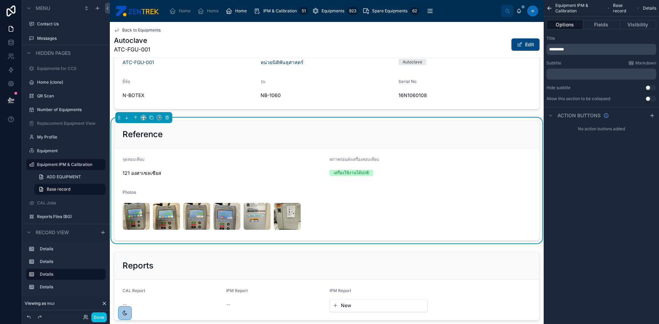
scroll to position [0, 0]
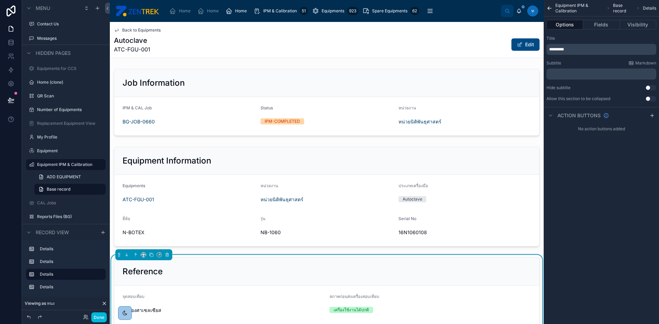
drag, startPoint x: 141, startPoint y: 26, endPoint x: 139, endPoint y: 30, distance: 3.5
click at [141, 26] on div "Back to Equipments Autoclave ATC-FGU-001 Edit" at bounding box center [327, 40] width 426 height 36
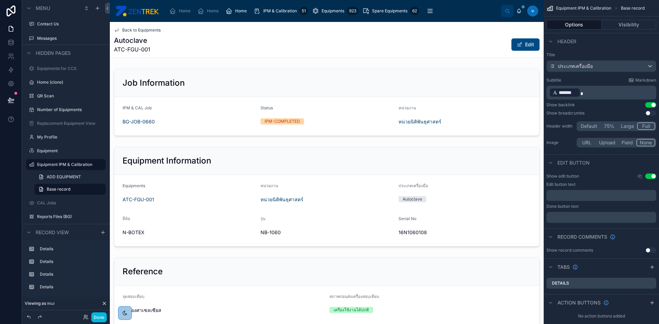
click at [139, 30] on span "Back to Equipments" at bounding box center [141, 29] width 38 height 5
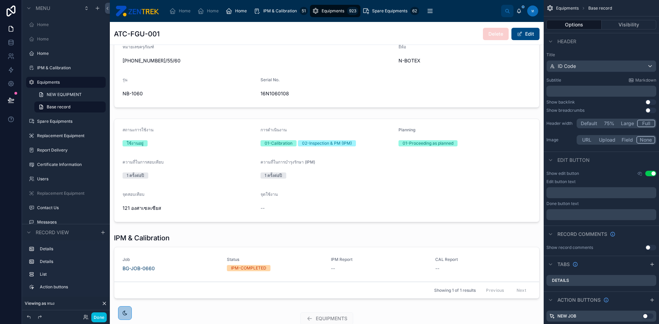
scroll to position [172, 0]
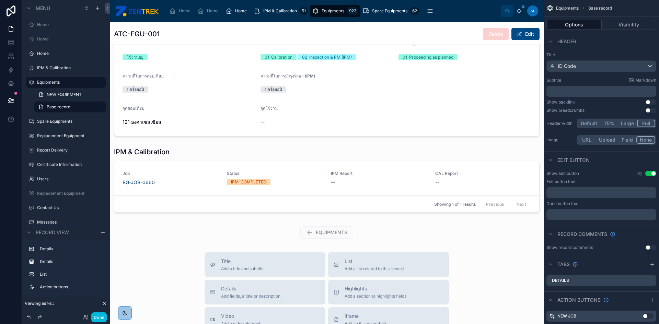
click at [306, 175] on div at bounding box center [327, 181] width 434 height 74
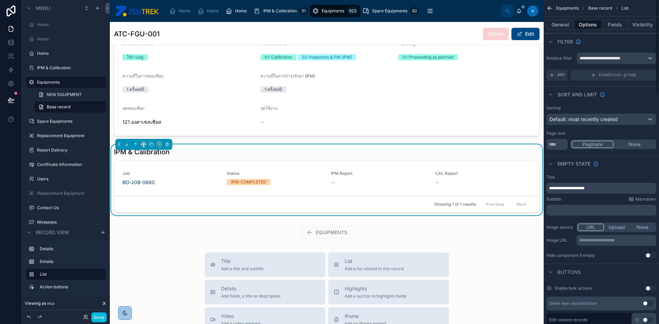
click at [613, 24] on button "Fields" at bounding box center [615, 25] width 27 height 10
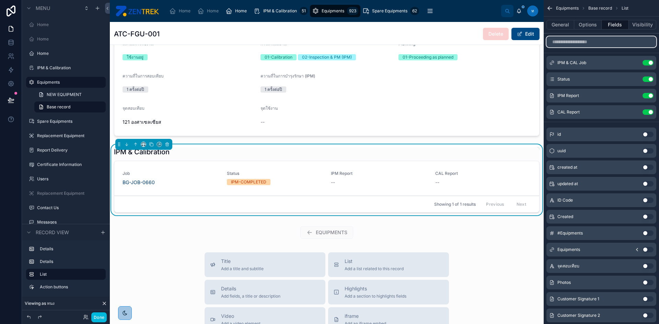
click at [597, 42] on input "scrollable content" at bounding box center [601, 41] width 110 height 11
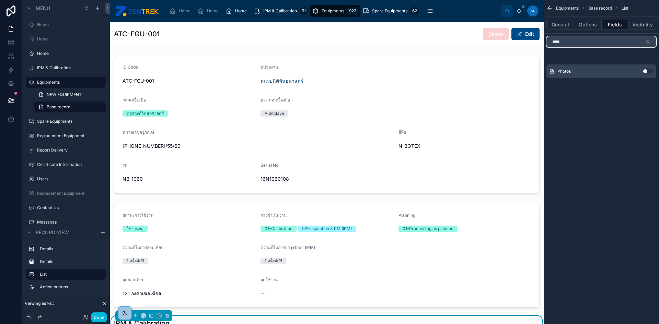
scroll to position [206, 0]
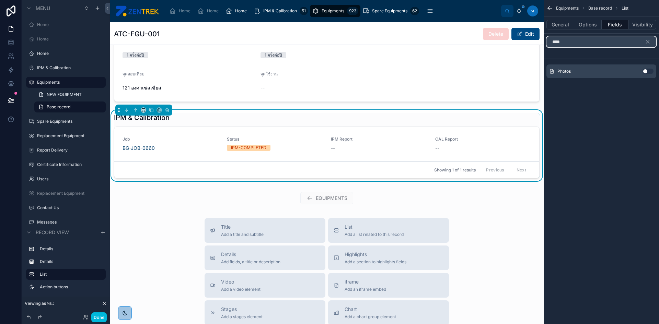
type input "****"
click at [648, 70] on button "Use setting" at bounding box center [647, 71] width 11 height 5
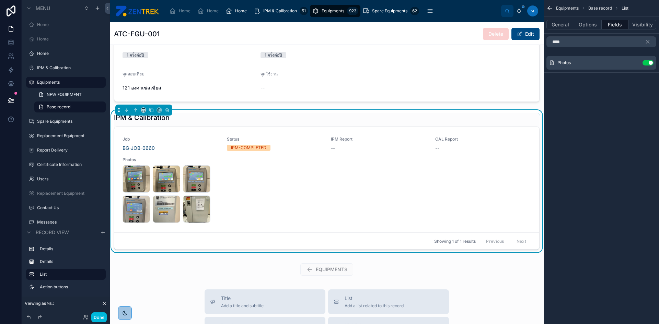
click at [595, 105] on div "Equipments Base record List General Options Fields Visibility **** Photos Use s…" at bounding box center [601, 162] width 115 height 324
click at [96, 316] on button "Done" at bounding box center [98, 318] width 15 height 10
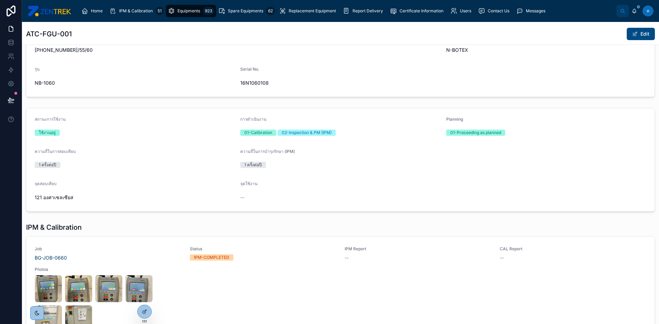
scroll to position [204, 0]
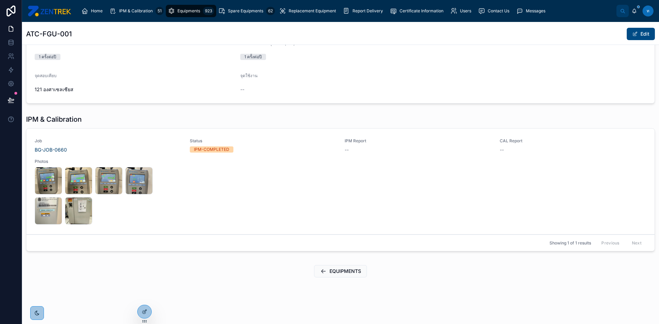
click at [0, 0] on icon at bounding box center [0, 0] width 0 height 0
click at [71, 212] on div "IMG_6594 .jpeg" at bounding box center [78, 210] width 27 height 27
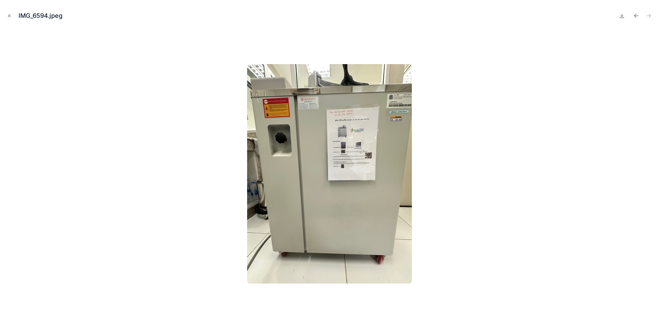
click at [631, 17] on div at bounding box center [636, 16] width 36 height 10
click at [632, 16] on button "Previous file" at bounding box center [636, 16] width 10 height 10
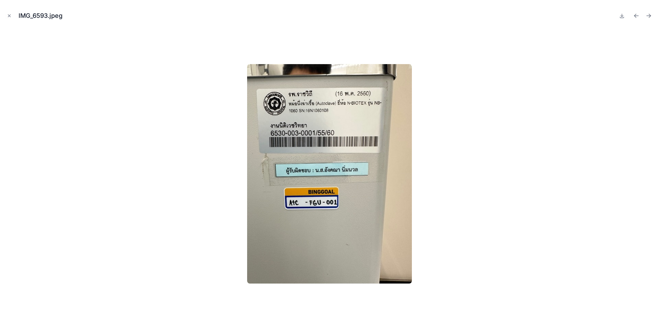
click at [632, 16] on button "Previous file" at bounding box center [636, 16] width 10 height 10
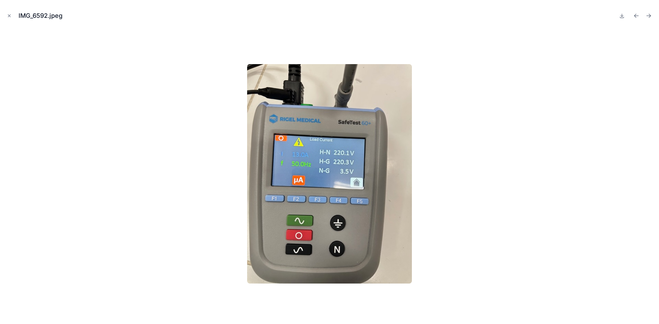
click at [632, 16] on button "Previous file" at bounding box center [636, 16] width 10 height 10
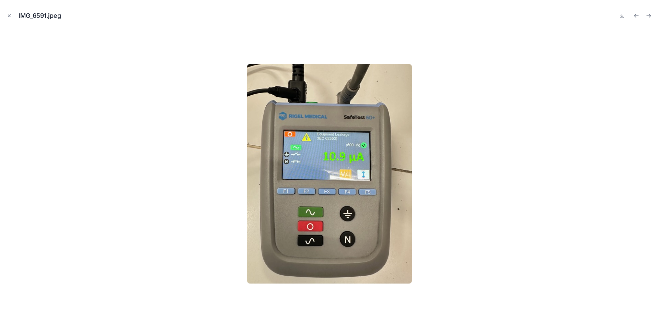
click at [632, 16] on button "Previous file" at bounding box center [636, 16] width 10 height 10
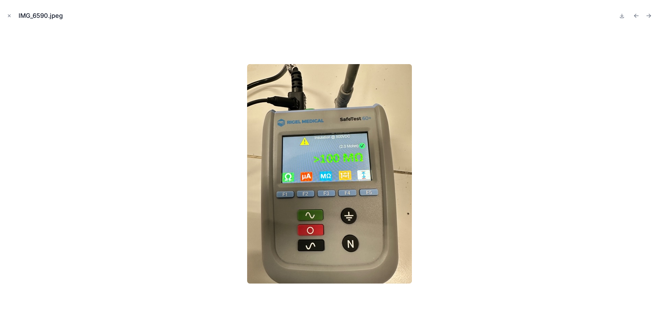
click at [632, 16] on button "Previous file" at bounding box center [636, 16] width 10 height 10
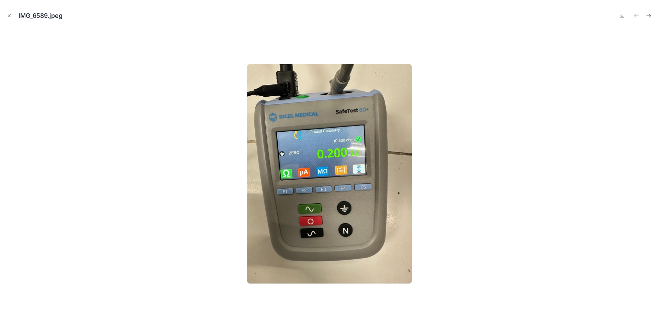
click at [8, 18] on icon "Close modal" at bounding box center [9, 15] width 5 height 5
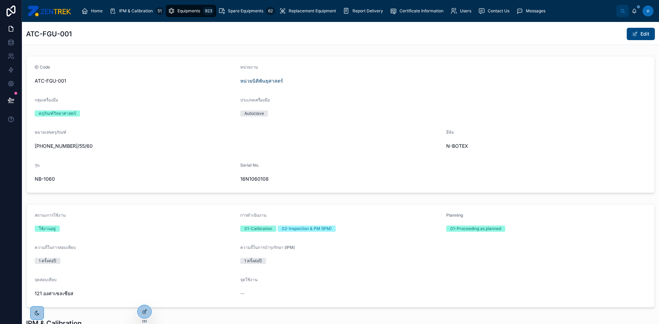
click at [182, 7] on div "Equipments 923" at bounding box center [191, 10] width 46 height 11
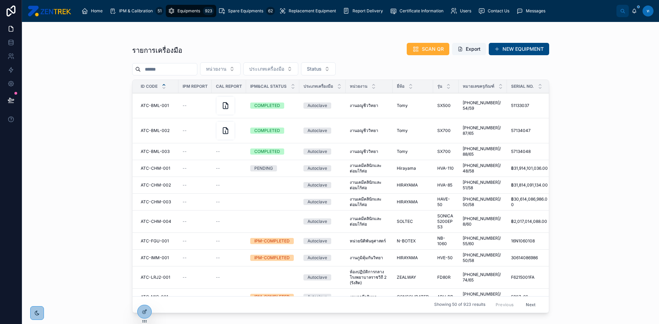
click at [158, 103] on span "ATC-BML-001" at bounding box center [155, 105] width 28 height 5
click at [158, 124] on td "ATC-BML-002 ATC-BML-002" at bounding box center [155, 130] width 46 height 25
click at [158, 126] on td "ATC-BML-002 ATC-BML-002" at bounding box center [155, 130] width 46 height 25
click at [159, 129] on span "ATC-BML-002" at bounding box center [155, 130] width 29 height 5
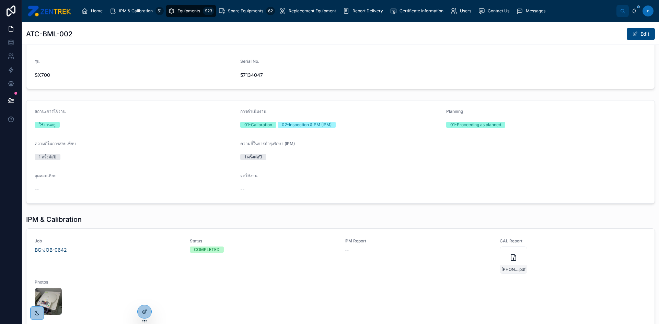
scroll to position [172, 0]
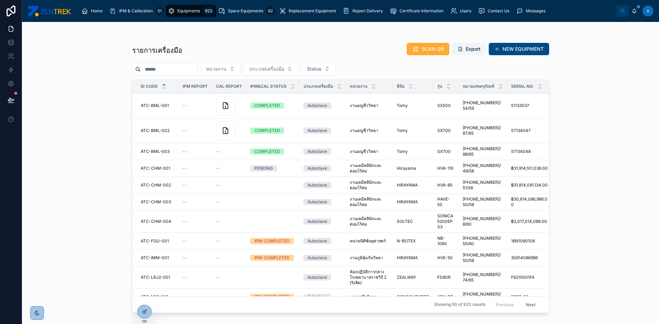
click at [164, 152] on span "ATC-BML-003" at bounding box center [155, 151] width 29 height 5
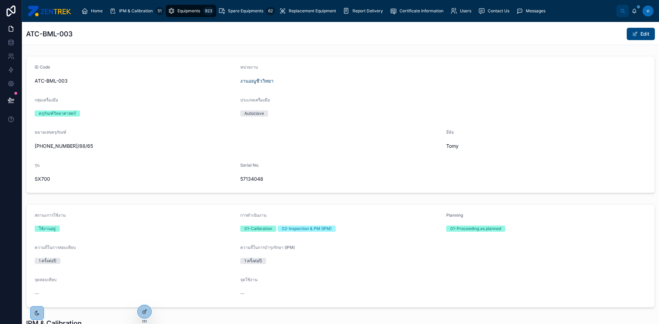
scroll to position [174, 0]
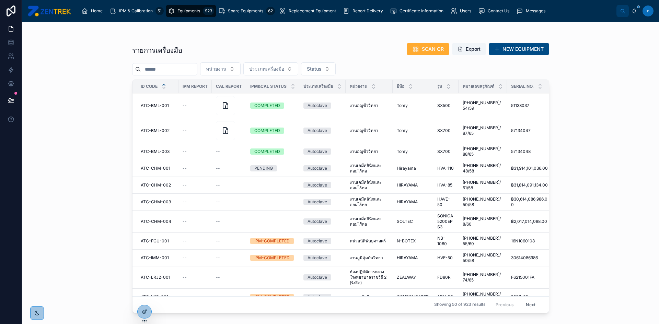
click at [524, 300] on button "Next" at bounding box center [530, 305] width 19 height 11
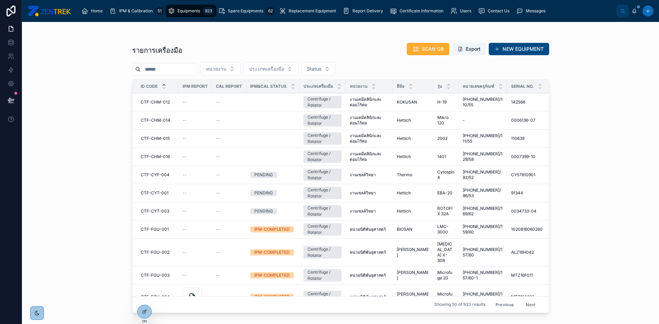
click at [148, 233] on td "CTF-FGU-001 CTF-FGU-001" at bounding box center [155, 230] width 46 height 18
click at [149, 228] on span "CTF-FGU-001" at bounding box center [155, 229] width 28 height 5
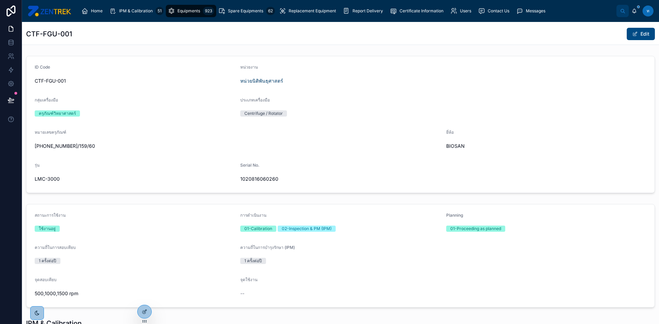
scroll to position [172, 0]
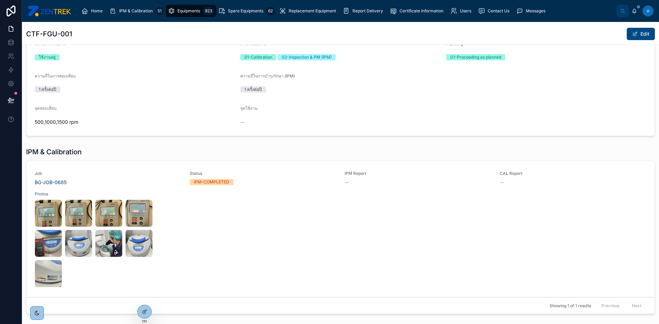
click at [48, 244] on div "IMG_6690 .jpeg" at bounding box center [48, 243] width 27 height 27
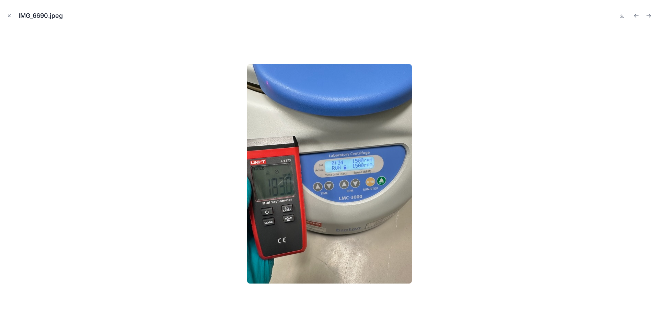
click at [10, 18] on icon "Close modal" at bounding box center [9, 15] width 5 height 5
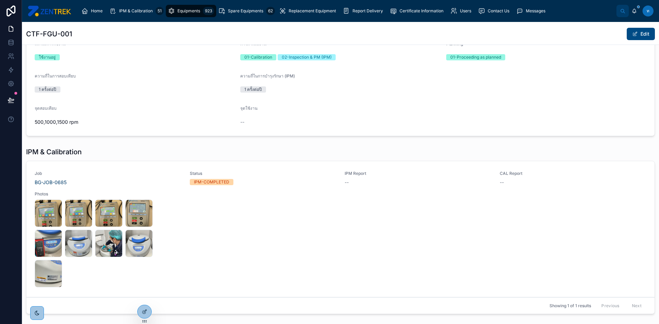
click at [252, 12] on span "Spare Equipments" at bounding box center [245, 10] width 35 height 5
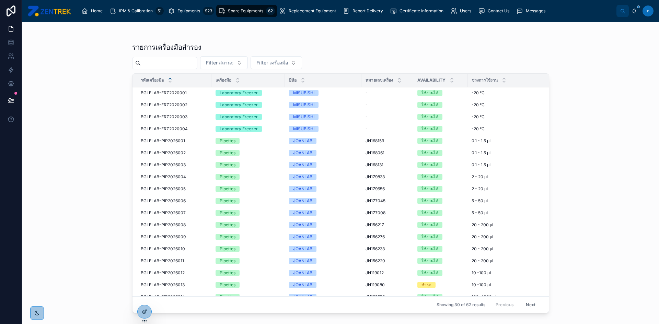
click at [176, 21] on div "Home IPM & Calibration 51 Equipments 923 Spare Equipments 62 Replacement Equipm…" at bounding box center [340, 11] width 637 height 22
click at [181, 15] on div "Equipments 923" at bounding box center [191, 10] width 46 height 11
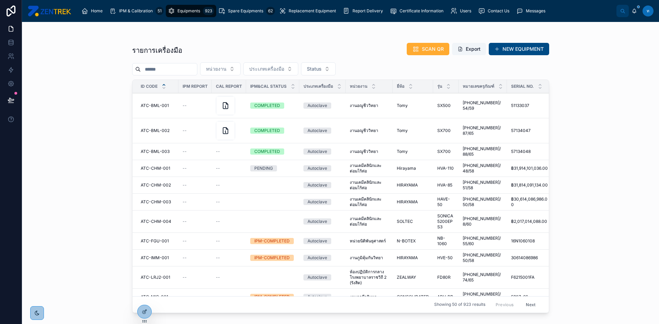
click at [525, 301] on button "Next" at bounding box center [530, 305] width 19 height 11
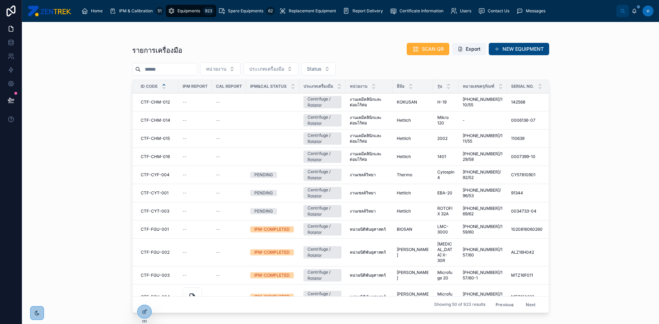
click at [525, 301] on button "Next" at bounding box center [530, 305] width 19 height 11
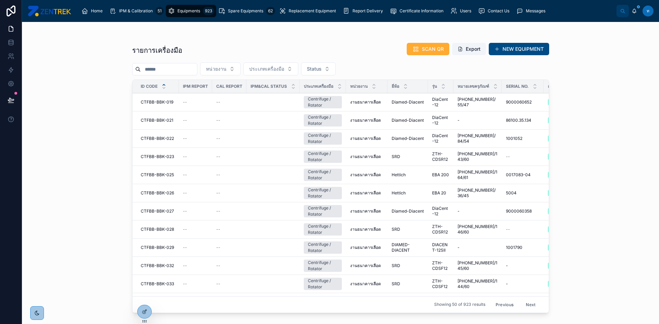
click at [522, 300] on button "Next" at bounding box center [530, 305] width 19 height 11
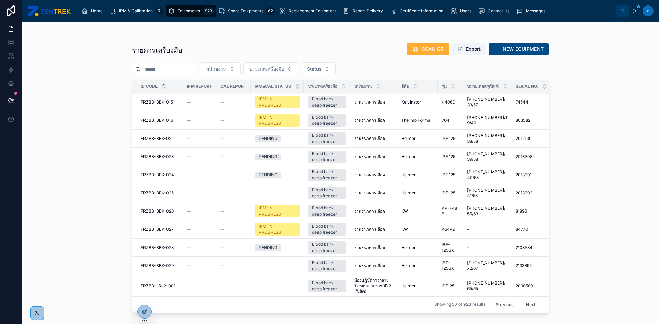
click at [156, 212] on span "FRZBB-BBK-026" at bounding box center [157, 211] width 33 height 5
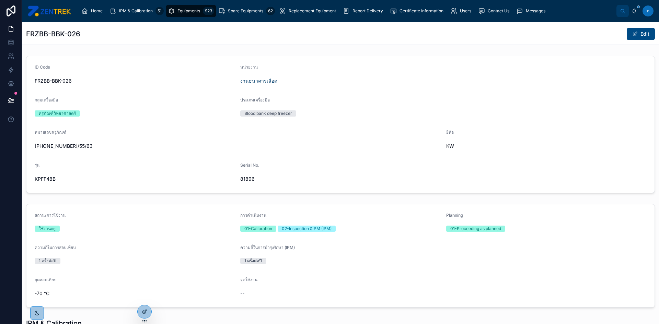
click at [139, 12] on span "IPM & Calibration" at bounding box center [136, 10] width 34 height 5
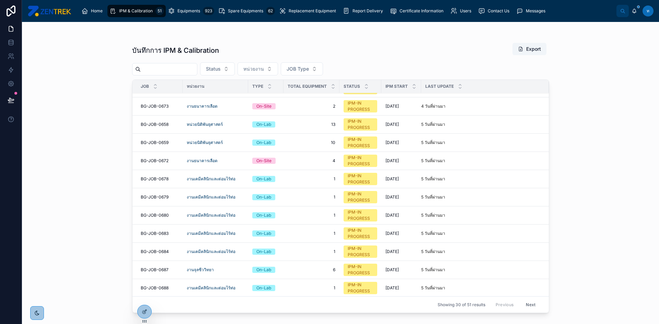
scroll to position [243, 0]
click at [528, 308] on button "Next" at bounding box center [530, 305] width 19 height 11
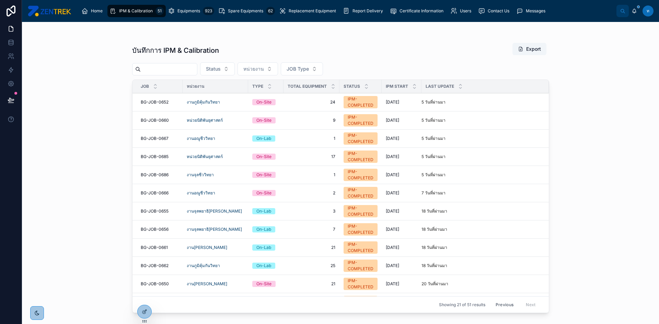
click at [221, 70] on span "Status" at bounding box center [213, 69] width 15 height 7
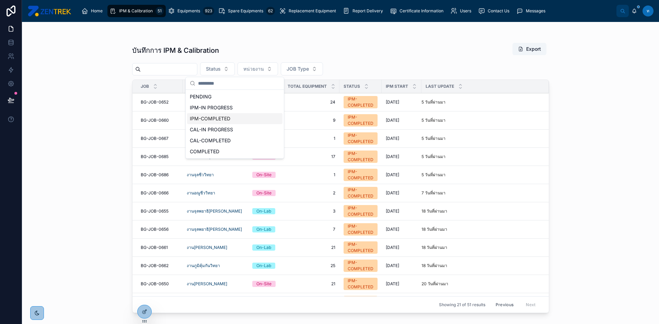
click at [215, 119] on div "IPM-COMPLETED" at bounding box center [234, 118] width 95 height 11
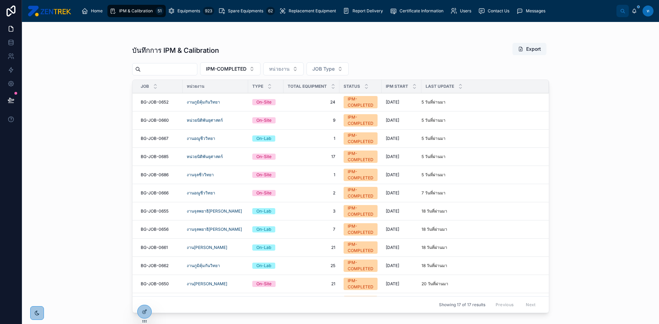
click at [164, 102] on span "BG-JOB-0652" at bounding box center [155, 102] width 28 height 5
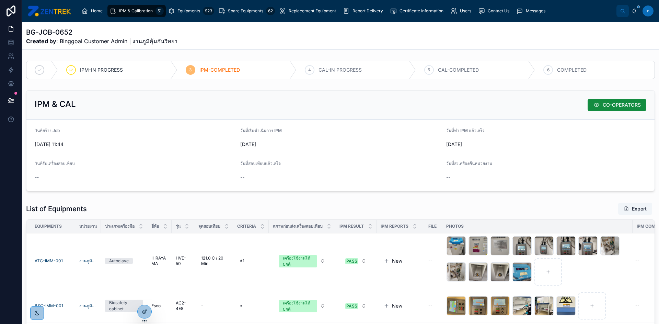
click at [129, 11] on span "IPM & Calibration" at bounding box center [136, 10] width 34 height 5
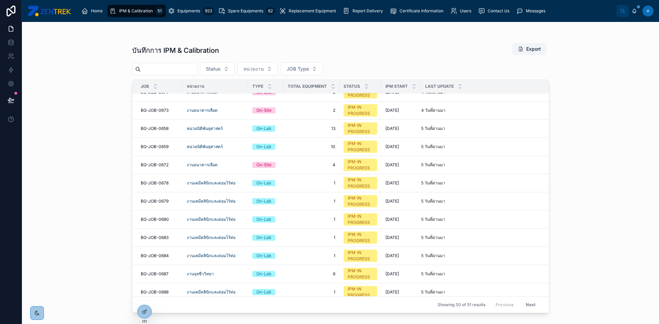
scroll to position [243, 0]
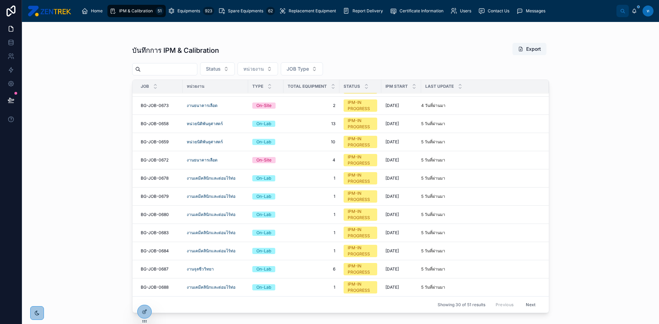
click at [532, 304] on button "Next" at bounding box center [530, 305] width 19 height 11
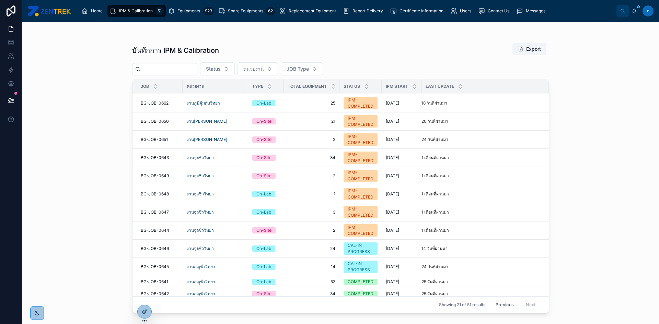
scroll to position [166, 0]
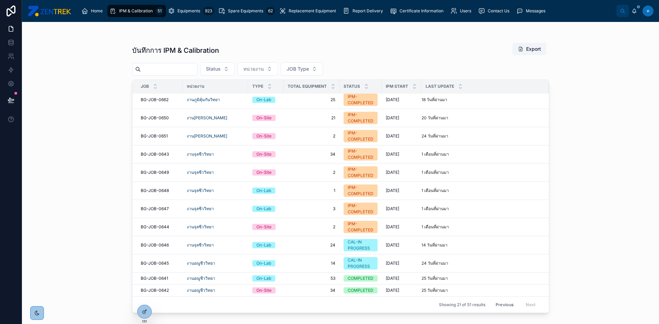
click at [497, 305] on button "Previous" at bounding box center [504, 305] width 27 height 11
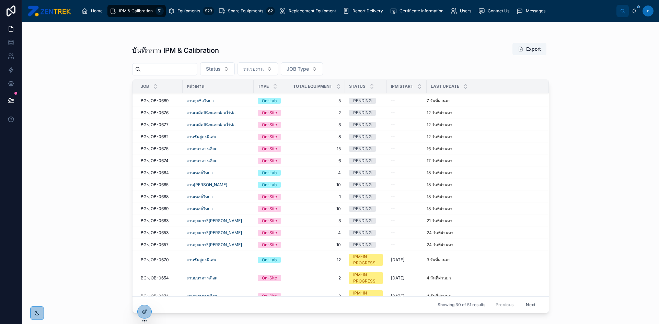
scroll to position [243, 0]
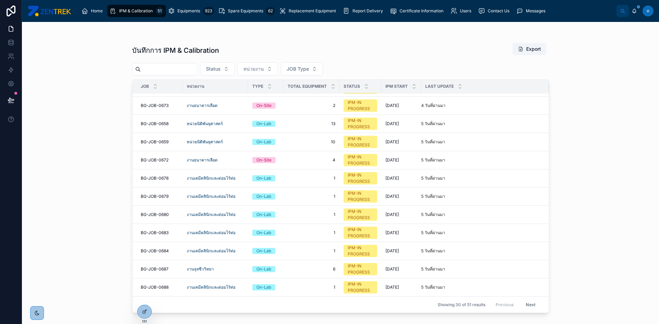
click at [156, 288] on span "BG-JOB-0688" at bounding box center [155, 287] width 28 height 5
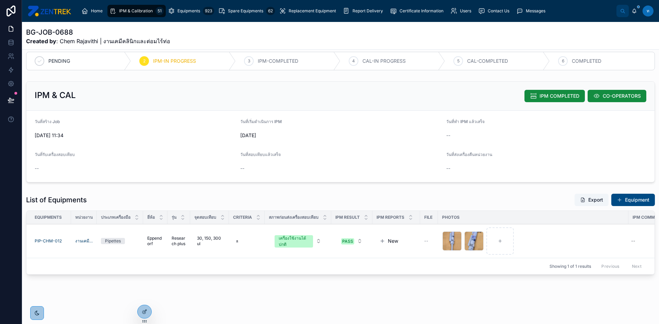
scroll to position [14, 0]
click at [539, 90] on button "IPM COMPLETED" at bounding box center [554, 96] width 60 height 12
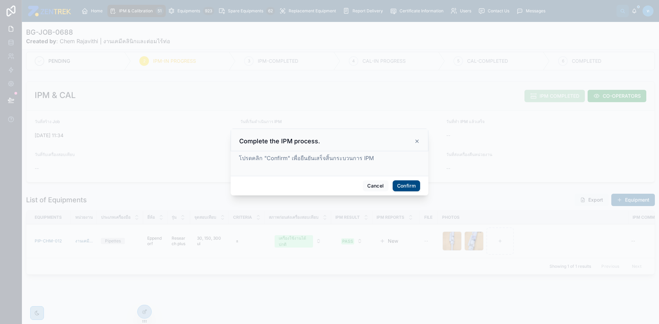
click at [413, 190] on button "Confirm" at bounding box center [406, 186] width 27 height 11
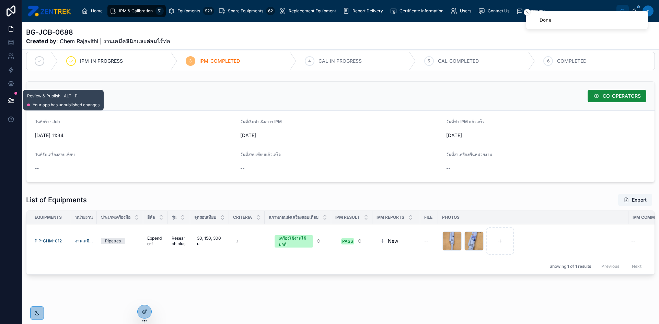
click at [14, 101] on icon at bounding box center [11, 100] width 7 height 7
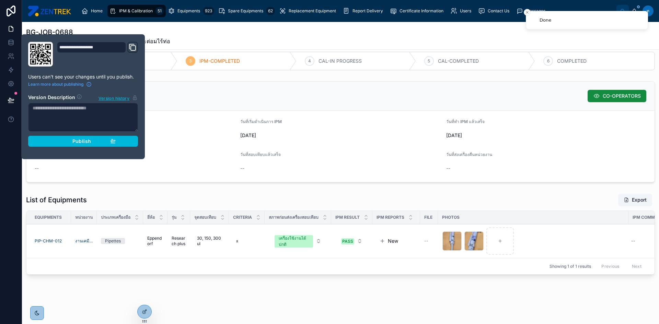
click at [67, 137] on button "Publish" at bounding box center [83, 141] width 110 height 11
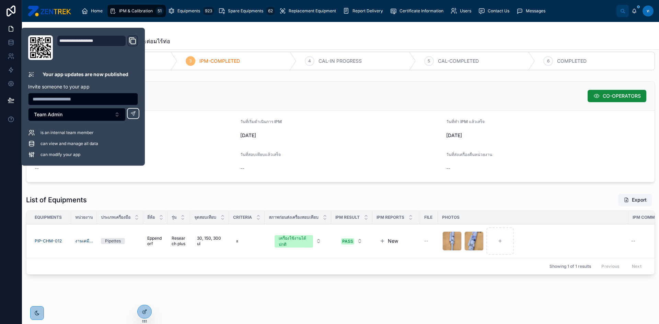
click at [193, 93] on div "IPM & CAL CO-OPERATORS" at bounding box center [341, 96] width 612 height 12
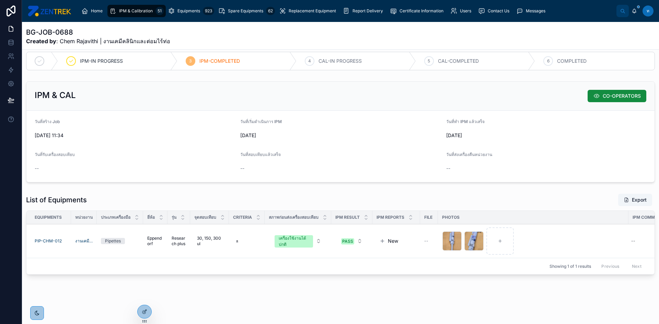
click at [125, 10] on span "IPM & Calibration" at bounding box center [136, 10] width 34 height 5
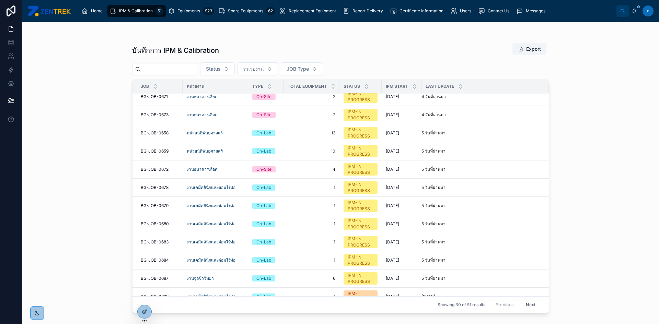
scroll to position [243, 0]
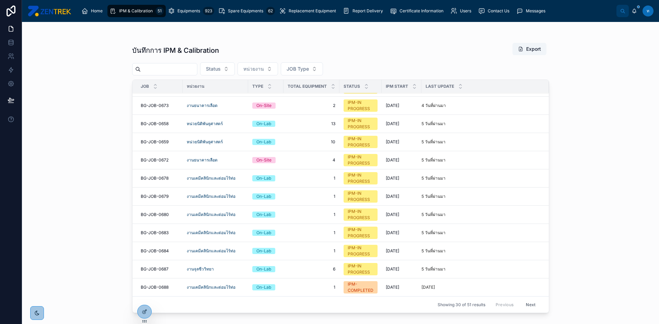
click at [158, 270] on span "BG-JOB-0687" at bounding box center [155, 269] width 28 height 5
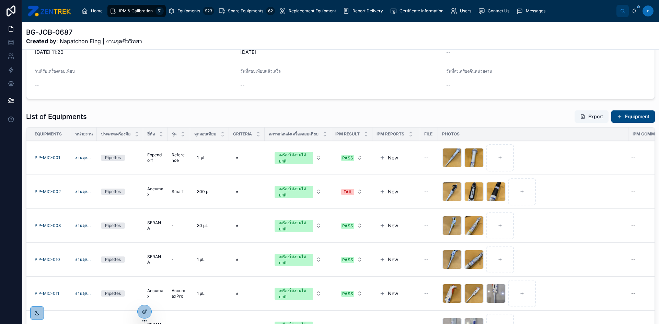
scroll to position [12, 0]
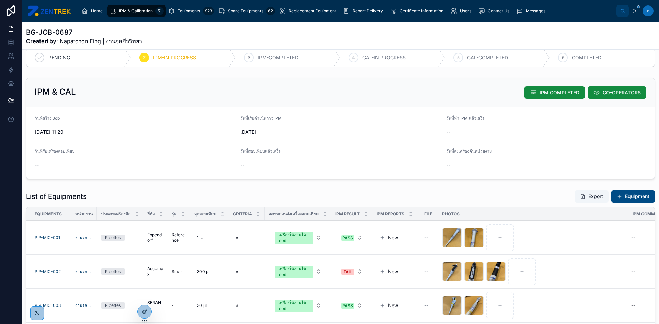
click at [539, 93] on span "IPM COMPLETED" at bounding box center [559, 92] width 40 height 7
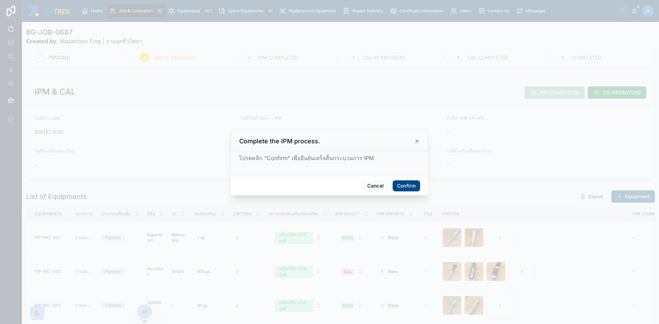
click at [397, 189] on button "Confirm" at bounding box center [406, 186] width 27 height 11
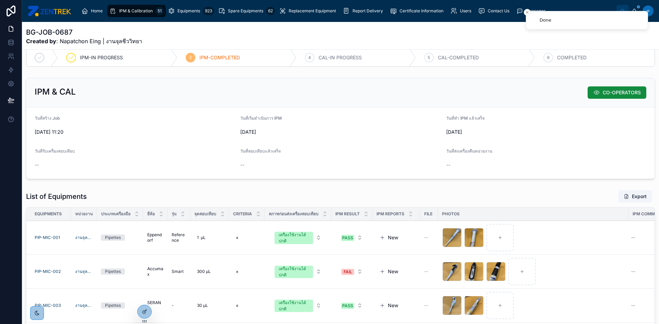
click at [531, 20] on div "Notifications alt+T" at bounding box center [533, 20] width 5 height 5
click at [126, 15] on div "IPM & Calibration 51" at bounding box center [136, 10] width 54 height 11
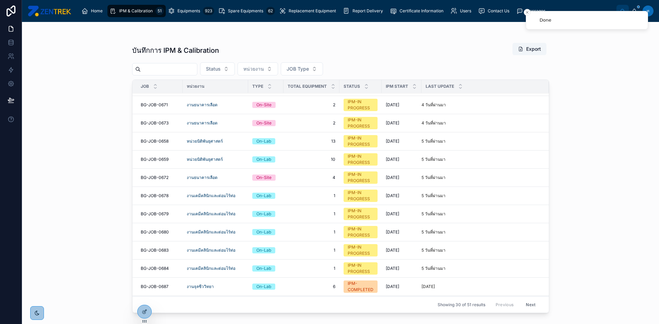
scroll to position [243, 0]
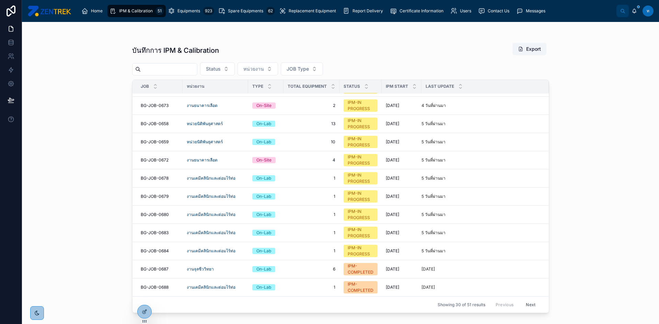
click at [158, 249] on span "BG-JOB-0684" at bounding box center [155, 250] width 28 height 5
